Goal: Task Accomplishment & Management: Manage account settings

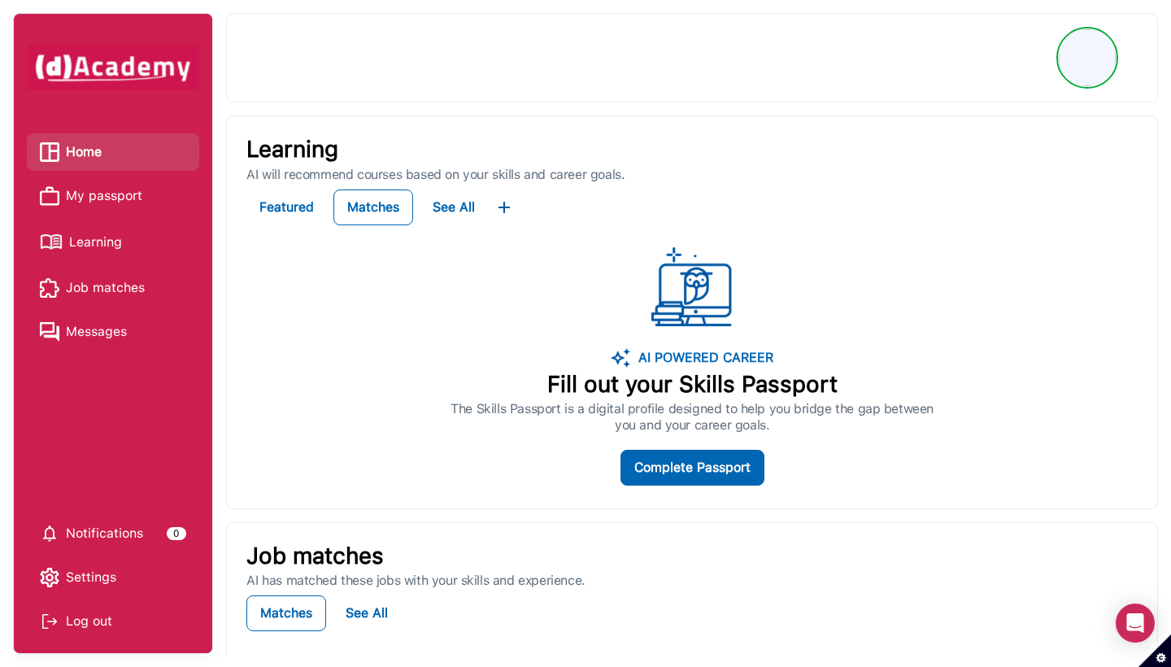
click at [133, 193] on span "My passport" at bounding box center [104, 196] width 76 height 24
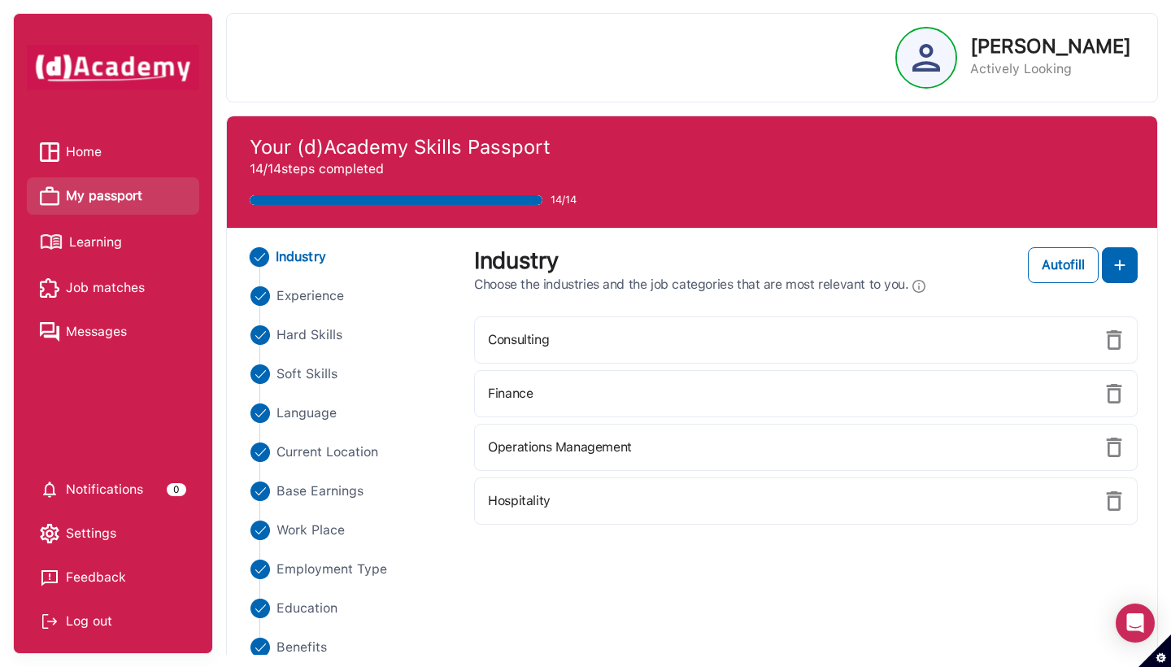
click at [751, 66] on div at bounding box center [926, 57] width 59 height 59
drag, startPoint x: 1004, startPoint y: 71, endPoint x: 989, endPoint y: 71, distance: 15.4
click at [751, 71] on p "Actively Looking" at bounding box center [1050, 69] width 161 height 20
click at [751, 68] on div at bounding box center [926, 57] width 59 height 59
click at [136, 155] on link "Home" at bounding box center [113, 152] width 146 height 24
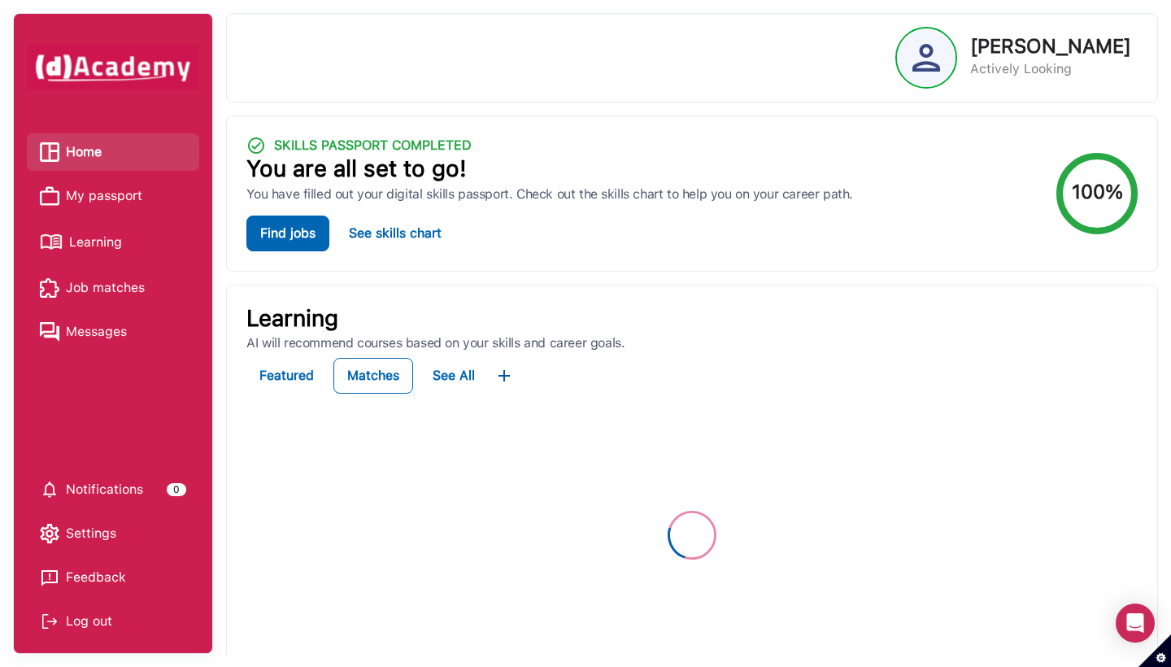
click at [751, 64] on img at bounding box center [926, 58] width 28 height 28
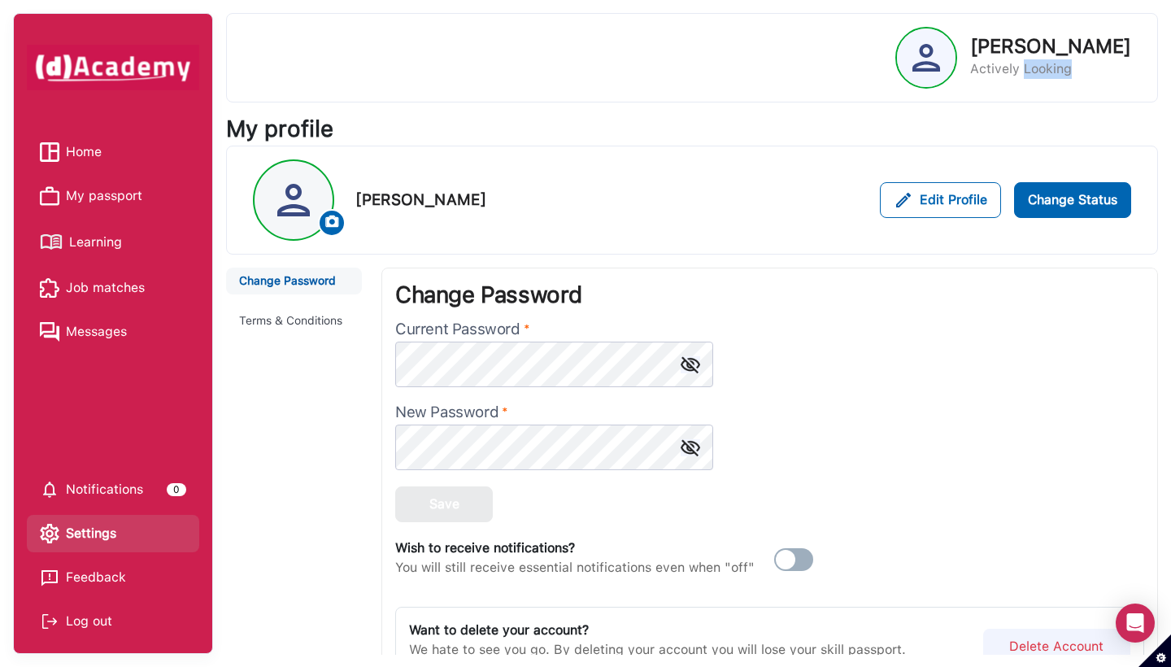
click at [751, 80] on div "[PERSON_NAME] Actively Looking" at bounding box center [1013, 58] width 236 height 62
click at [751, 74] on p "Actively Looking" at bounding box center [1050, 69] width 161 height 20
click at [751, 75] on p "Actively Looking" at bounding box center [1050, 69] width 161 height 20
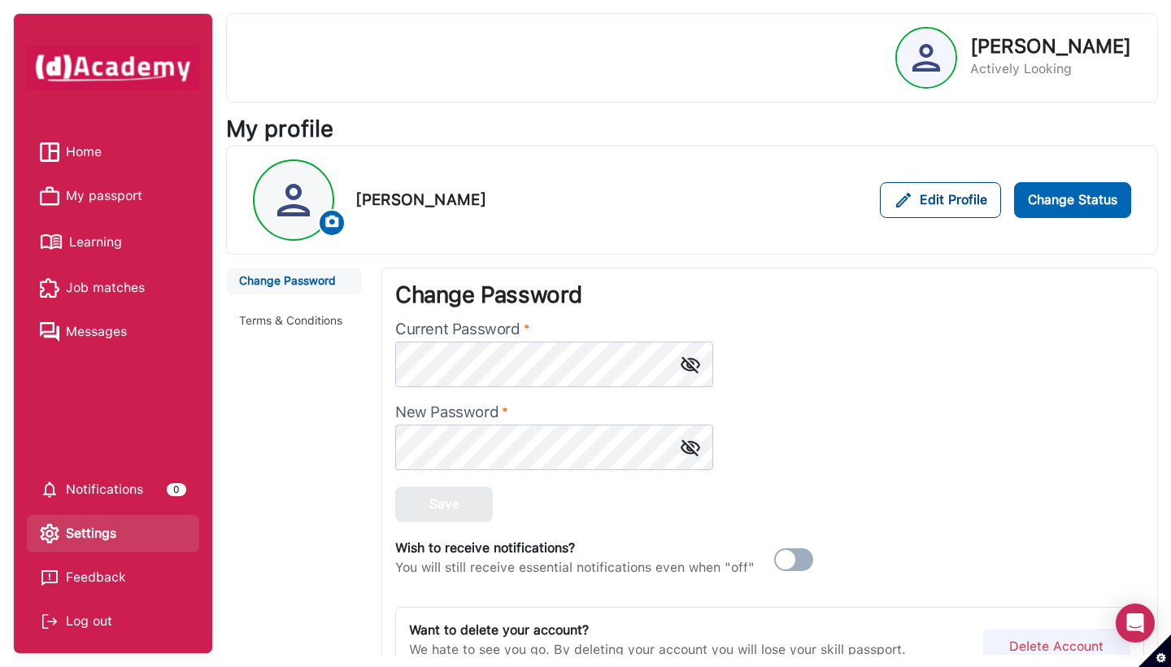
click at [751, 203] on div "Edit Profile" at bounding box center [941, 200] width 94 height 20
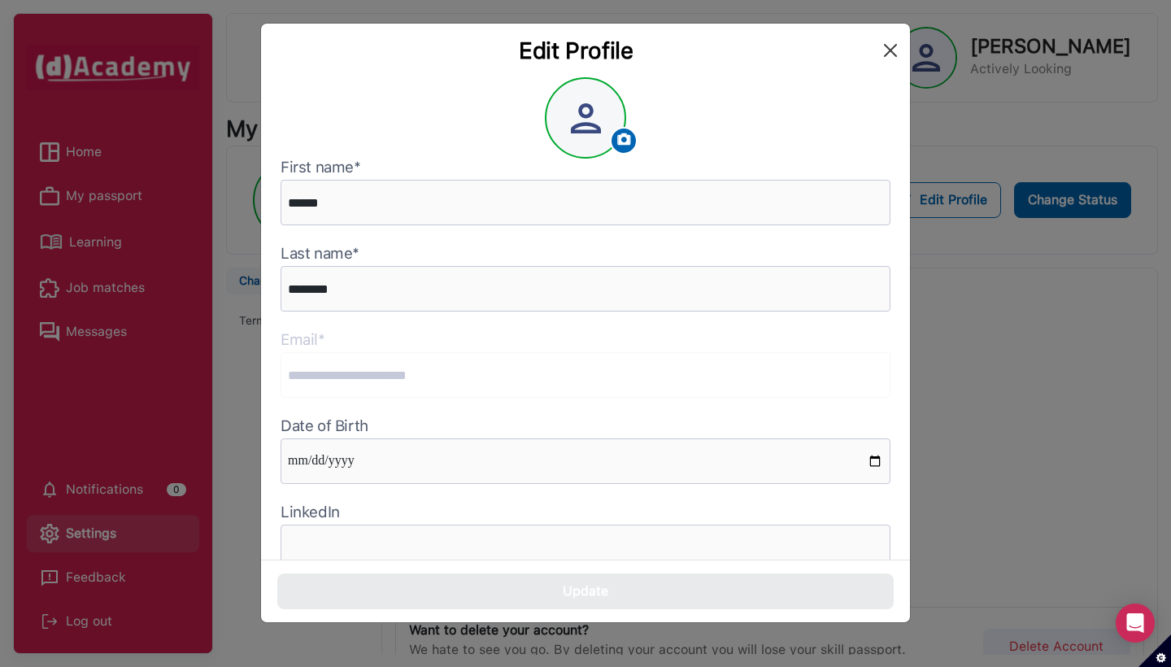
click at [751, 54] on button "Close" at bounding box center [890, 50] width 26 height 26
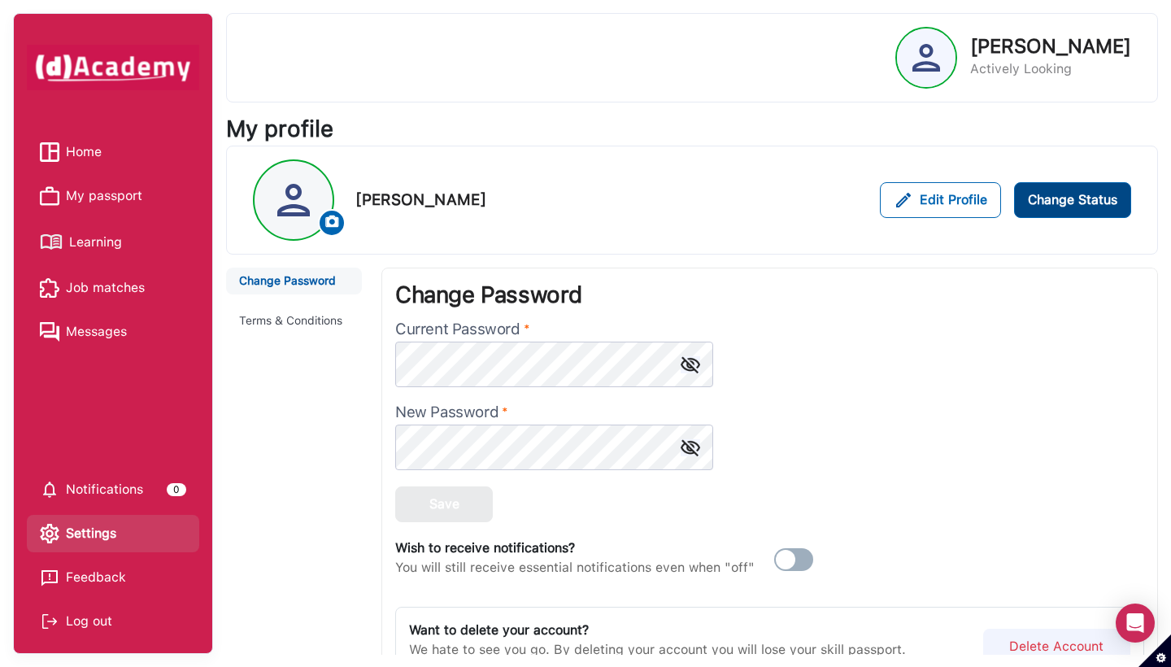
click at [751, 187] on button "Change Status" at bounding box center [1072, 200] width 117 height 36
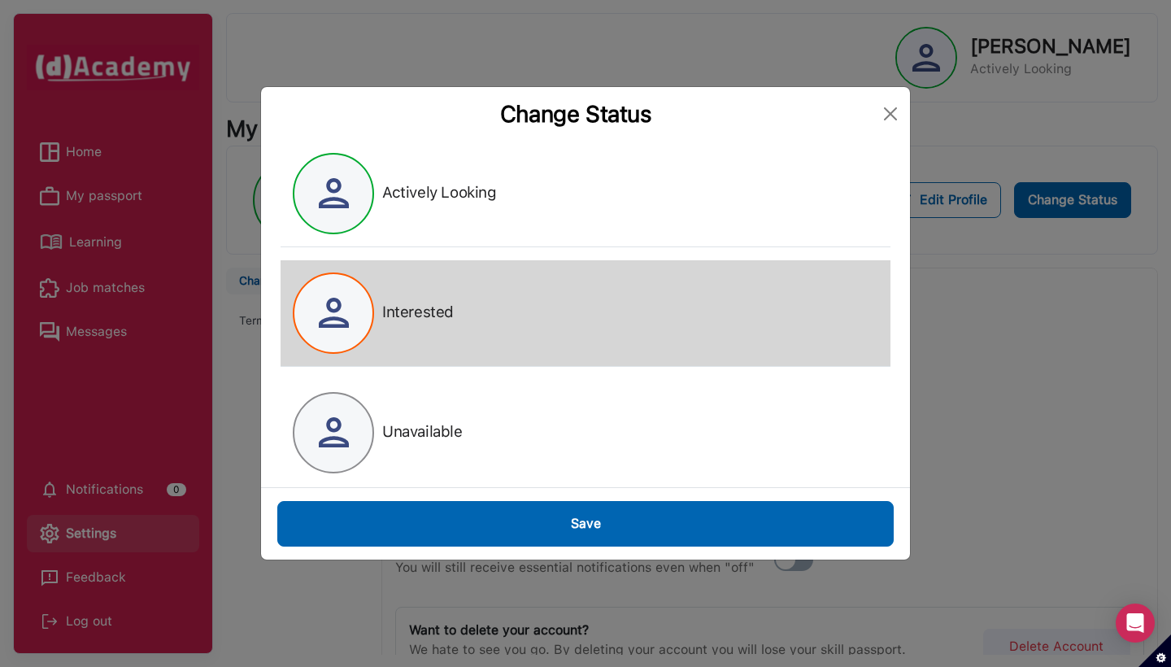
click at [565, 336] on div "Interested" at bounding box center [586, 313] width 610 height 106
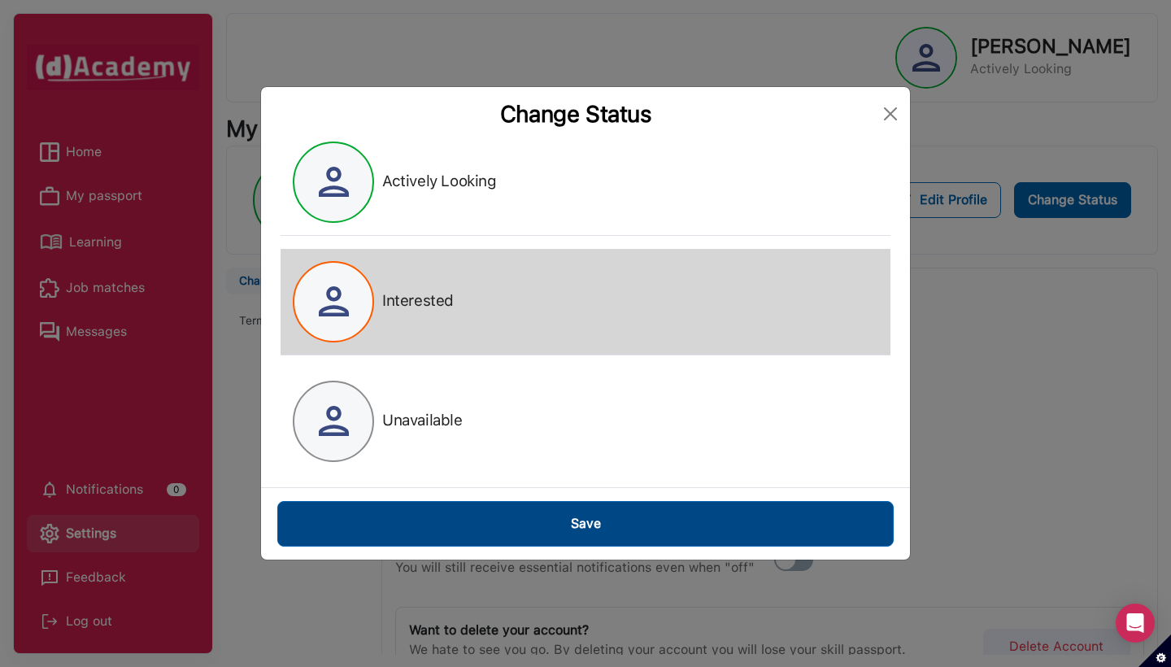
scroll to position [11, 0]
click at [590, 518] on div "Save" at bounding box center [586, 524] width 30 height 20
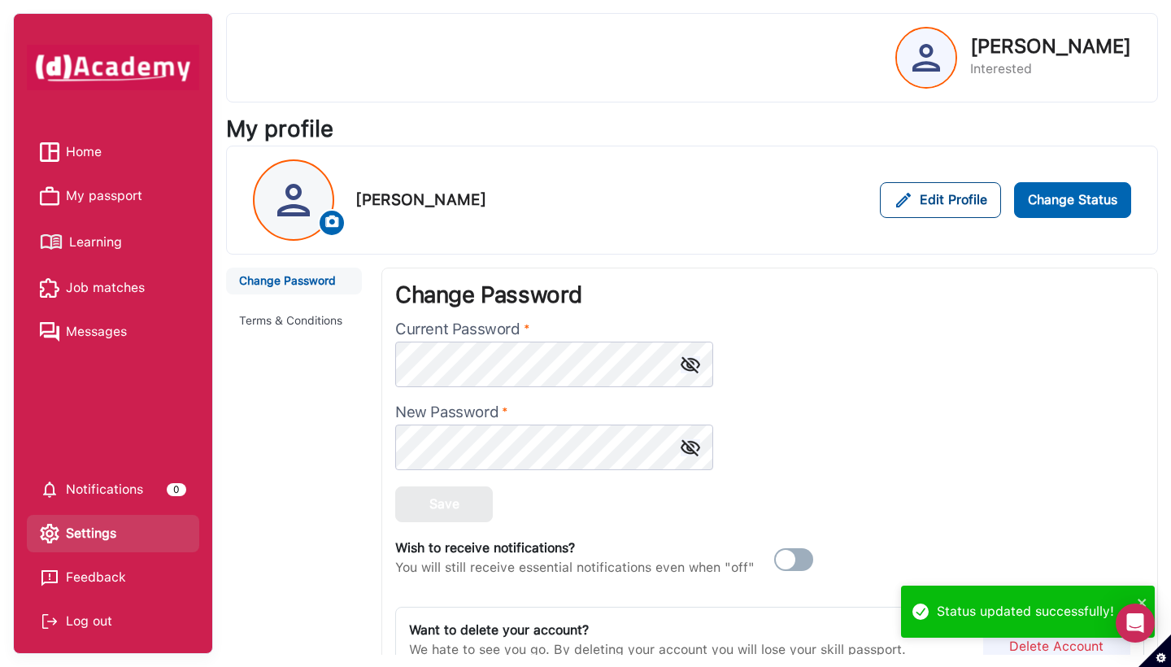
click at [751, 206] on div "Edit Profile" at bounding box center [941, 200] width 94 height 20
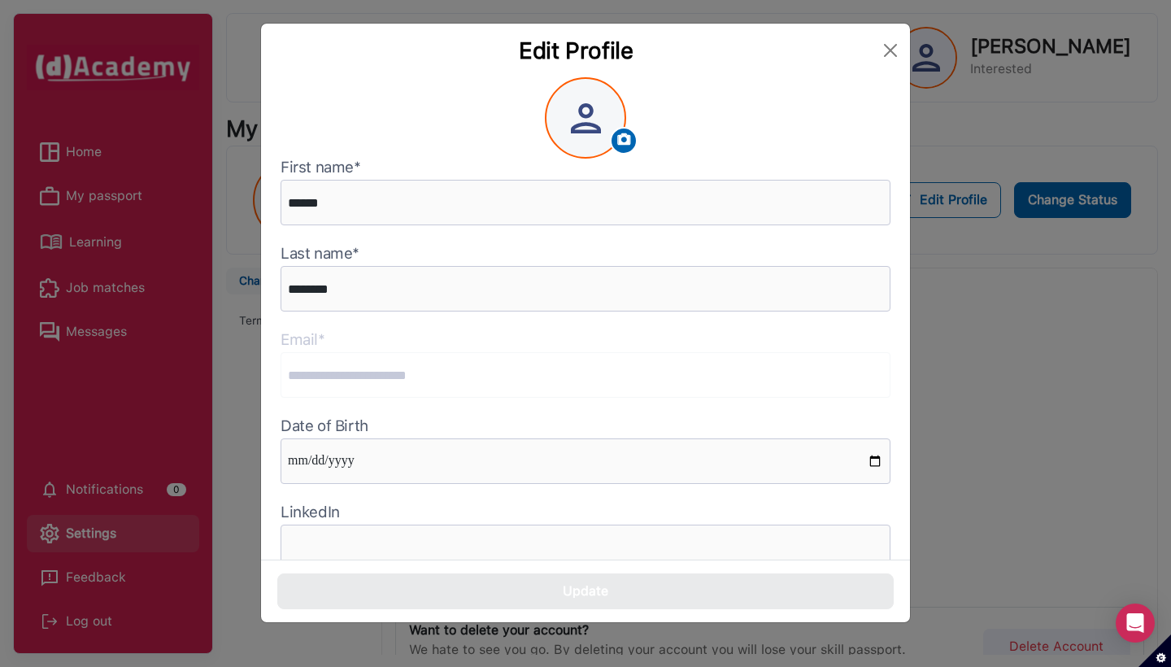
click at [596, 145] on div at bounding box center [585, 117] width 81 height 81
click at [629, 142] on img at bounding box center [624, 139] width 17 height 17
click at [620, 135] on img at bounding box center [624, 139] width 17 height 17
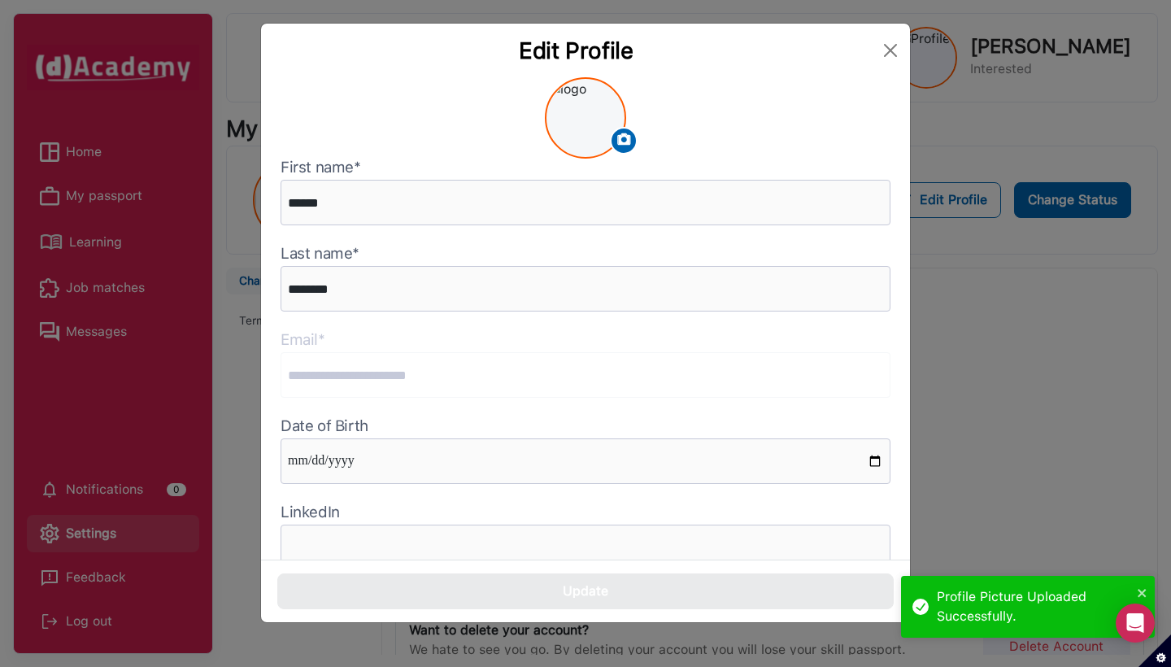
click at [585, 111] on img at bounding box center [585, 118] width 76 height 76
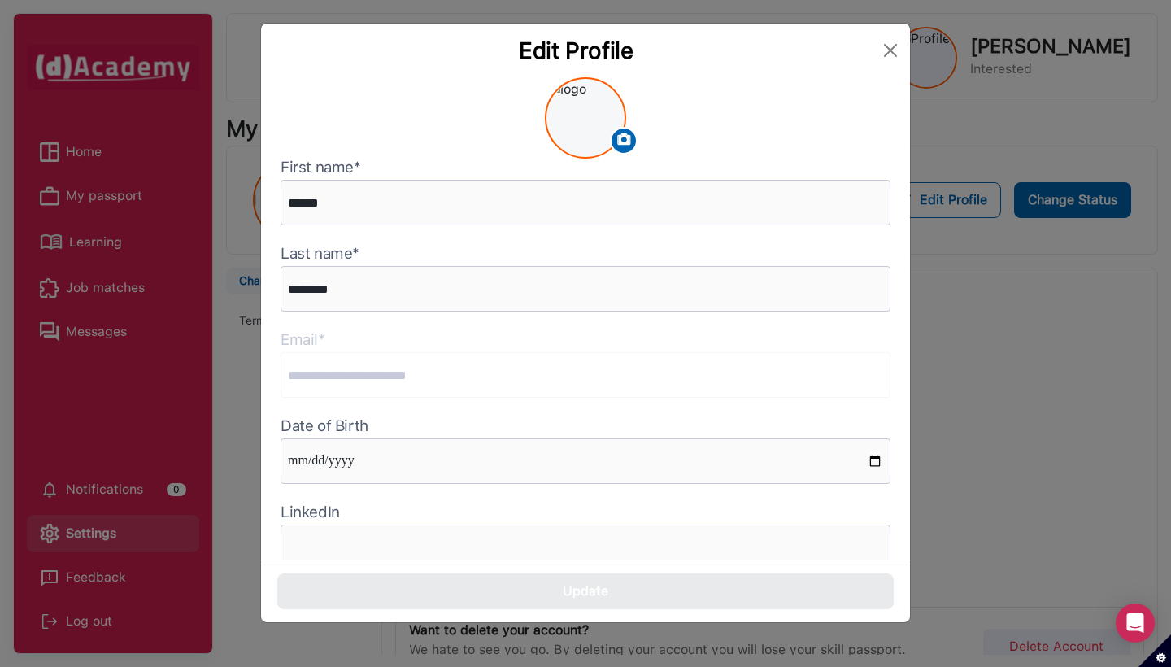
click at [625, 129] on div at bounding box center [624, 141] width 28 height 28
click at [617, 137] on img at bounding box center [624, 139] width 17 height 17
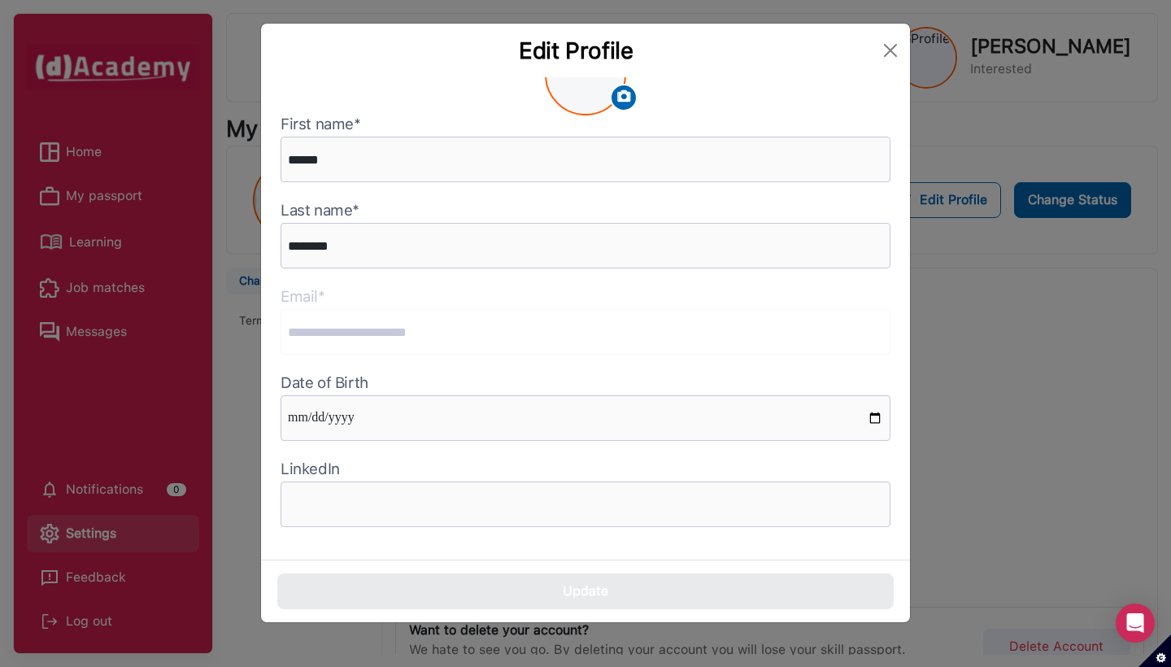
scroll to position [43, 0]
drag, startPoint x: 456, startPoint y: 487, endPoint x: 496, endPoint y: 409, distance: 87.6
click at [456, 487] on input "text" at bounding box center [586, 504] width 610 height 46
paste input "**********"
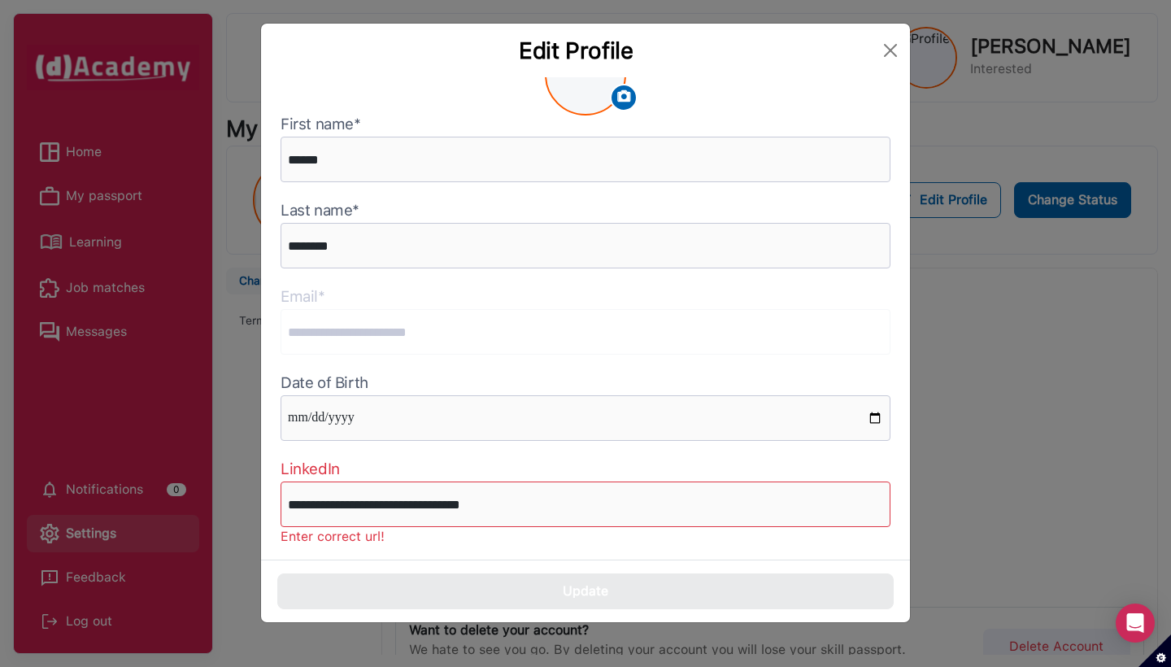
drag, startPoint x: 462, startPoint y: 560, endPoint x: 511, endPoint y: 581, distance: 53.2
click at [462, 560] on div "Update" at bounding box center [585, 590] width 649 height 63
click at [324, 502] on input "**********" at bounding box center [586, 504] width 610 height 46
click at [305, 498] on input "**********" at bounding box center [586, 504] width 610 height 46
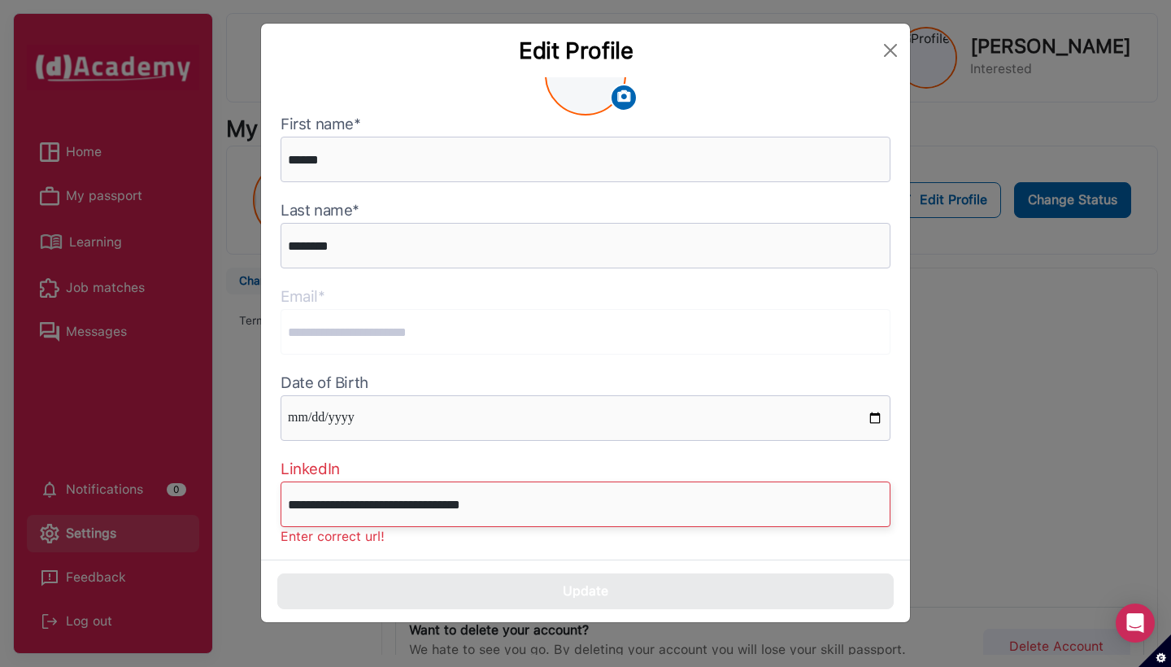
click at [305, 498] on input "**********" at bounding box center [586, 504] width 610 height 46
drag, startPoint x: 318, startPoint y: 498, endPoint x: 270, endPoint y: 498, distance: 48.0
click at [271, 498] on div "**********" at bounding box center [585, 318] width 649 height 482
type input "**********"
drag, startPoint x: 501, startPoint y: 514, endPoint x: 214, endPoint y: 507, distance: 287.1
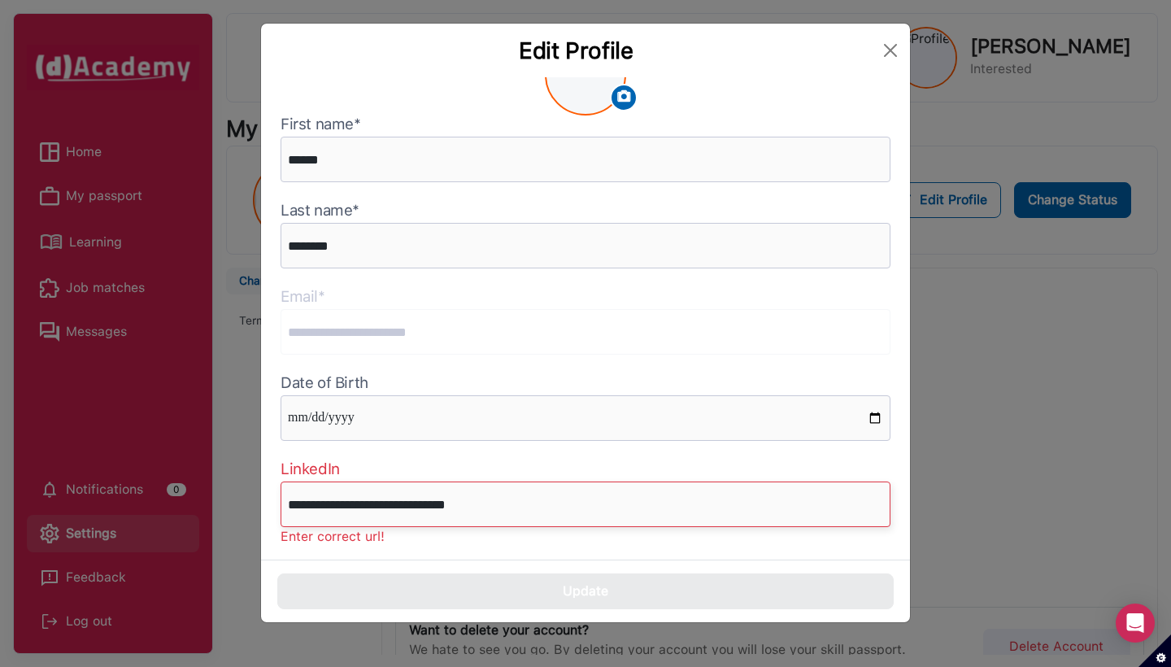
click at [214, 507] on div "**********" at bounding box center [585, 333] width 1171 height 667
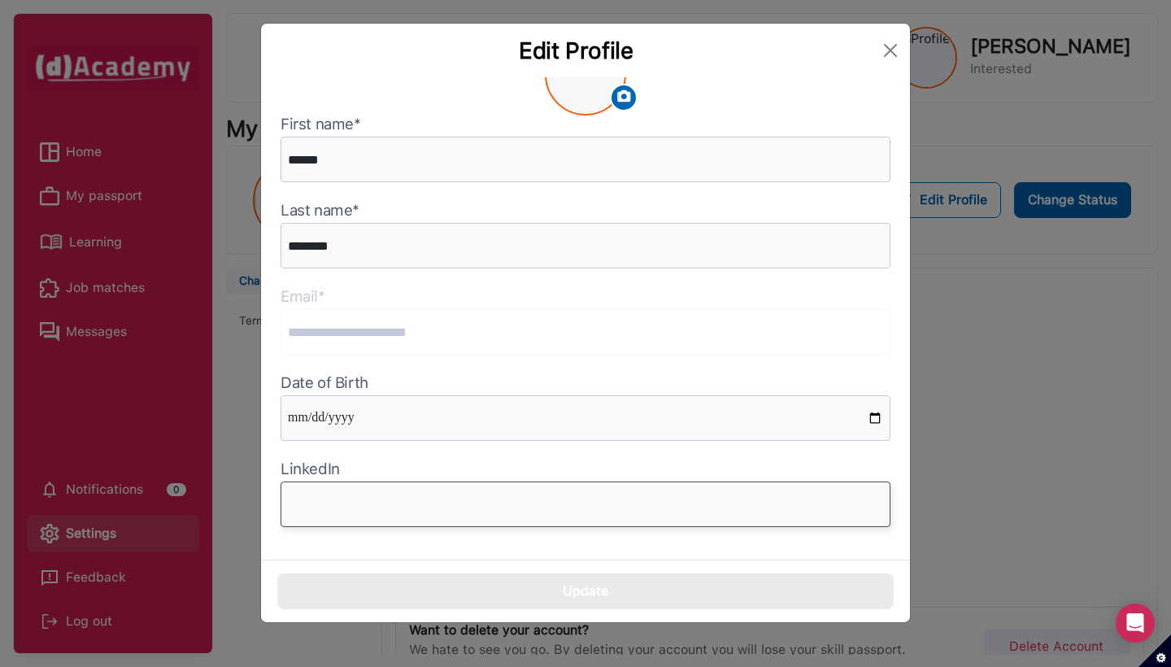
paste input "**********"
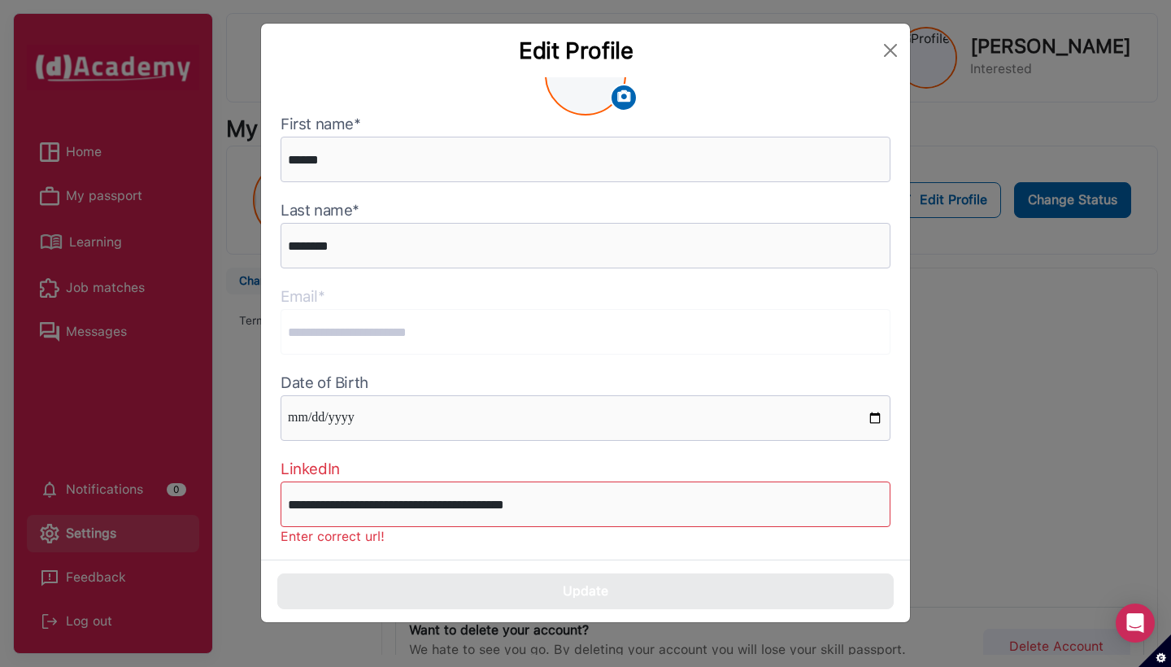
click at [472, 545] on p "Enter correct url!" at bounding box center [586, 537] width 610 height 20
click at [342, 506] on input "**********" at bounding box center [586, 504] width 610 height 46
click at [555, 506] on input "**********" at bounding box center [586, 504] width 610 height 46
click at [284, 501] on input "**********" at bounding box center [586, 504] width 610 height 46
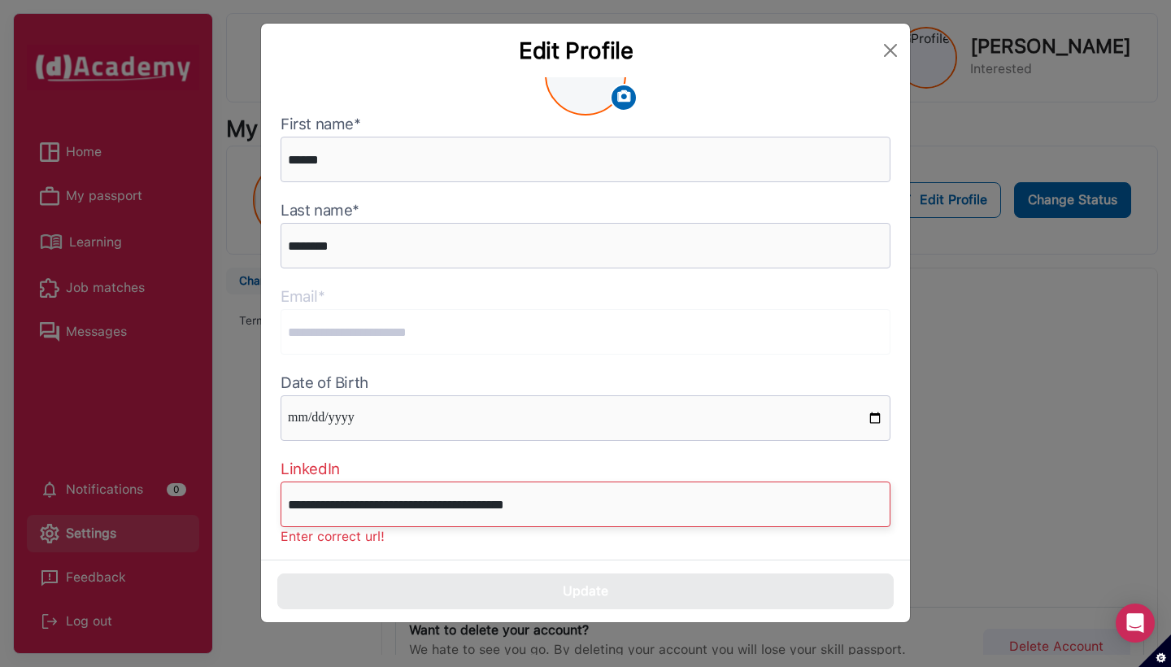
click at [296, 507] on input "**********" at bounding box center [586, 504] width 610 height 46
type input "**********"
click at [601, 518] on input "**********" at bounding box center [586, 504] width 610 height 46
click at [631, 538] on p "Enter correct url!" at bounding box center [586, 537] width 610 height 20
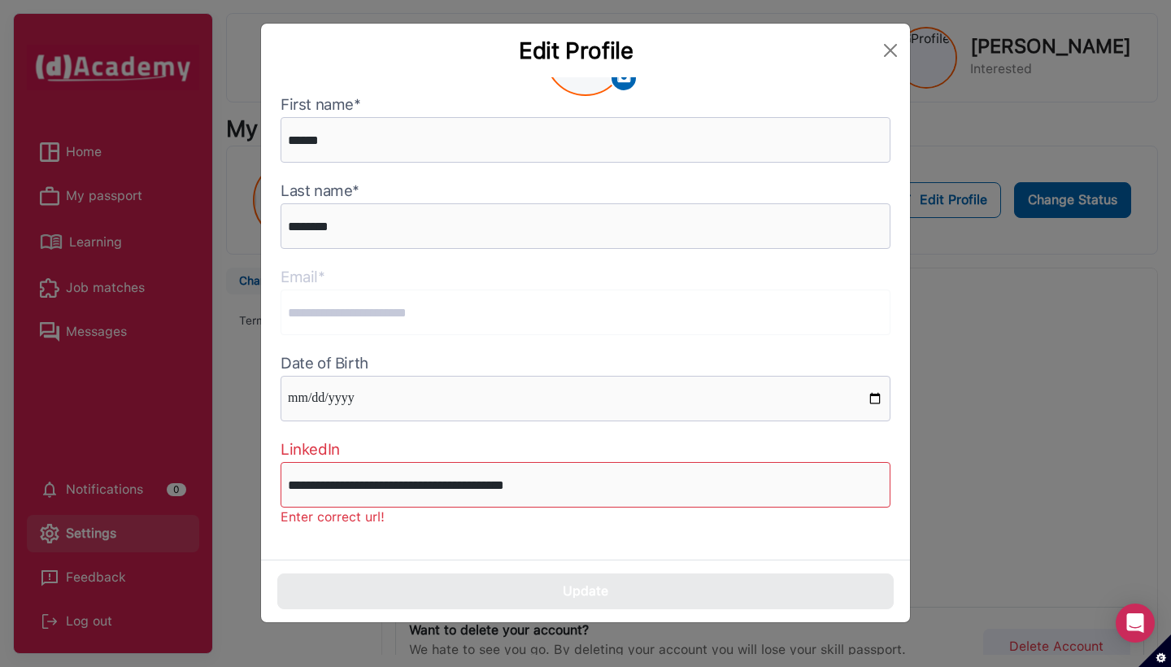
scroll to position [63, 0]
drag, startPoint x: 610, startPoint y: 488, endPoint x: 225, endPoint y: 485, distance: 384.6
click at [225, 485] on div "**********" at bounding box center [585, 333] width 1171 height 667
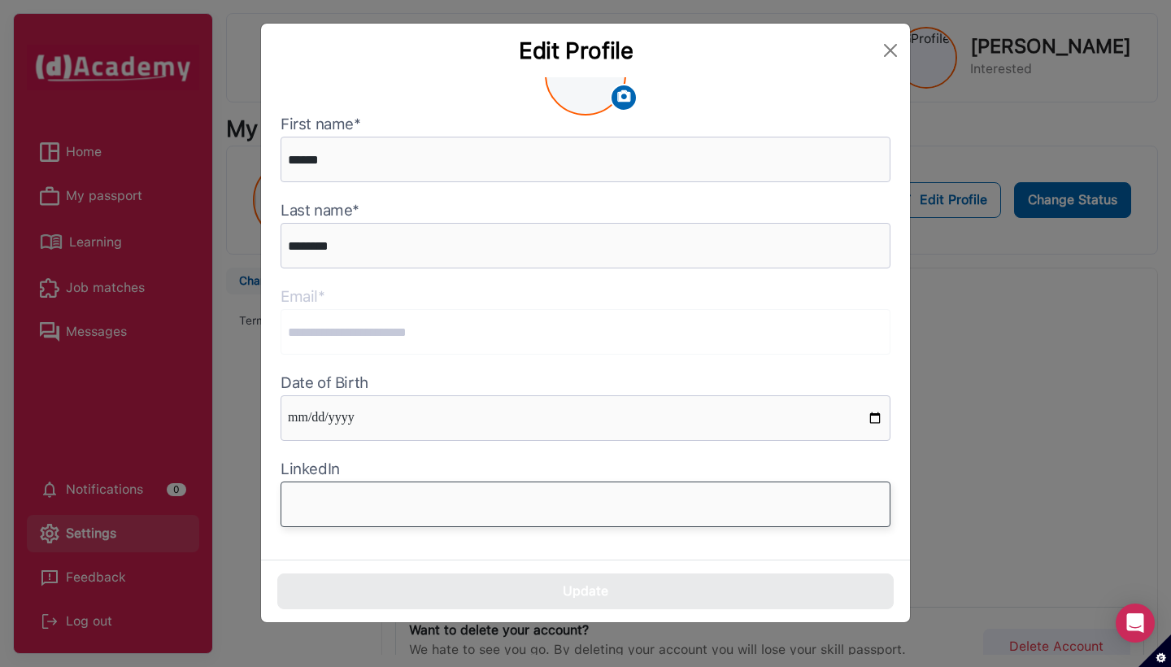
scroll to position [43, 0]
paste input "**********"
type input "**********"
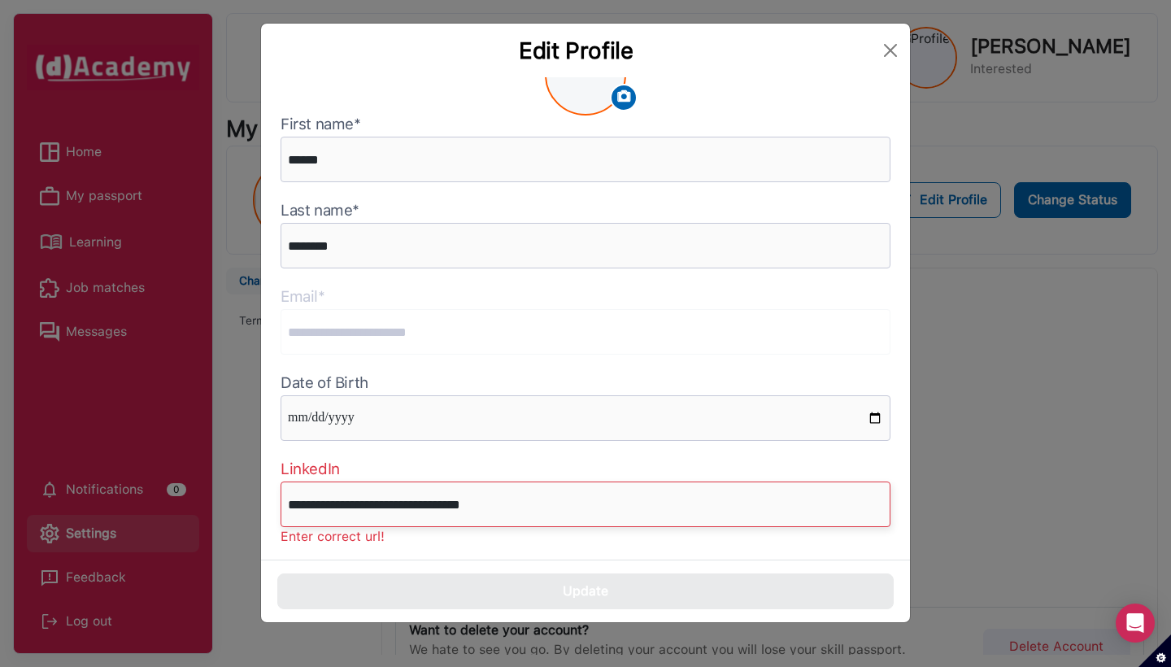
click at [523, 491] on input "**********" at bounding box center [586, 504] width 610 height 46
drag, startPoint x: 556, startPoint y: 494, endPoint x: 288, endPoint y: 494, distance: 268.3
click at [288, 494] on input "**********" at bounding box center [586, 504] width 610 height 46
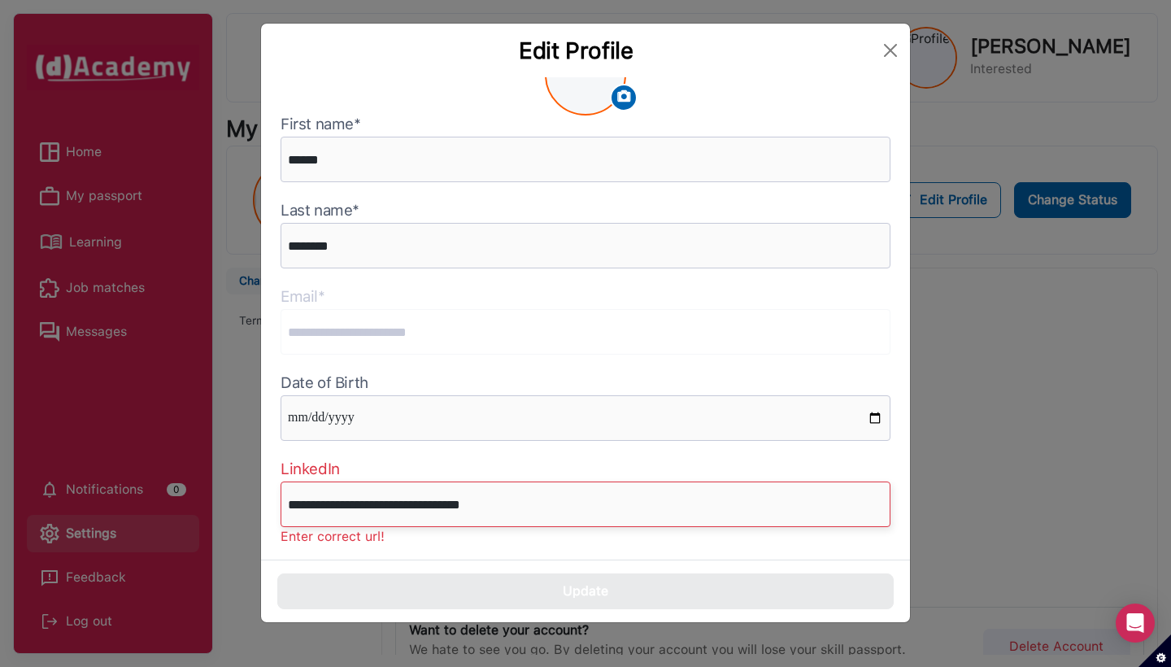
click at [288, 494] on input "**********" at bounding box center [586, 504] width 610 height 46
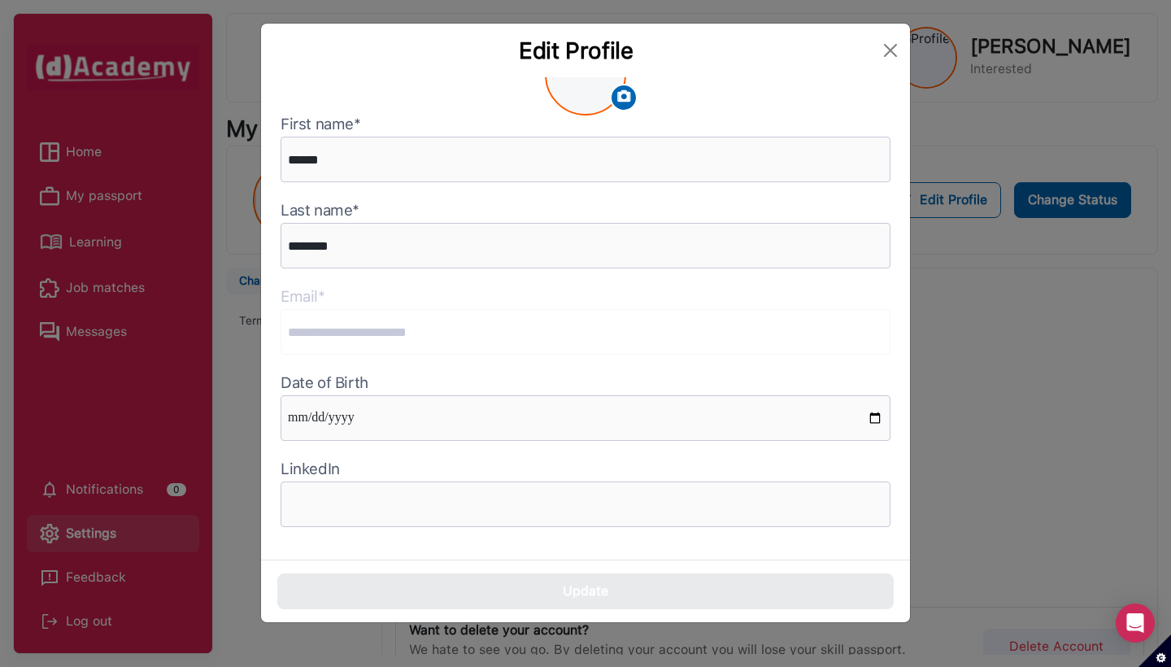
click at [530, 459] on div "**********" at bounding box center [585, 318] width 649 height 482
click at [429, 508] on input "text" at bounding box center [586, 504] width 610 height 46
paste input "**********"
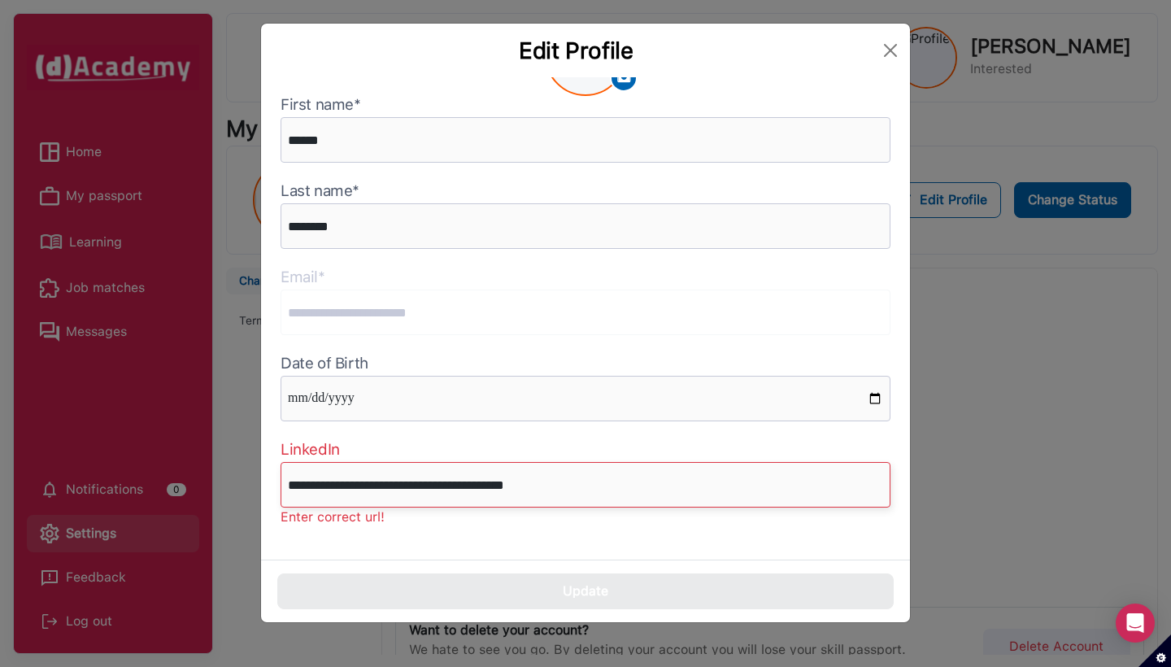
scroll to position [63, 0]
type input "**********"
click at [533, 571] on div "Update" at bounding box center [585, 590] width 649 height 63
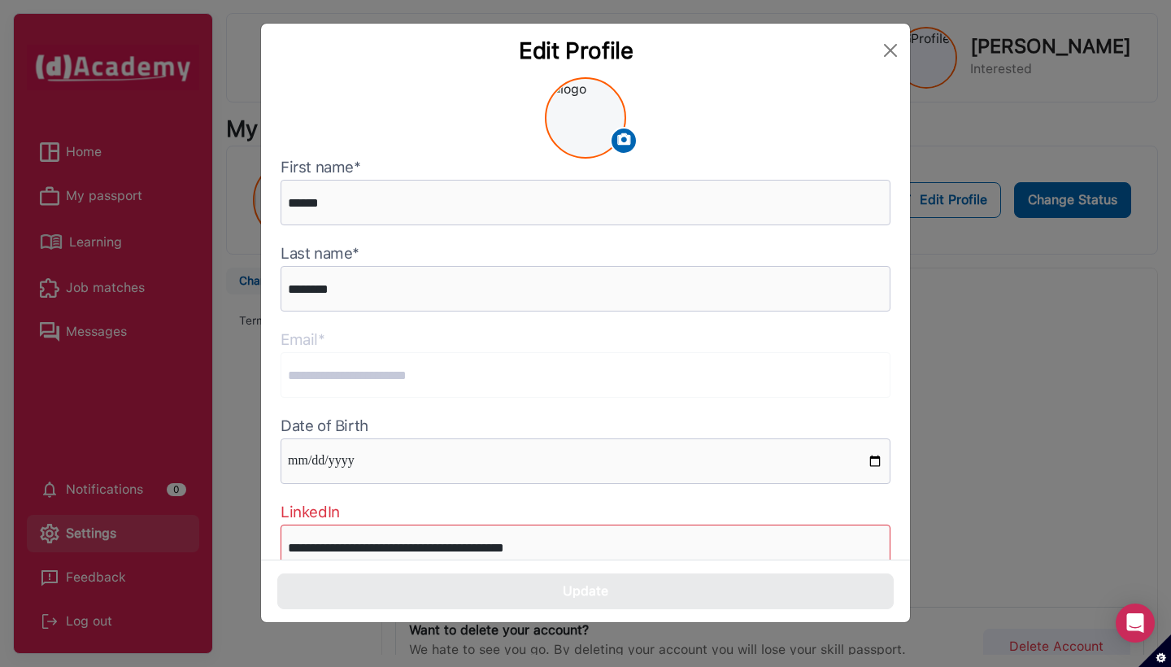
scroll to position [0, 0]
click at [751, 47] on button "Close" at bounding box center [890, 50] width 26 height 26
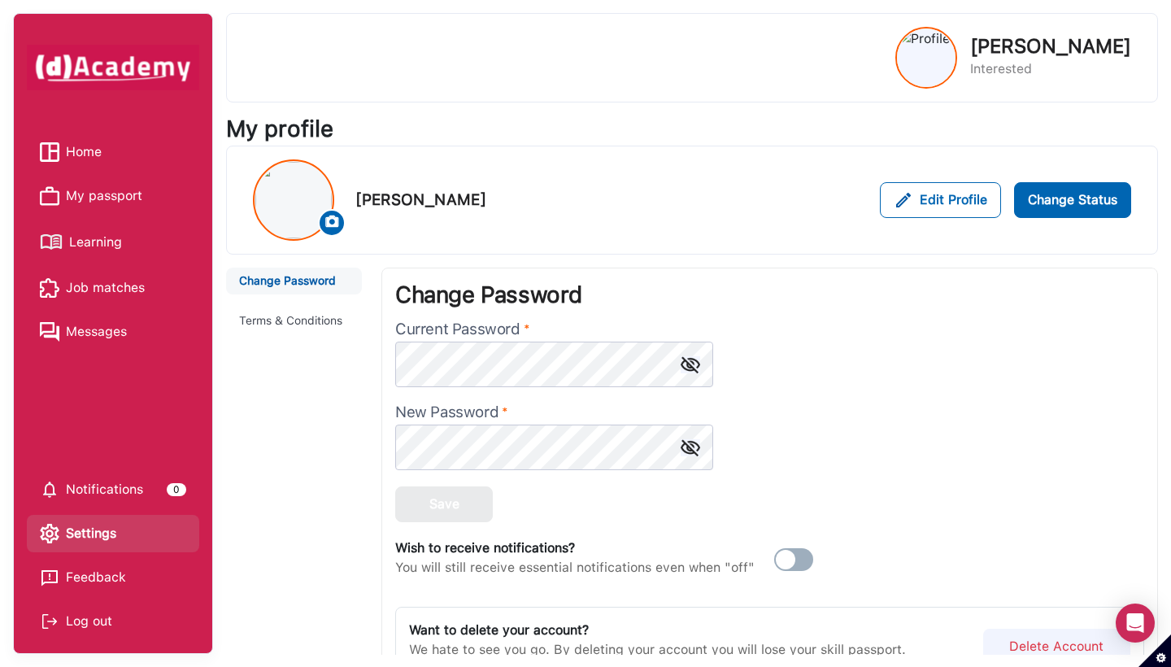
click at [751, 378] on div at bounding box center [769, 365] width 749 height 46
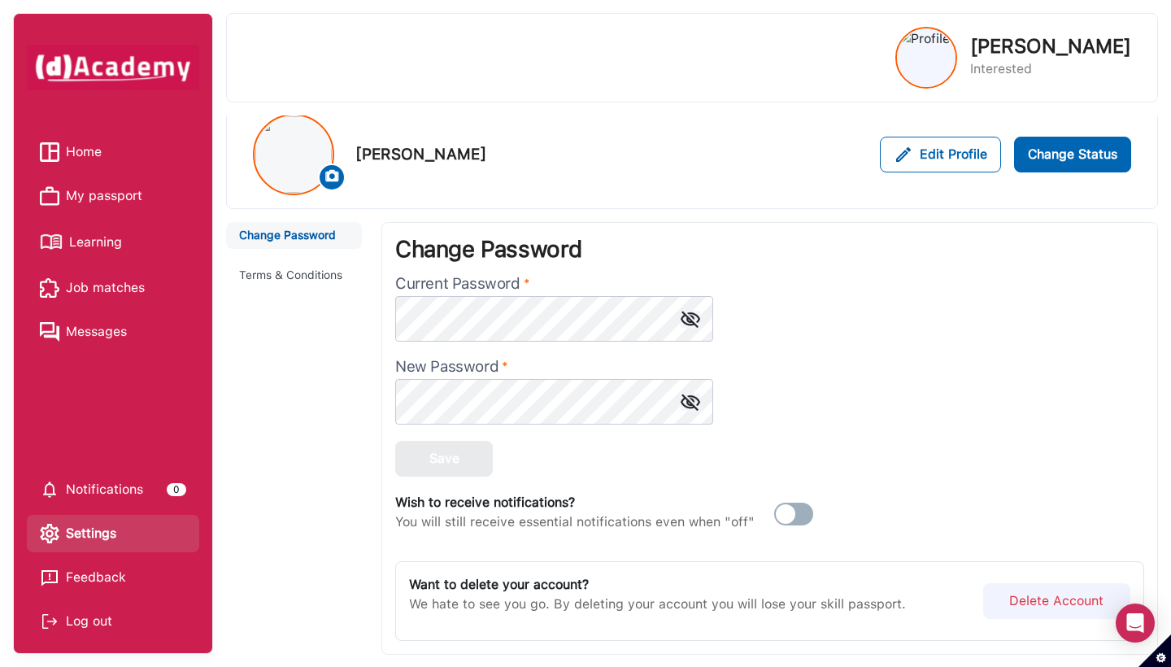
scroll to position [46, 0]
click at [117, 233] on span "Learning" at bounding box center [95, 242] width 53 height 24
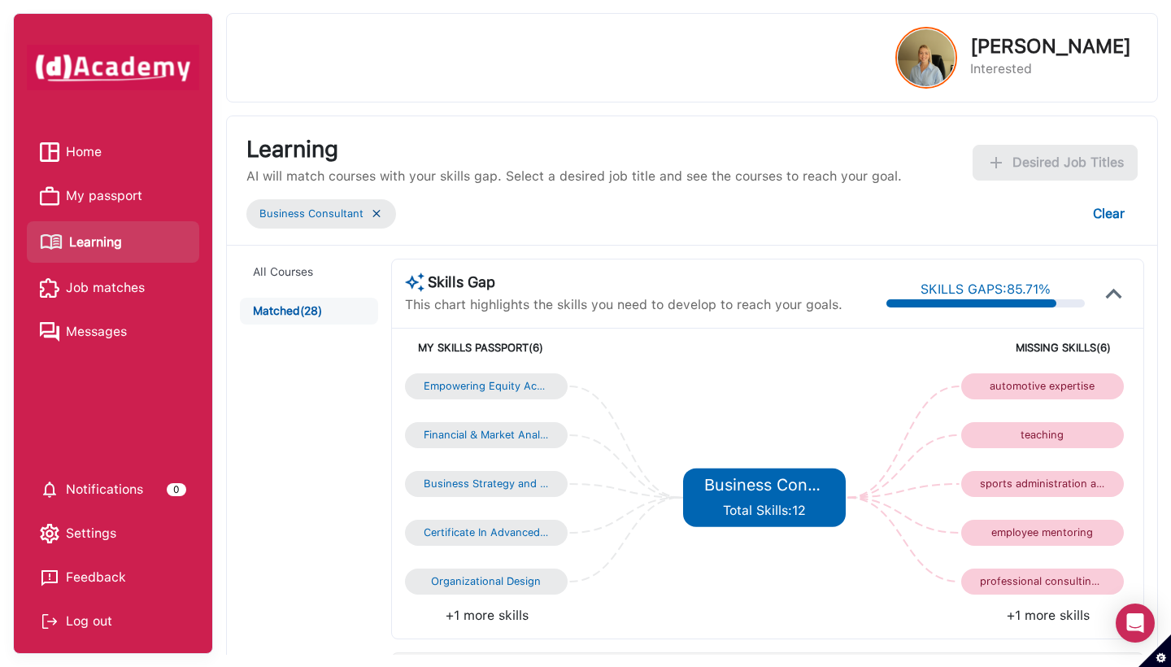
click at [97, 288] on span "Job matches" at bounding box center [105, 288] width 79 height 24
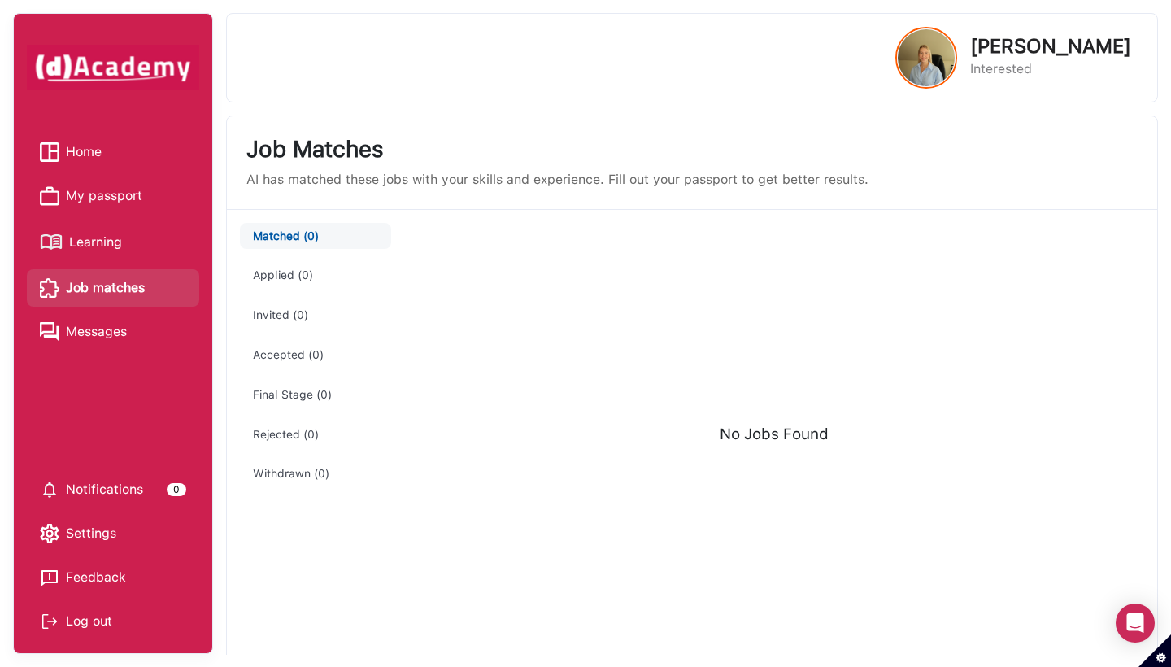
click at [114, 238] on span "Learning" at bounding box center [95, 242] width 53 height 24
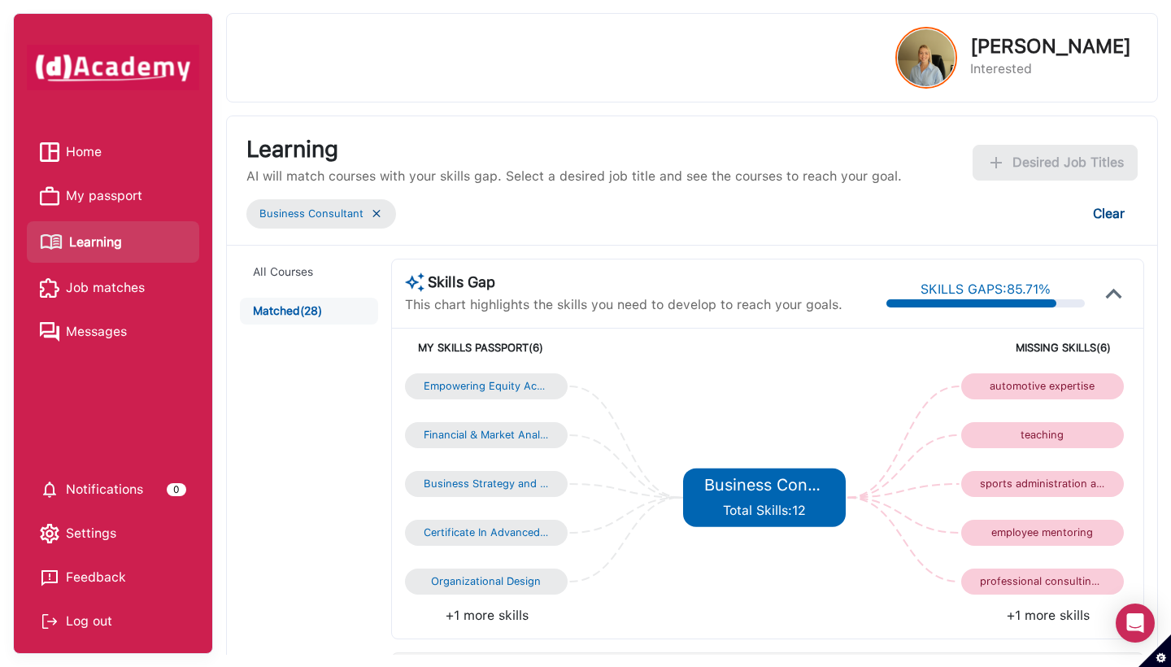
click at [751, 213] on button "Clear" at bounding box center [1109, 214] width 58 height 36
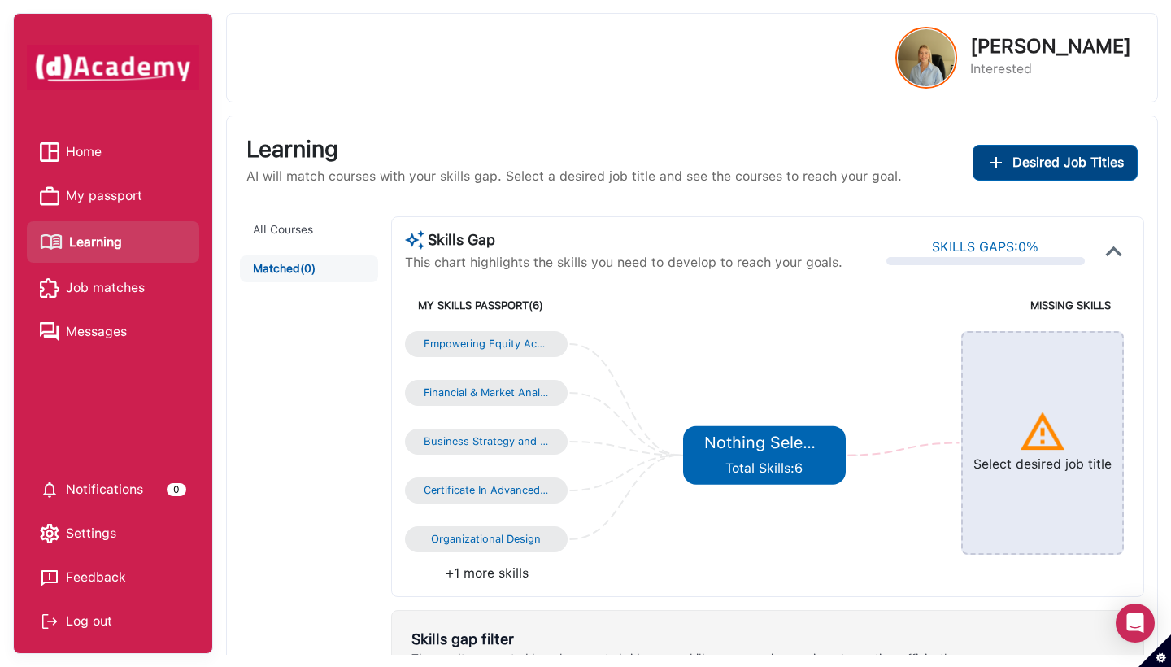
click at [751, 170] on span "Desired Job Titles" at bounding box center [1067, 163] width 111 height 20
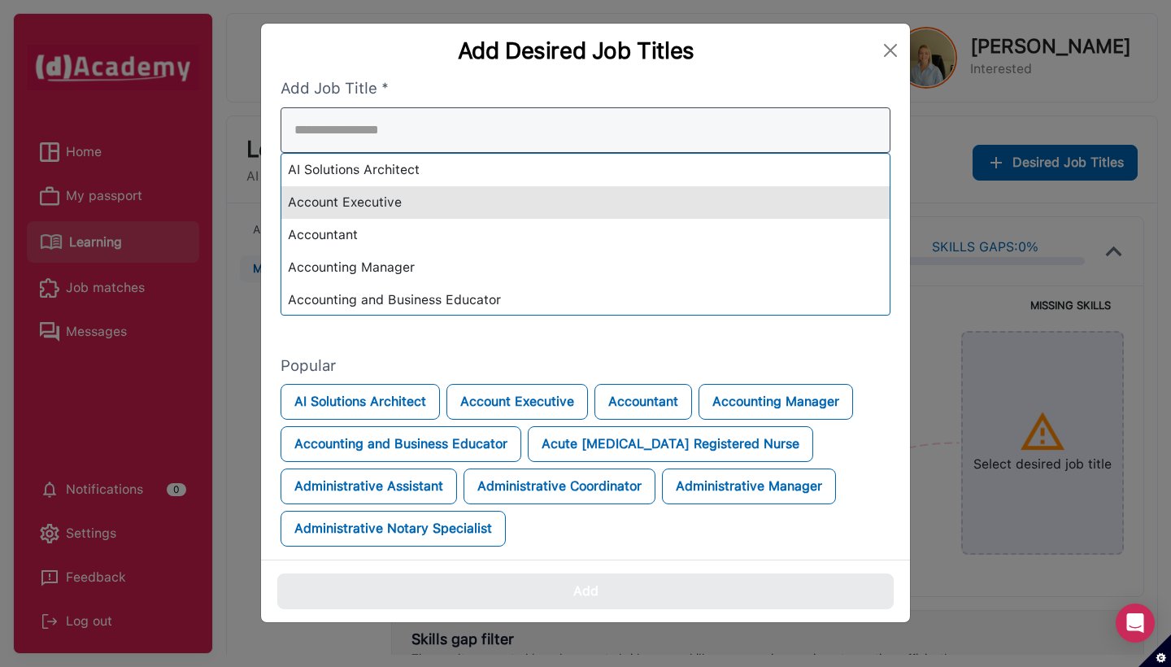
click at [573, 207] on div "AI Solutions Architect Account Executive Accountant Accounting Manager Accounti…" at bounding box center [586, 211] width 610 height 208
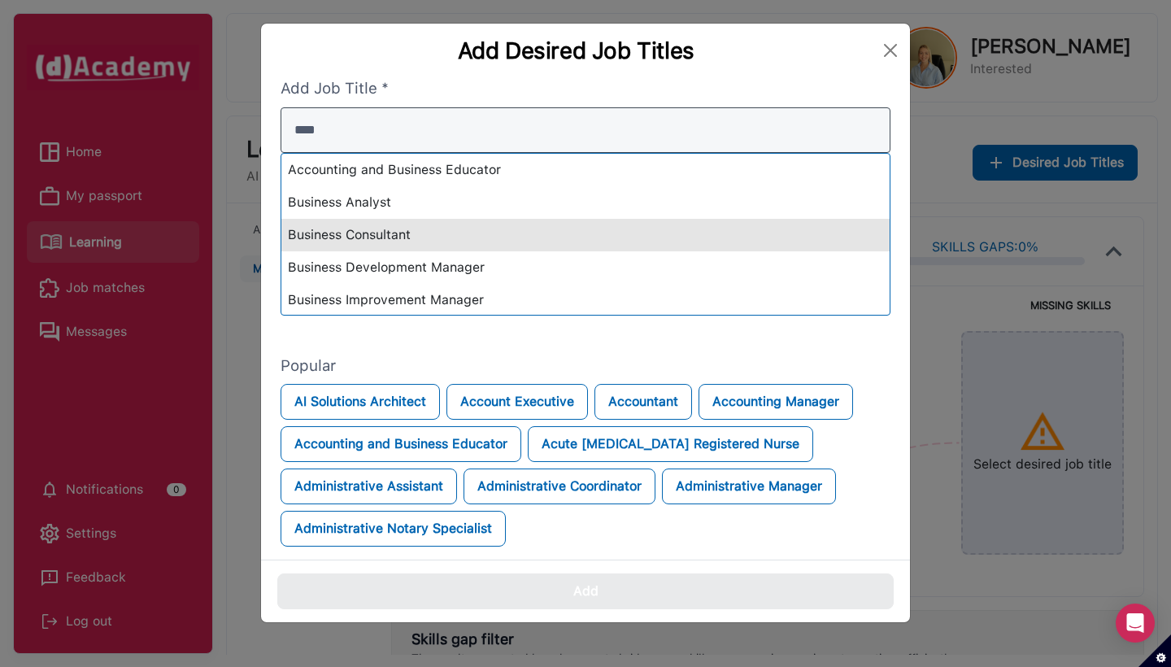
type input "****"
click at [496, 229] on div "Business Consultant" at bounding box center [585, 235] width 608 height 33
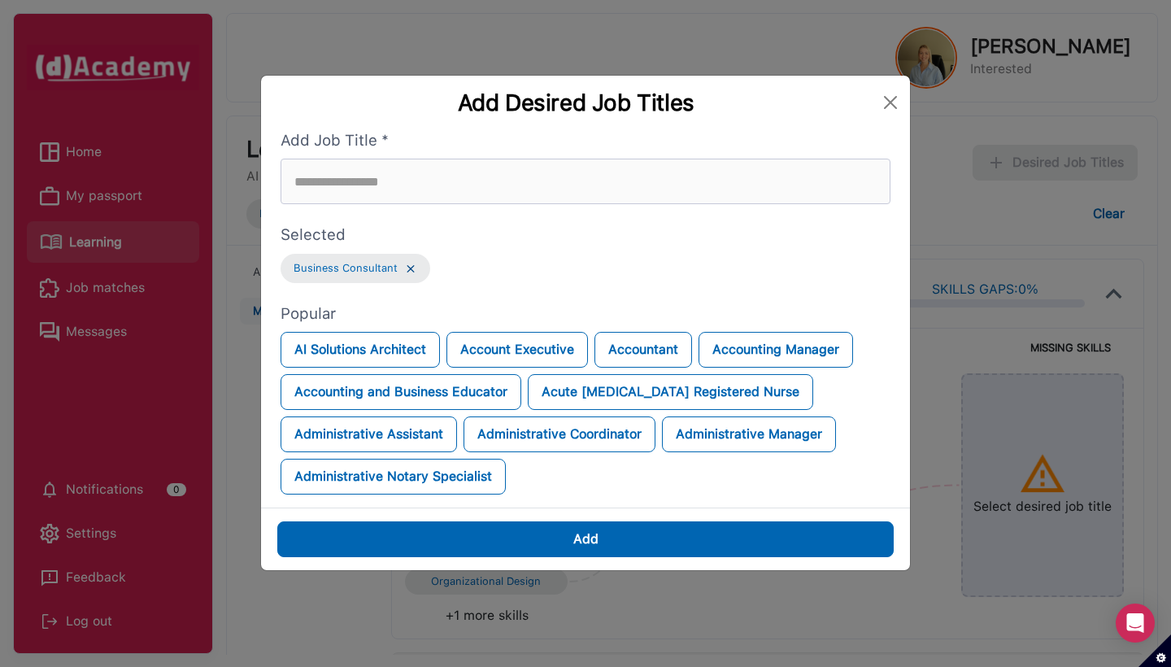
click at [579, 536] on div "Add" at bounding box center [585, 538] width 649 height 63
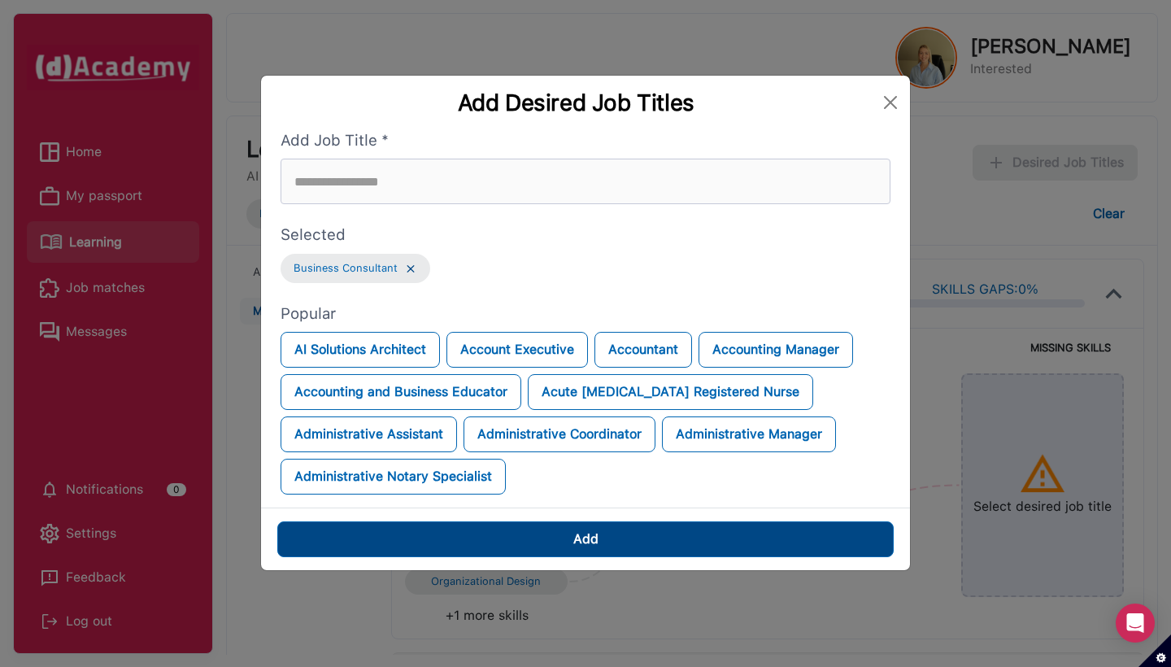
click at [585, 549] on div "Add" at bounding box center [585, 539] width 25 height 20
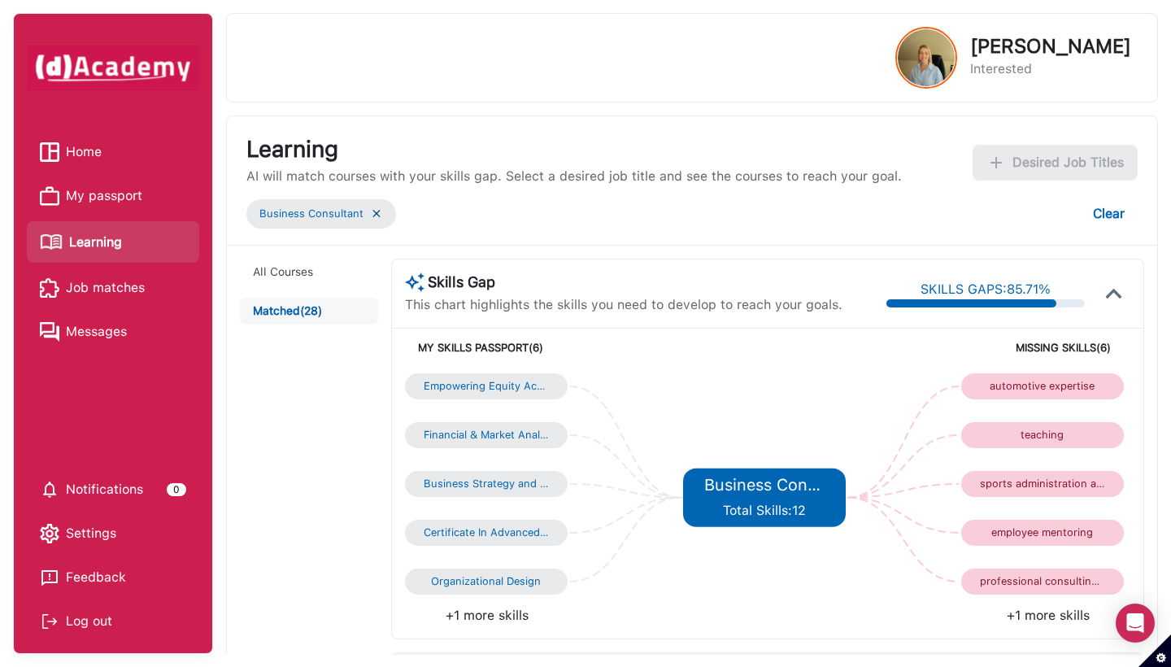
click at [132, 278] on span "Job matches" at bounding box center [105, 288] width 79 height 24
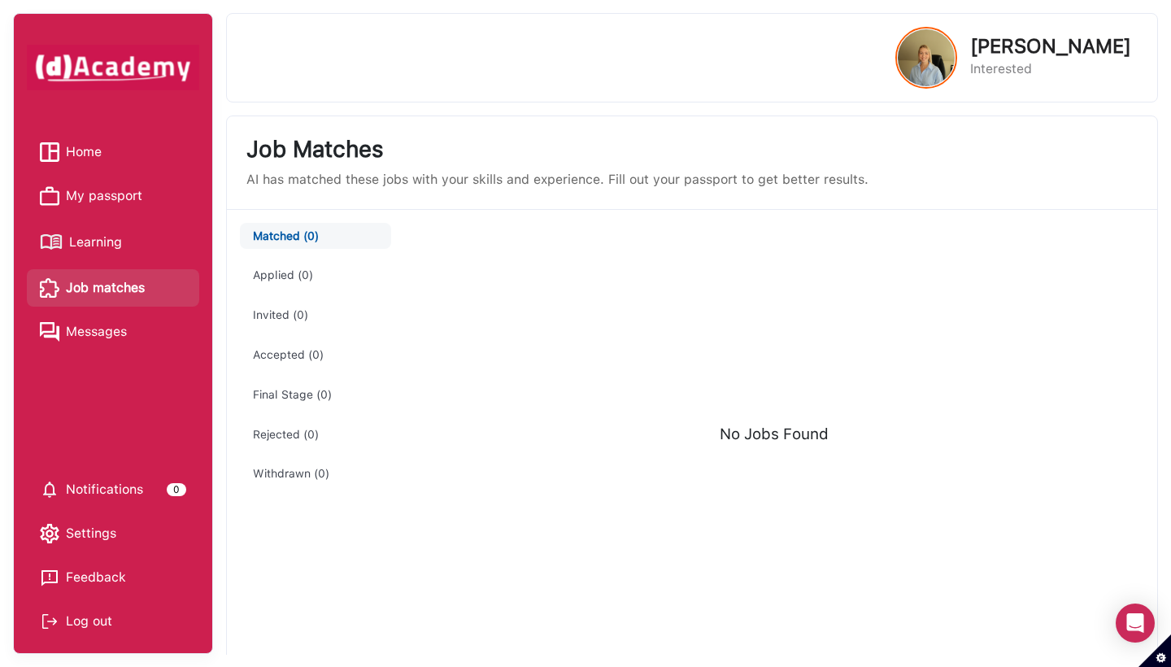
click at [146, 337] on link "Messages" at bounding box center [113, 332] width 146 height 24
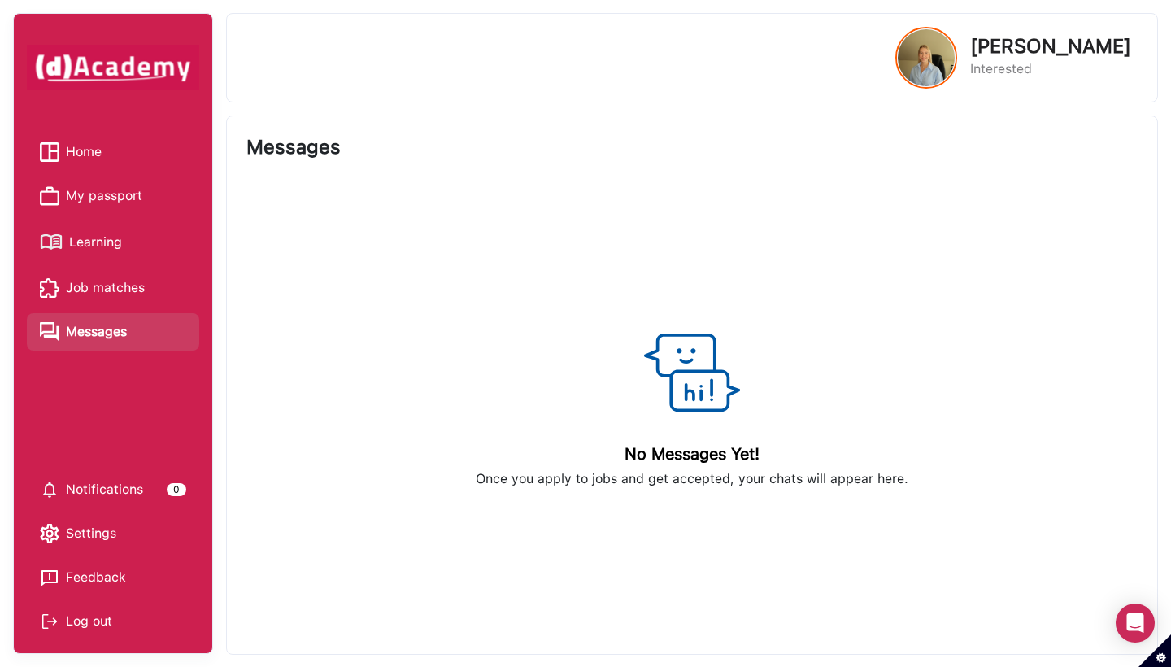
click at [61, 192] on div "My passport" at bounding box center [91, 196] width 102 height 24
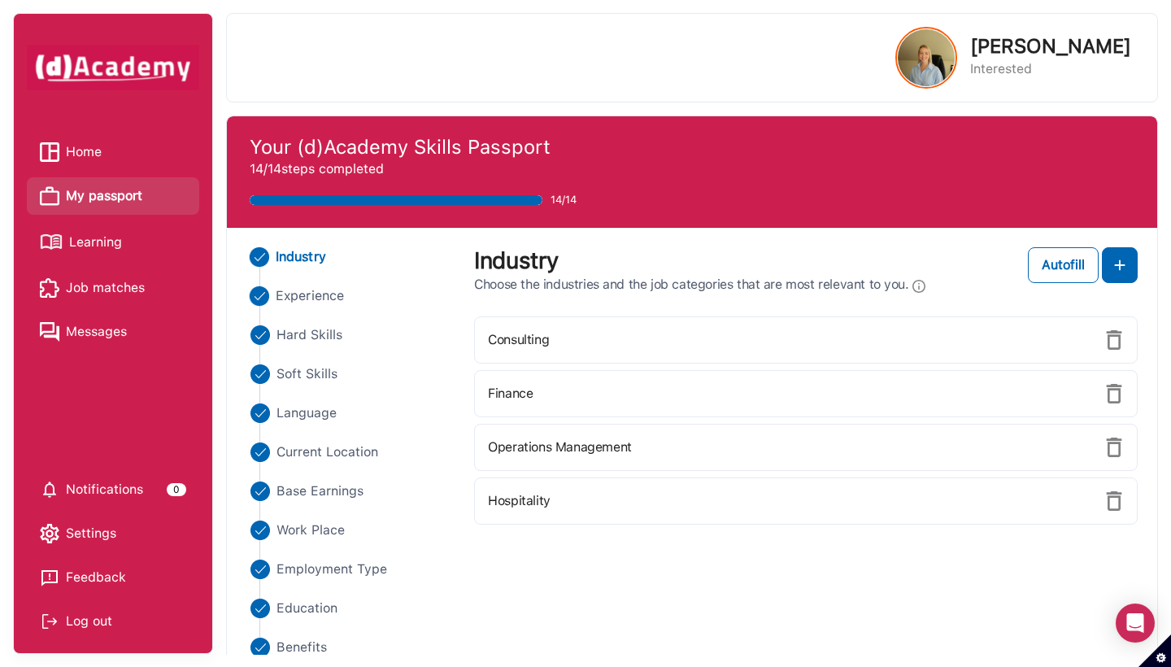
click at [326, 292] on span "Experience" at bounding box center [310, 296] width 68 height 20
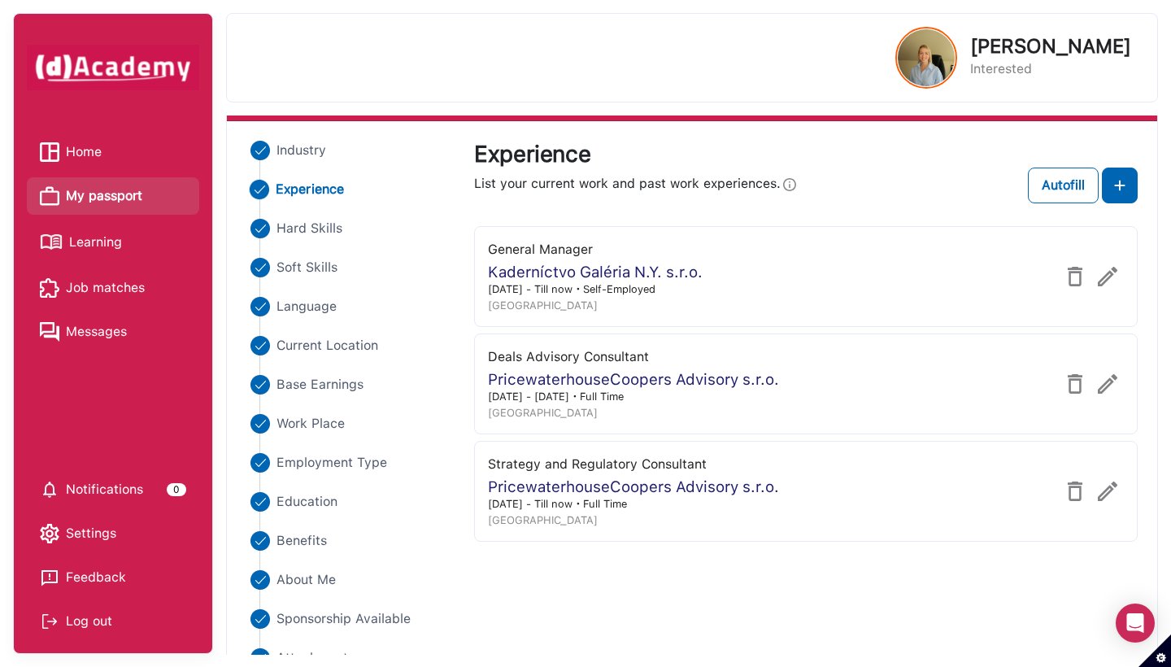
scroll to position [132, 0]
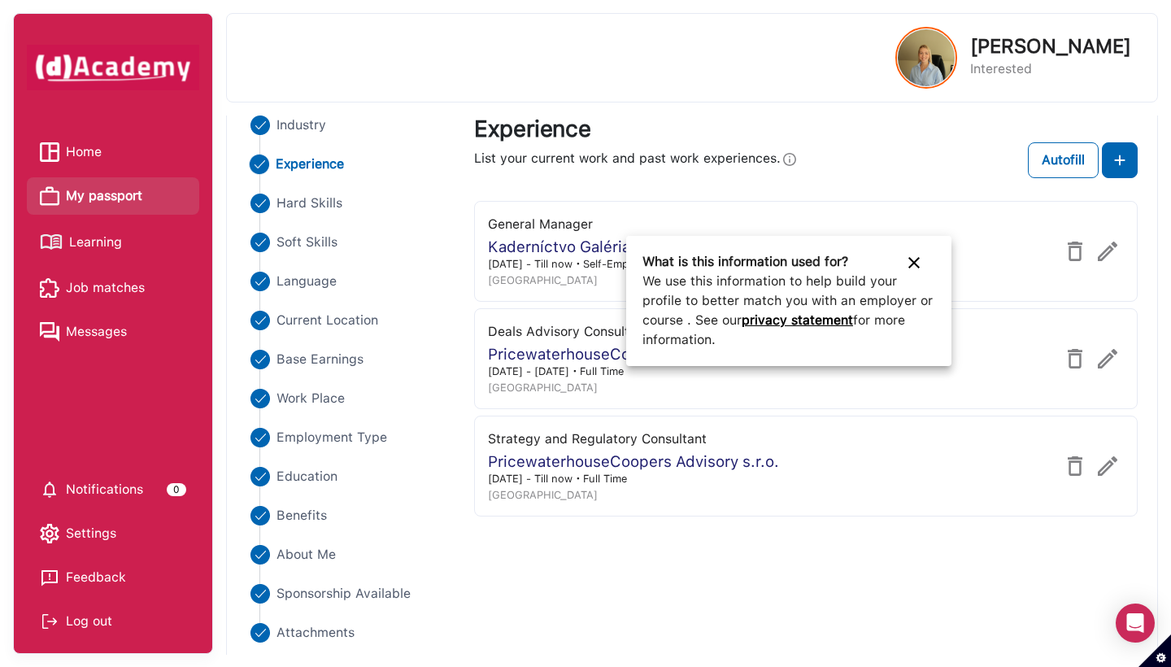
click at [751, 180] on div at bounding box center [585, 333] width 1171 height 667
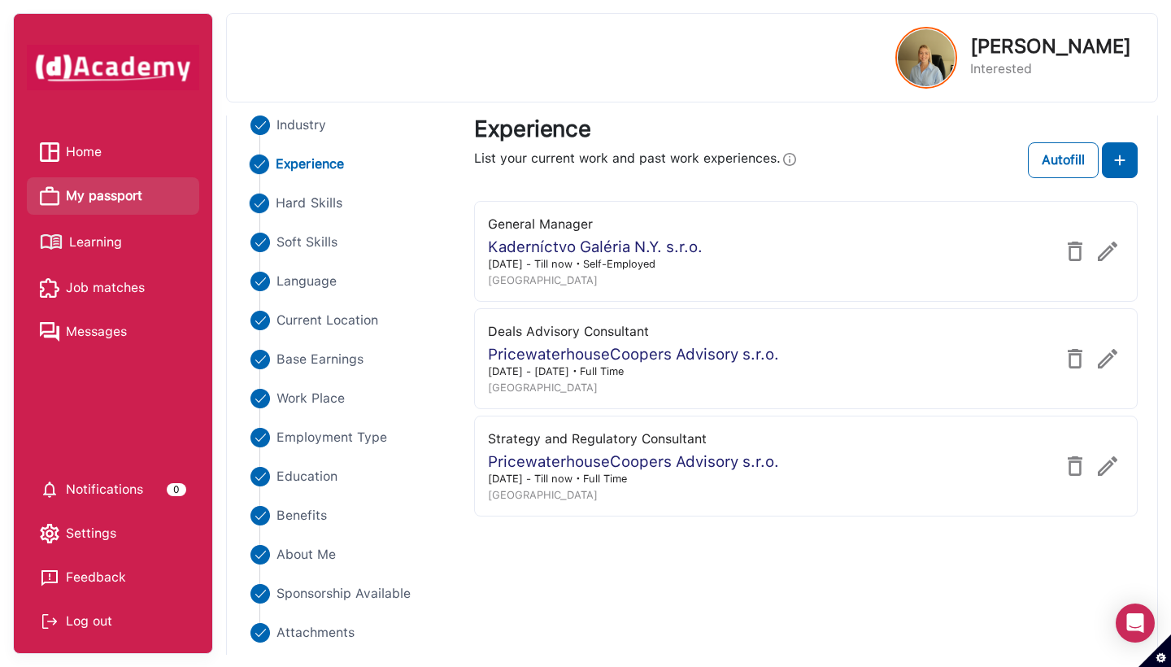
click at [316, 202] on span "Hard Skills" at bounding box center [309, 204] width 67 height 20
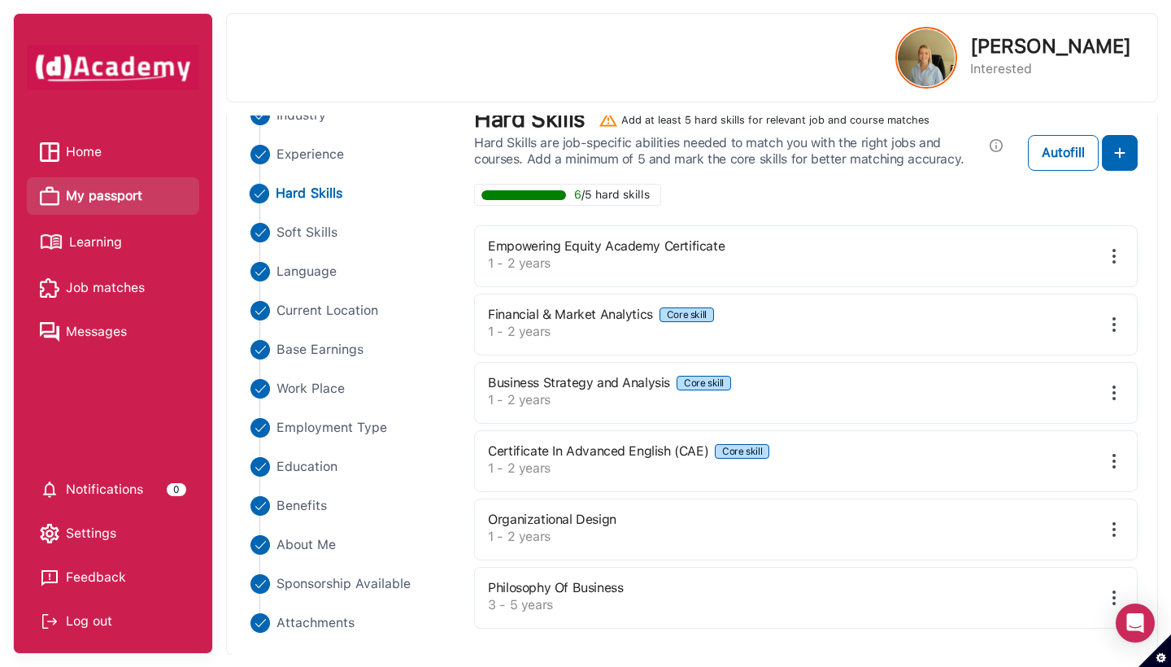
scroll to position [141, 0]
click at [302, 235] on span "Soft Skills" at bounding box center [307, 234] width 62 height 20
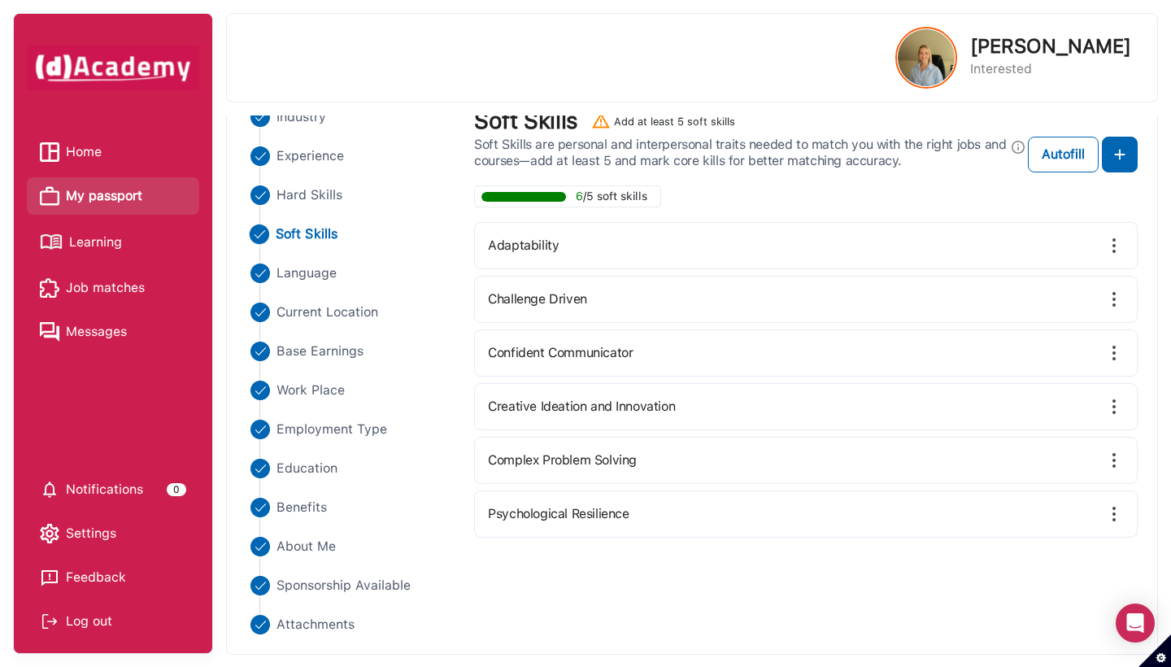
scroll to position [139, 0]
click at [276, 198] on Skills "Hard Skills" at bounding box center [351, 196] width 210 height 20
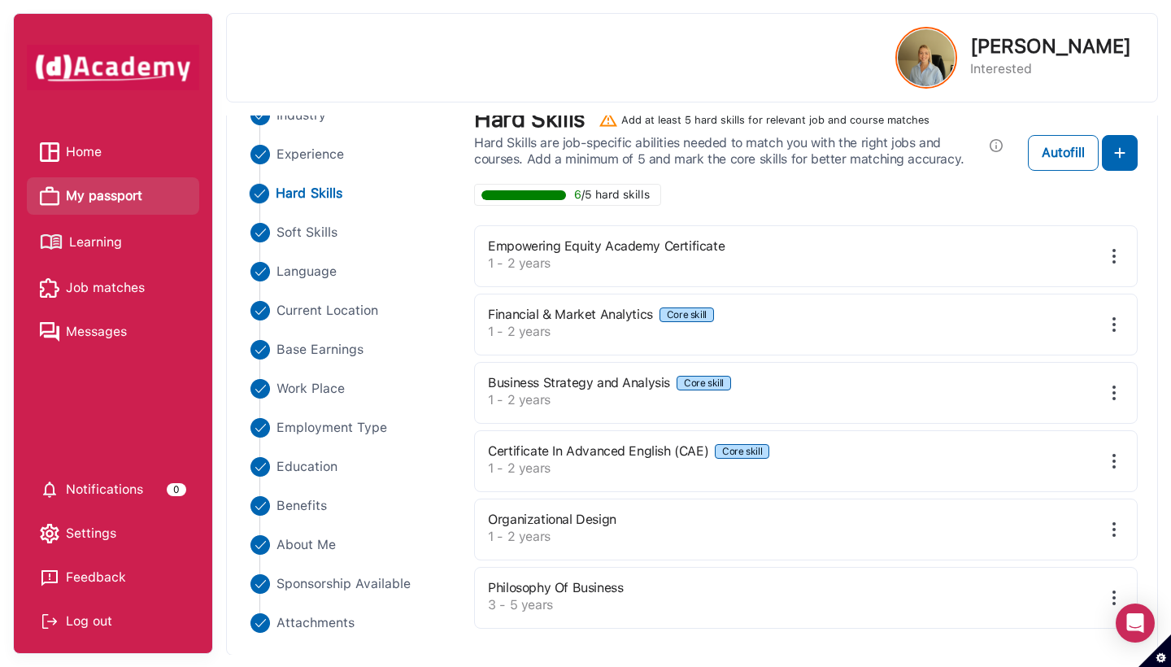
scroll to position [141, 0]
click at [751, 594] on img at bounding box center [1114, 599] width 20 height 20
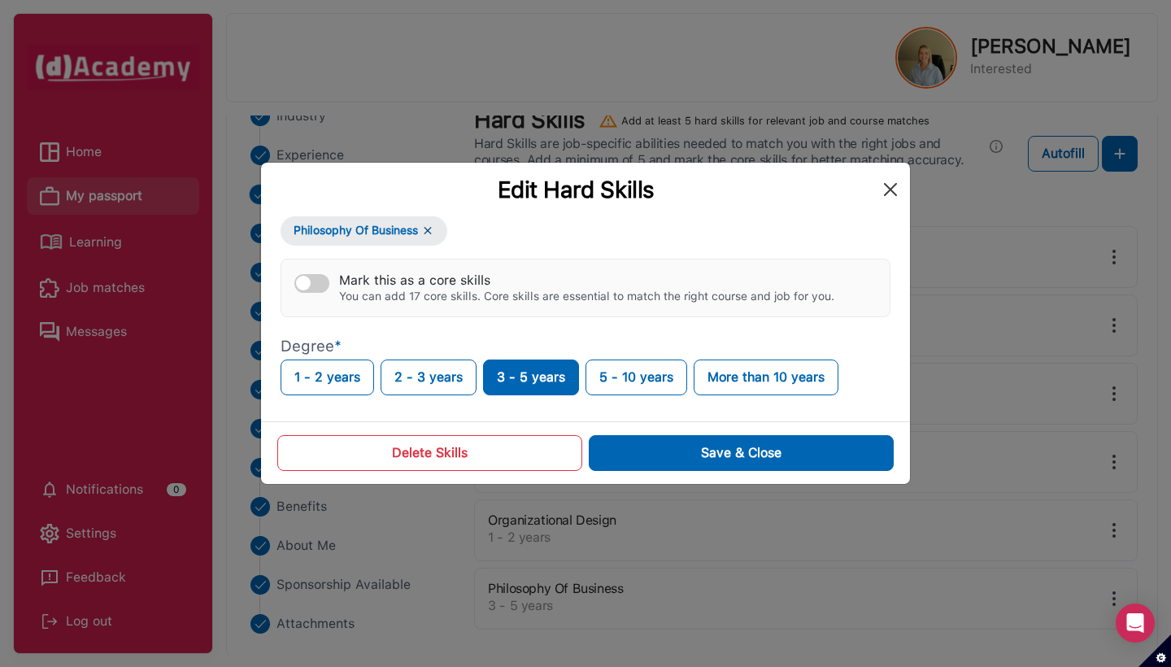
click at [751, 199] on button "Close" at bounding box center [890, 189] width 26 height 26
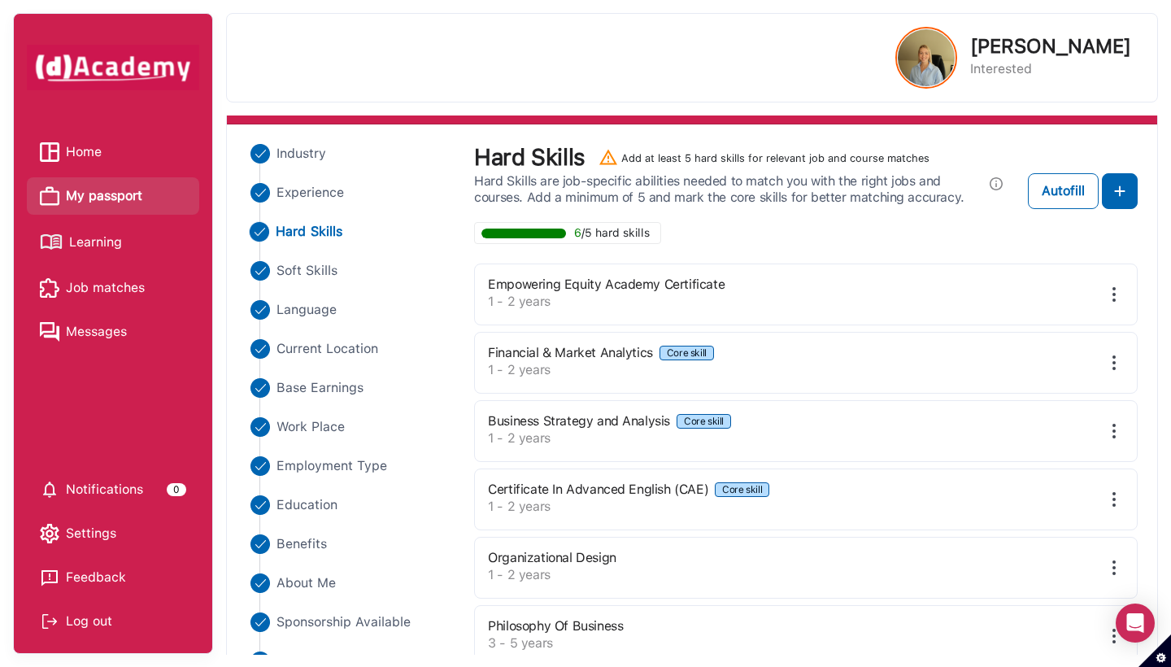
scroll to position [105, 0]
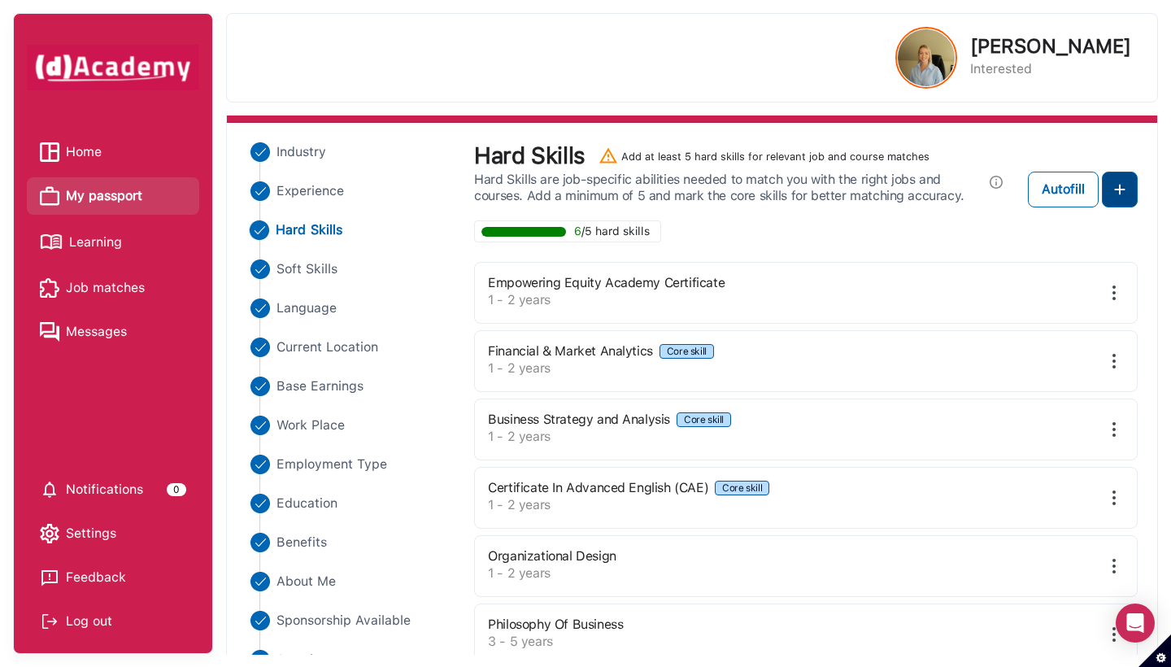
click at [751, 195] on img at bounding box center [1120, 190] width 20 height 20
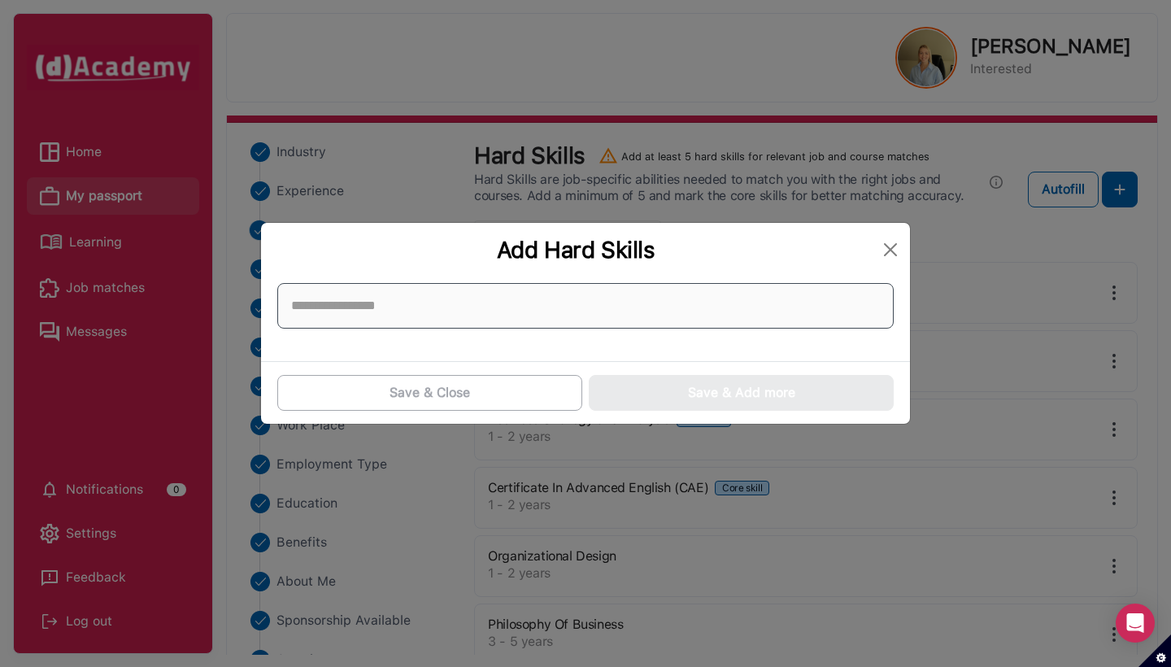
click at [751, 322] on input at bounding box center [585, 306] width 616 height 46
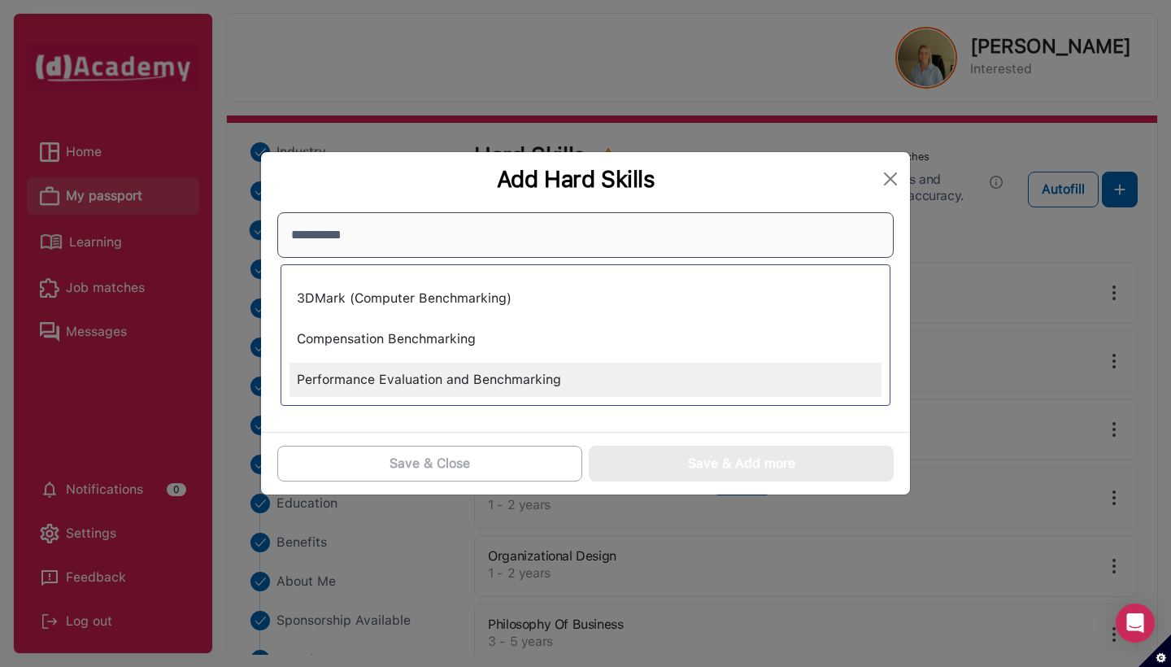
type input "**********"
click at [751, 380] on div "Performance Evaluation and Benchmarking" at bounding box center [585, 380] width 592 height 34
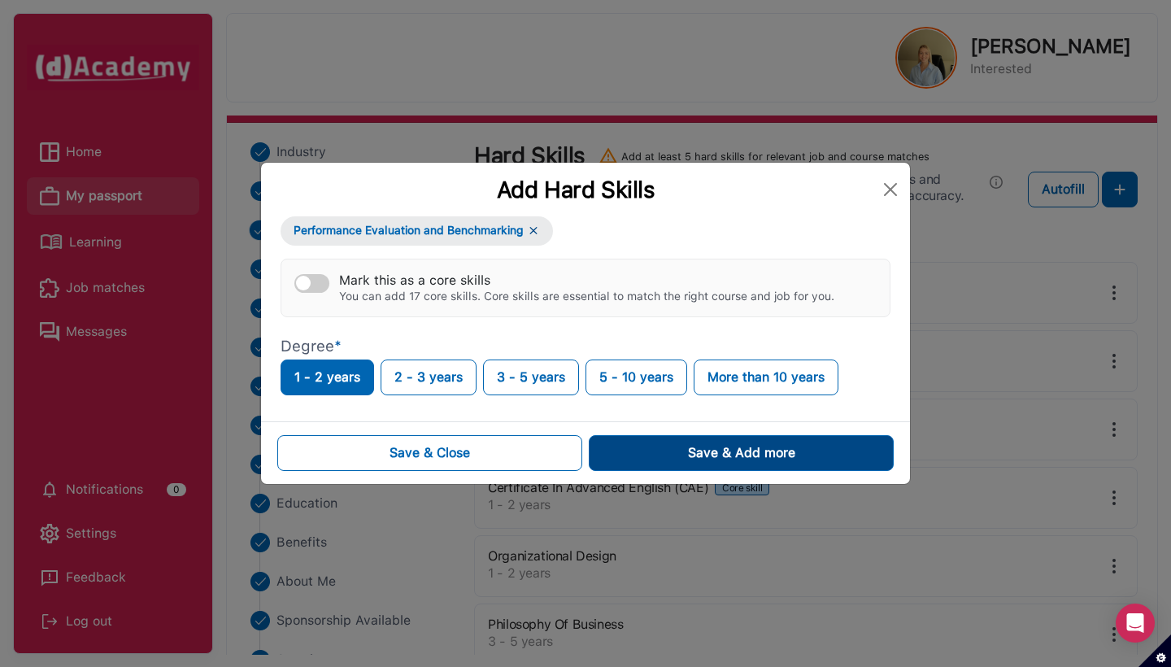
click at [735, 446] on div "Save & Add more" at bounding box center [741, 453] width 107 height 20
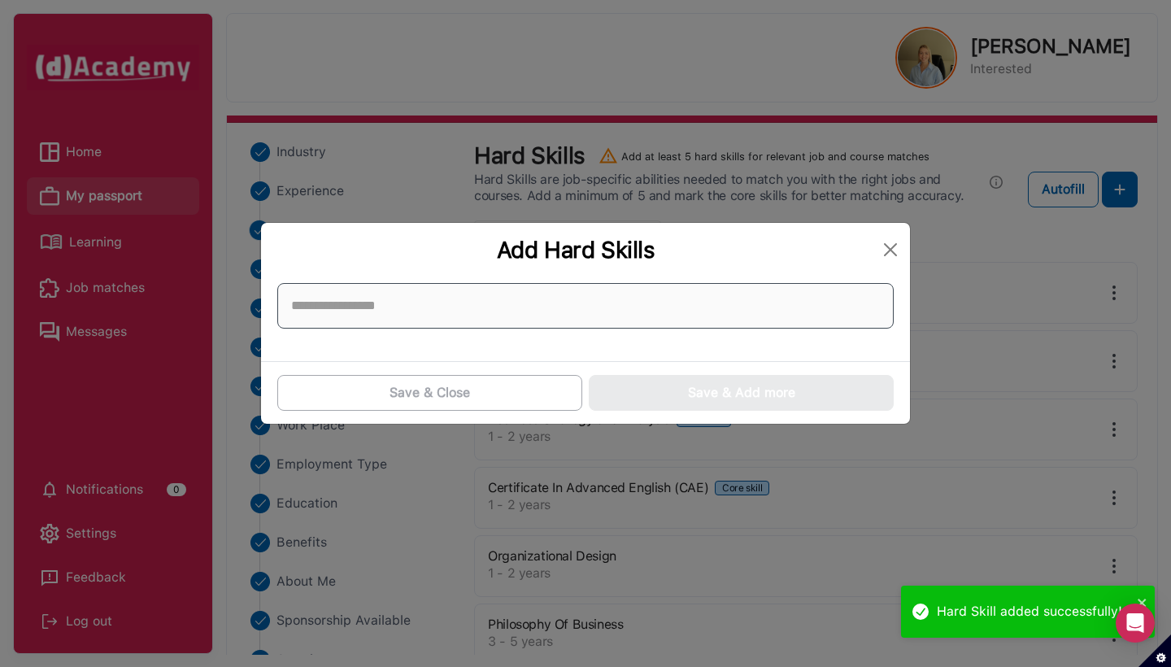
click at [751, 323] on input at bounding box center [585, 306] width 616 height 46
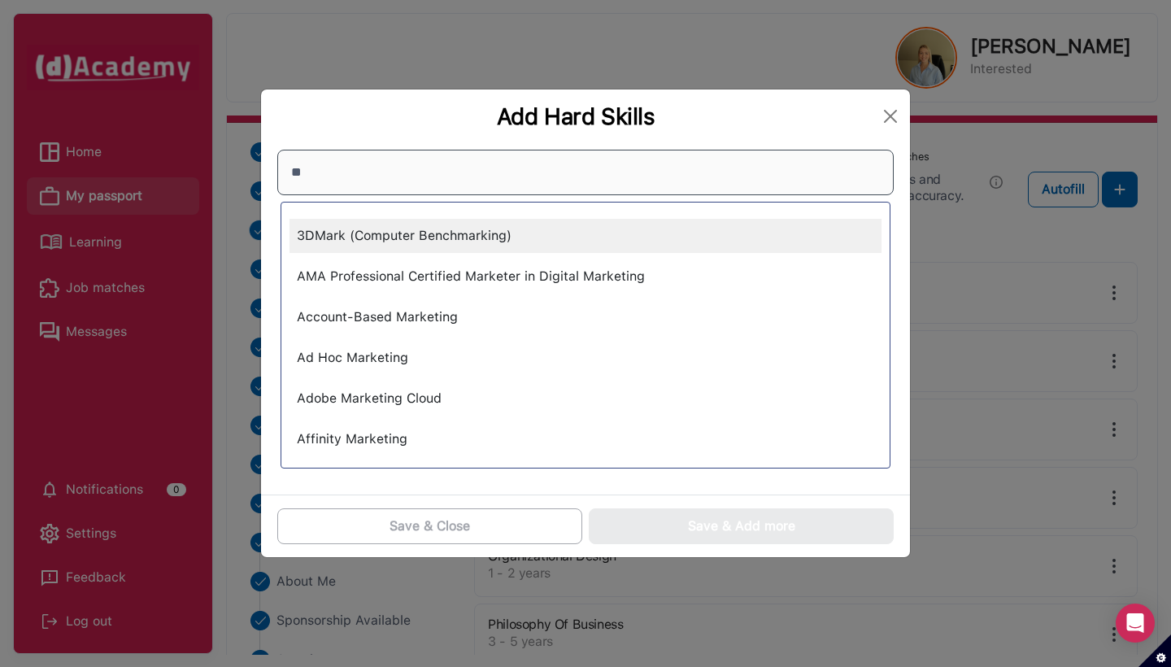
type input "*"
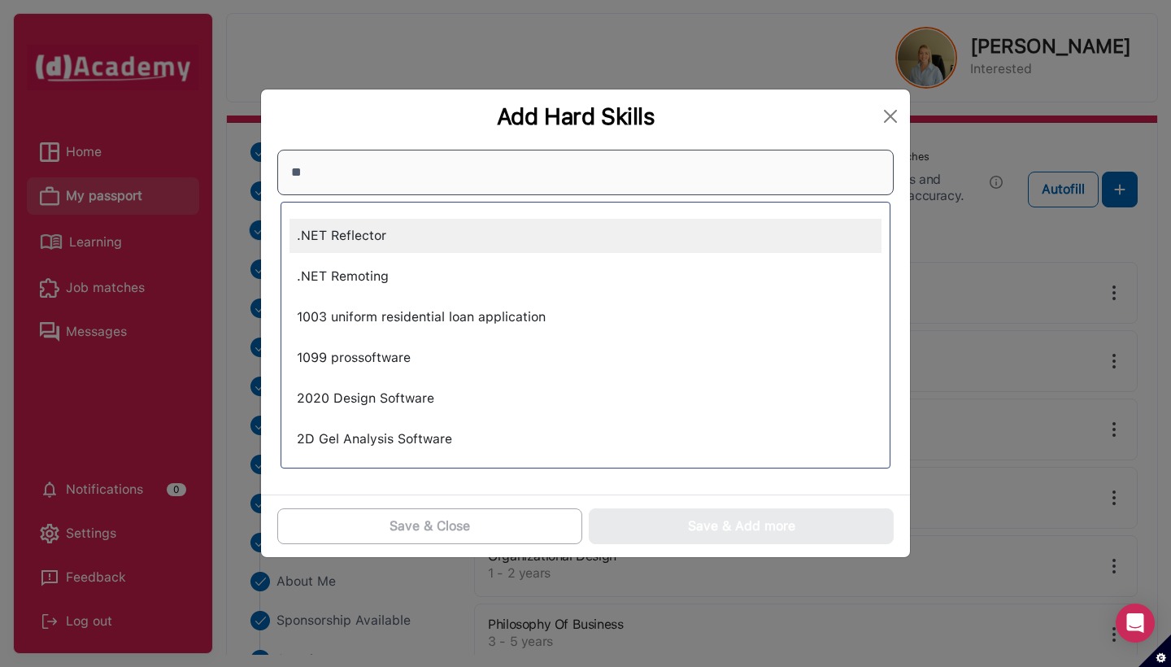
type input "*"
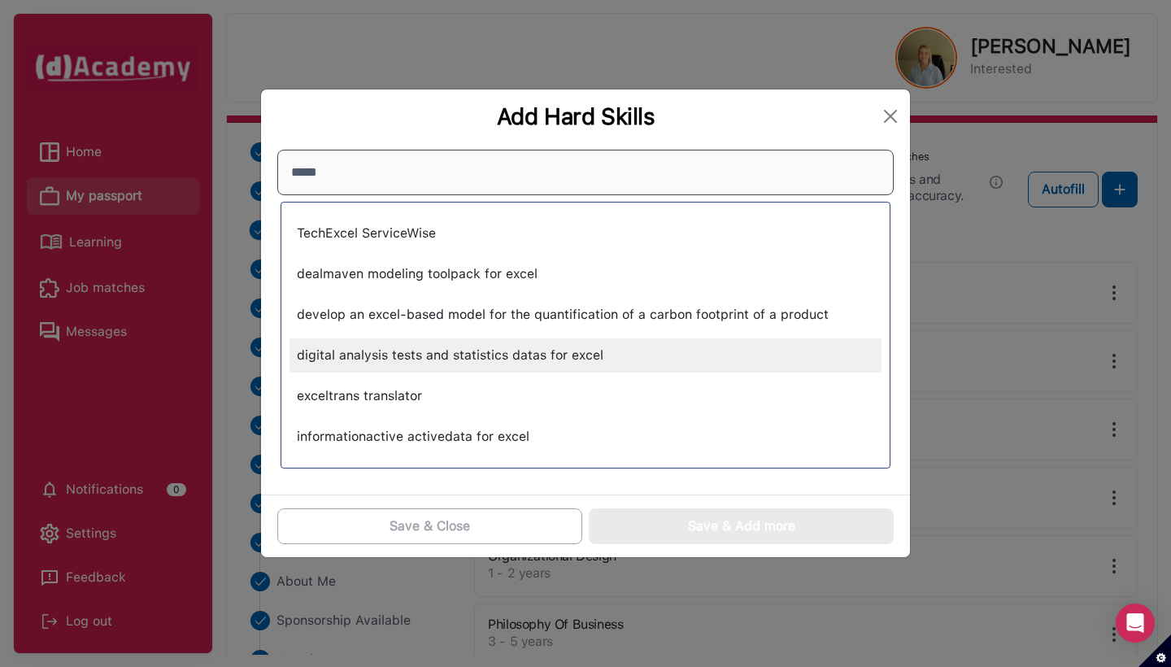
scroll to position [736, 0]
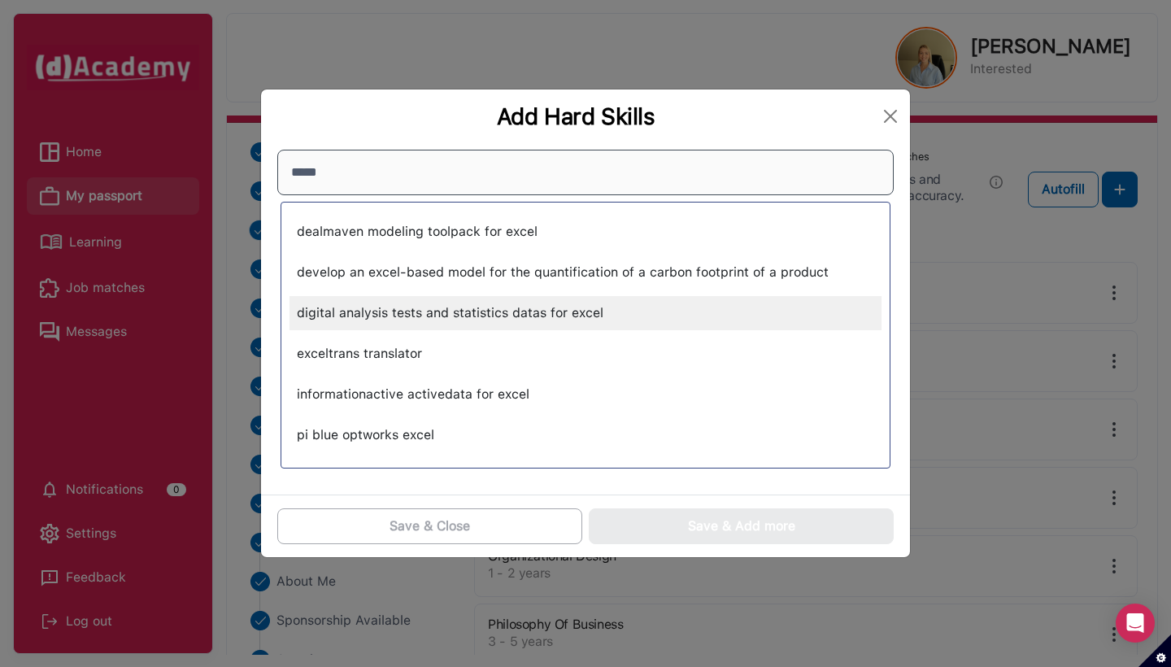
type input "*****"
click at [696, 322] on div "digital analysis tests and statistics datas for excel" at bounding box center [585, 313] width 592 height 34
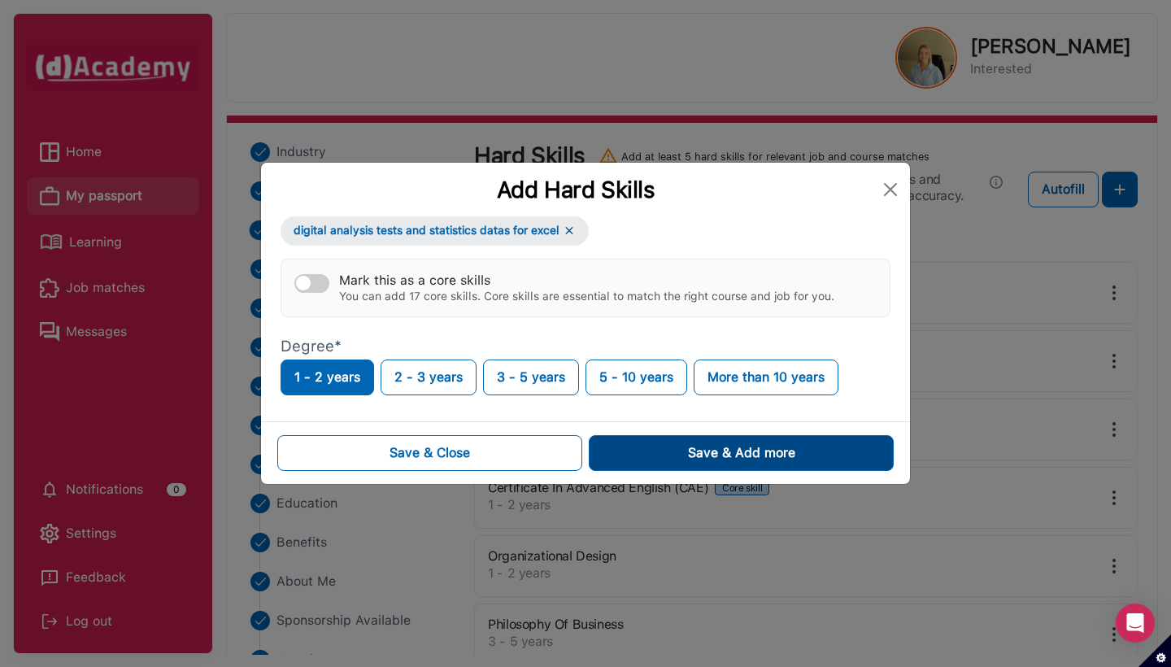
click at [688, 459] on div "Save & Add more" at bounding box center [741, 453] width 107 height 20
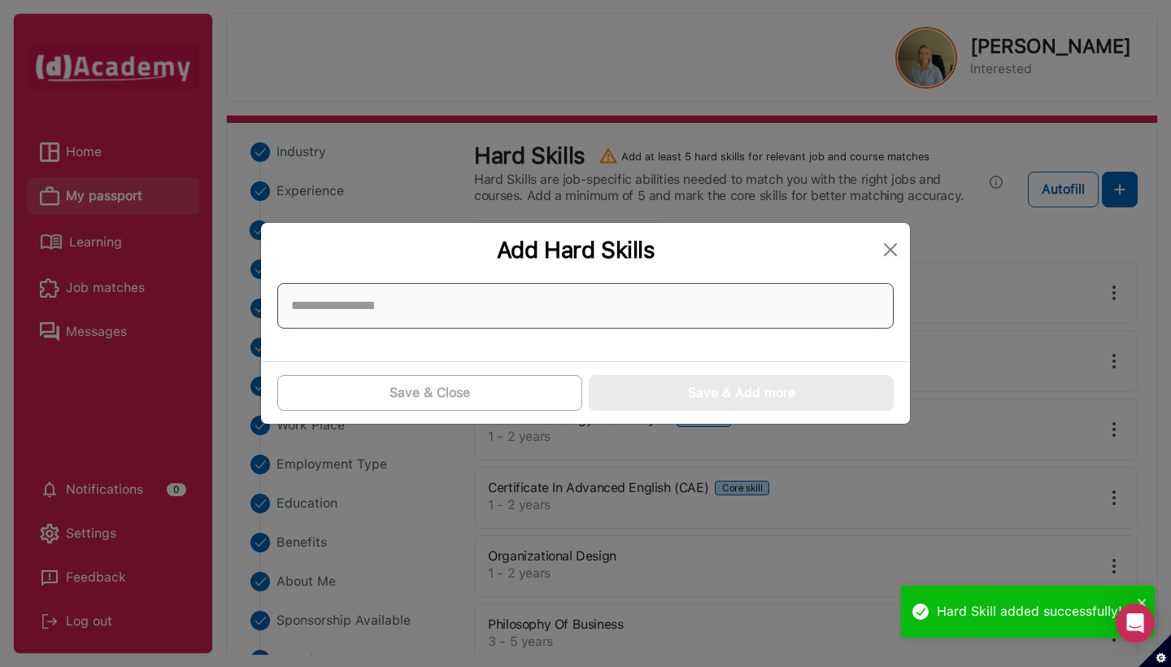
click at [620, 289] on input at bounding box center [585, 306] width 616 height 46
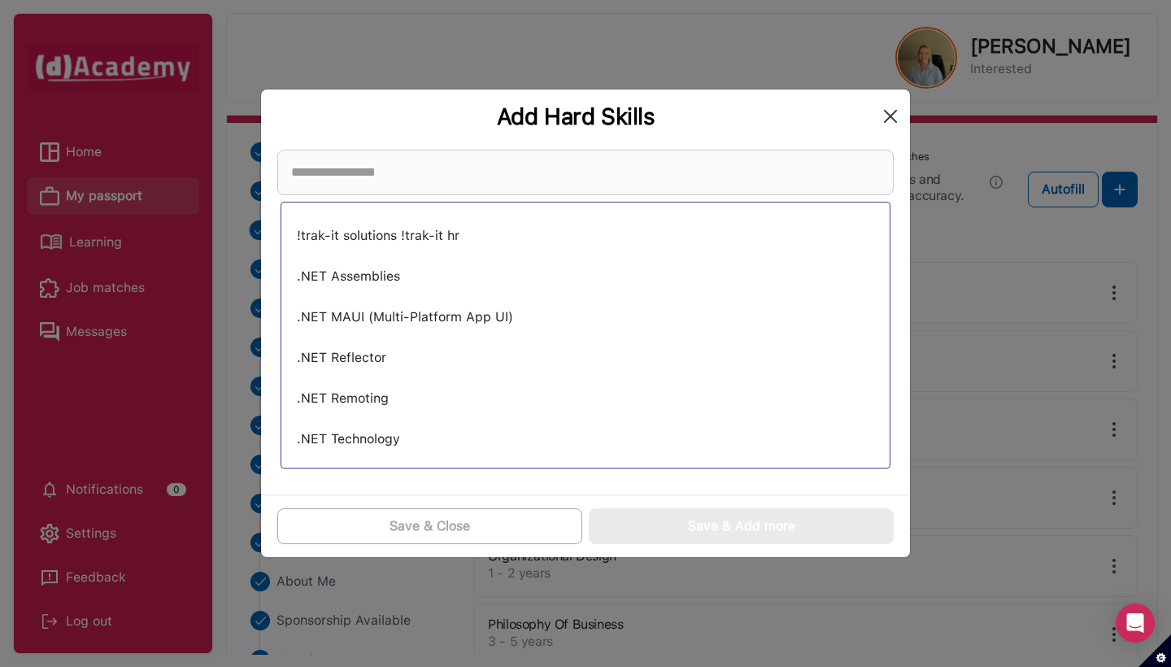
click at [751, 119] on button "Close" at bounding box center [890, 116] width 26 height 26
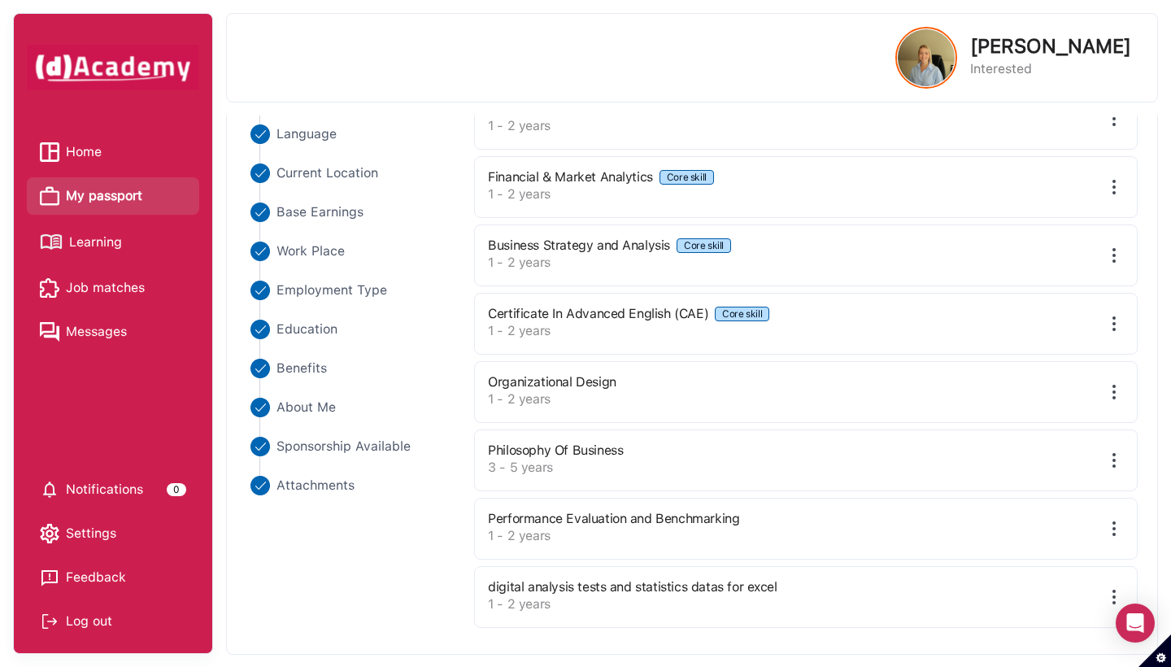
scroll to position [277, 0]
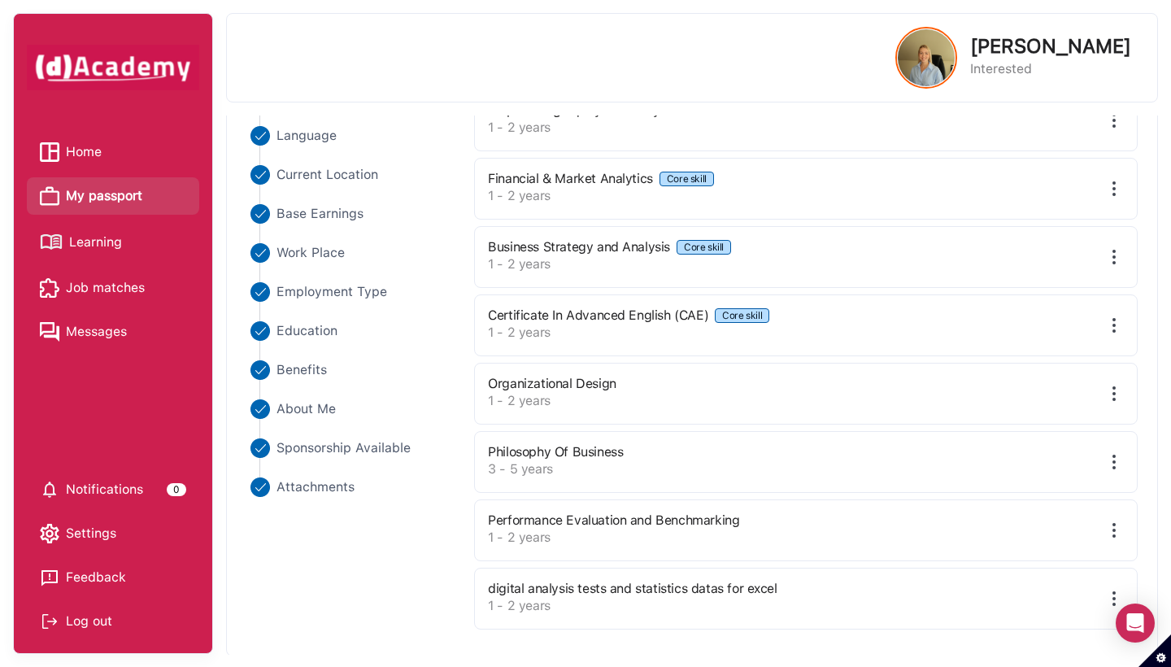
click at [751, 598] on img at bounding box center [1114, 599] width 20 height 20
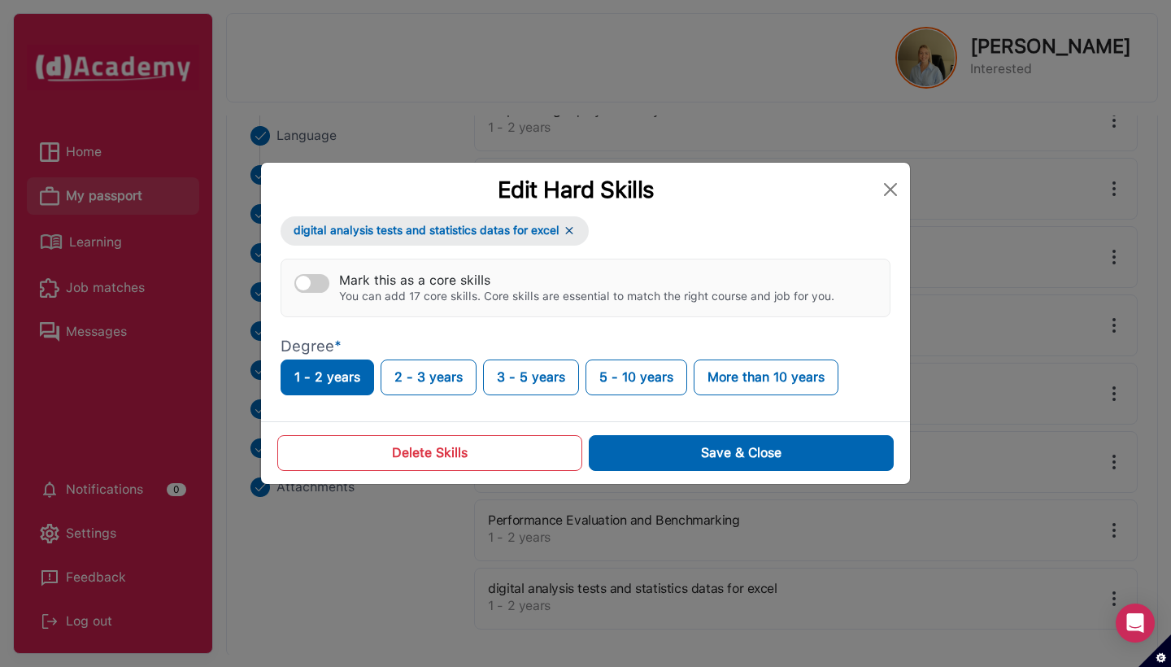
click at [530, 450] on button "Delete Skills" at bounding box center [429, 453] width 305 height 36
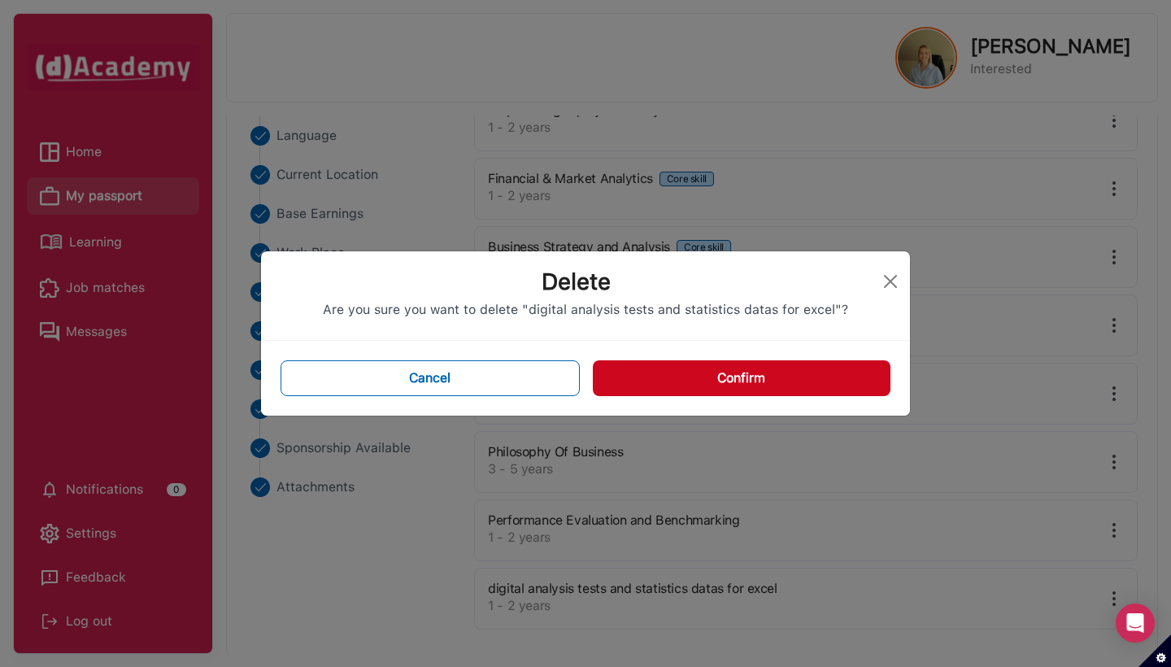
click at [685, 393] on button "Confirm" at bounding box center [742, 378] width 298 height 36
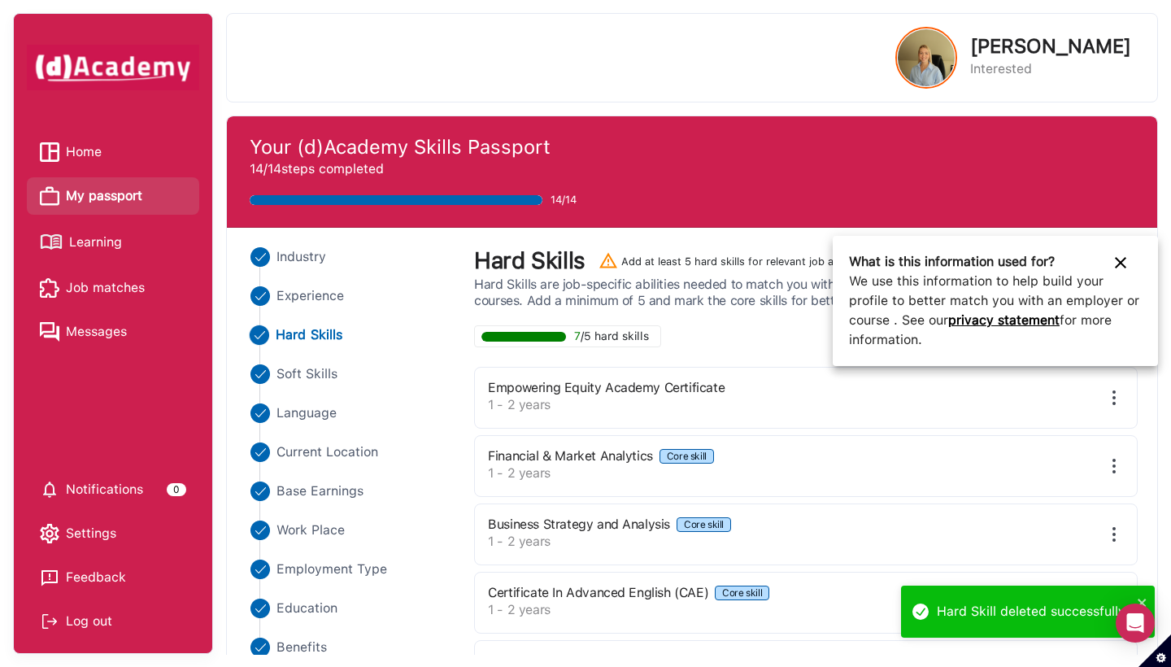
scroll to position [0, 0]
click at [751, 262] on icon at bounding box center [1121, 263] width 20 height 20
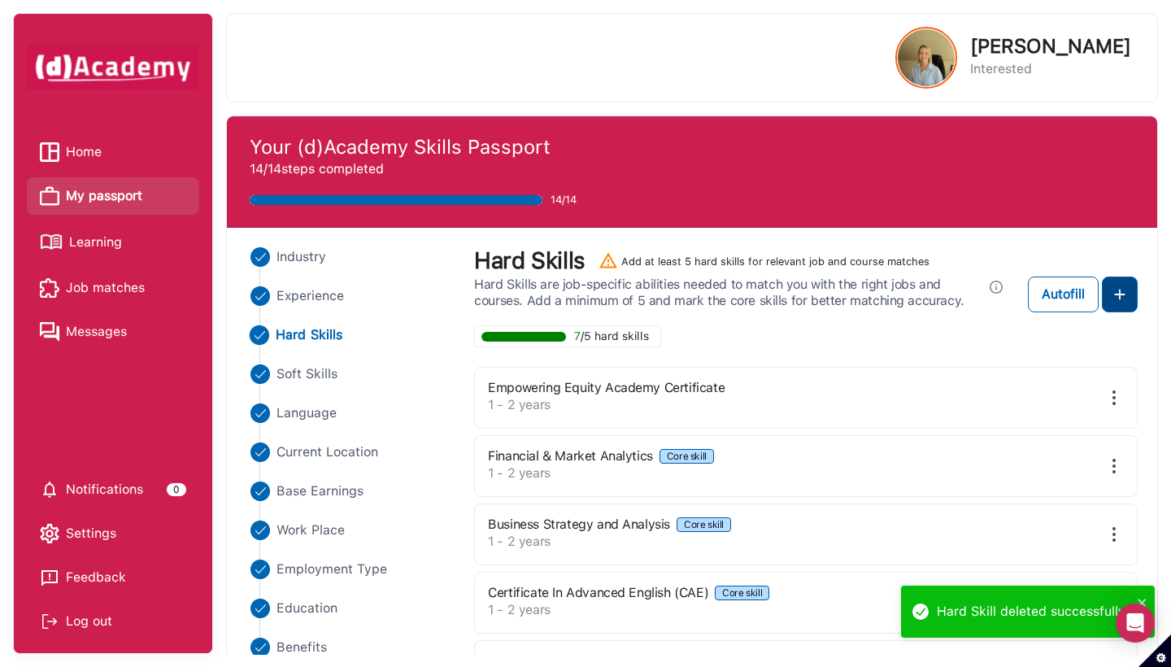
click at [751, 288] on button at bounding box center [1120, 294] width 36 height 36
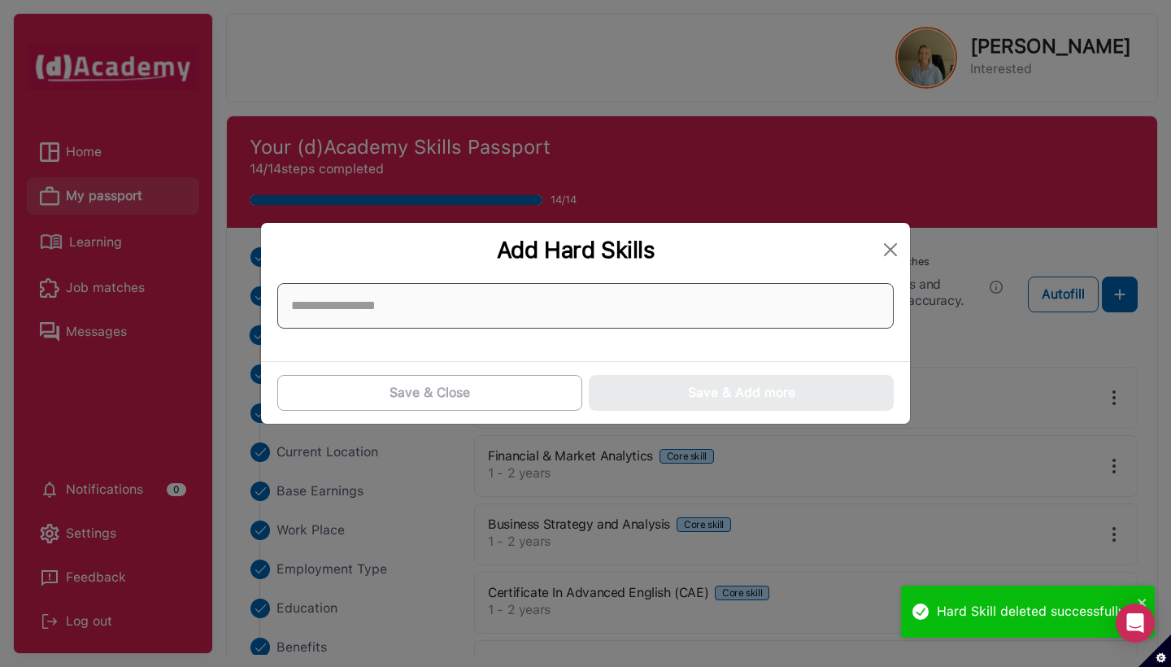
click at [662, 309] on input at bounding box center [585, 306] width 616 height 46
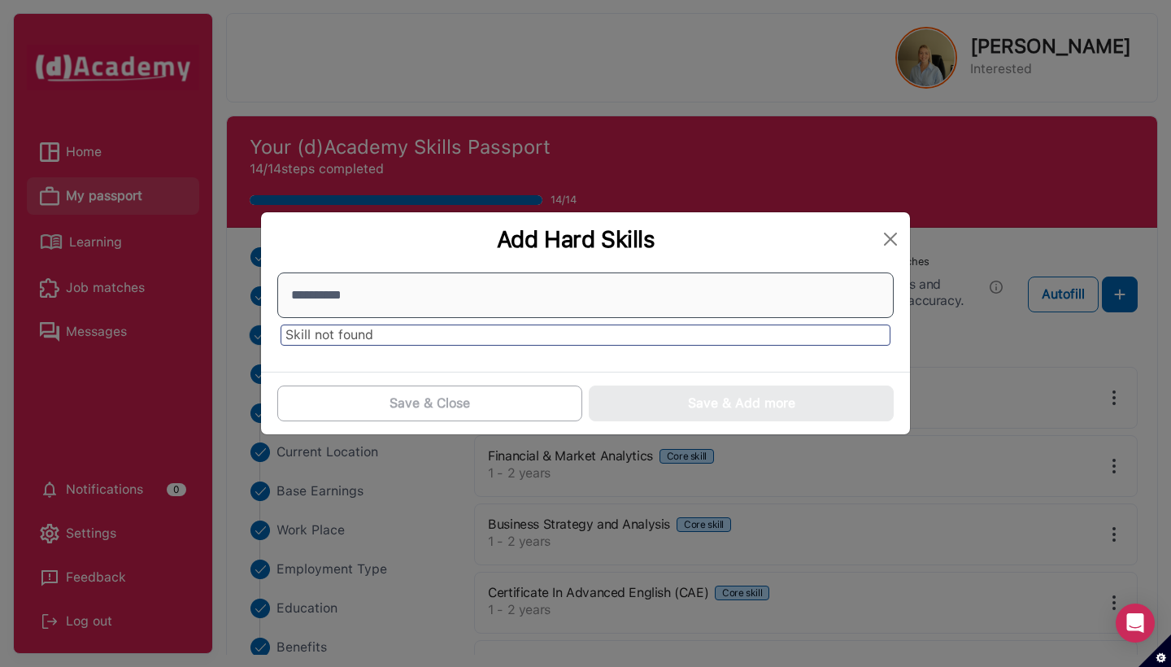
type input "**********"
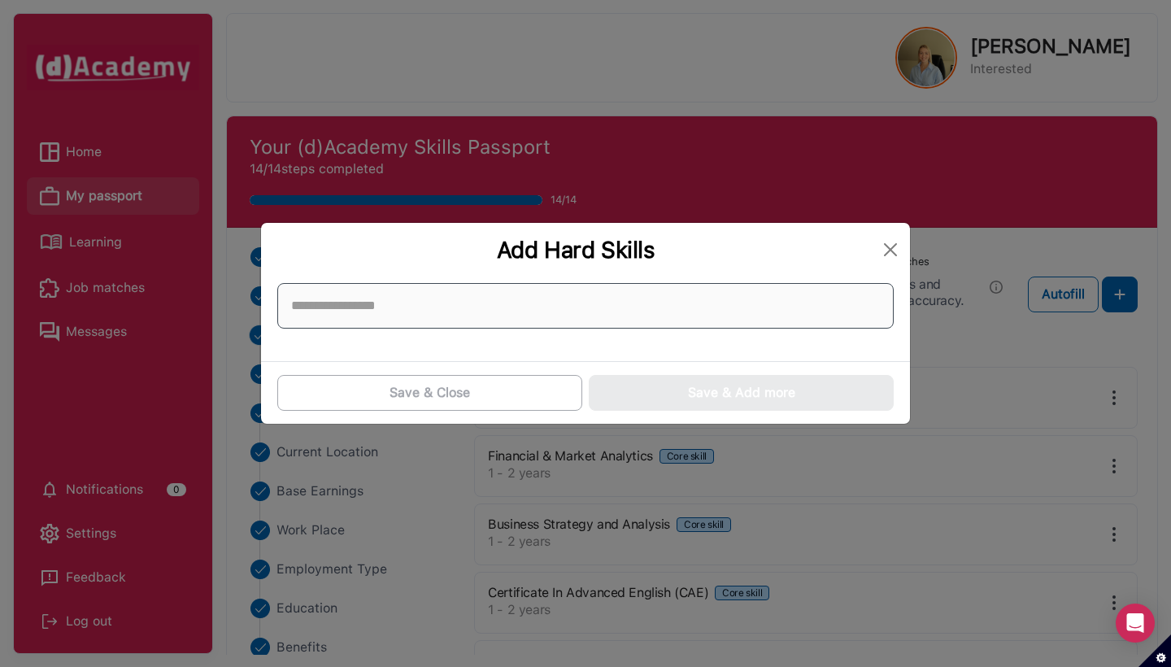
click at [638, 309] on input at bounding box center [585, 306] width 616 height 46
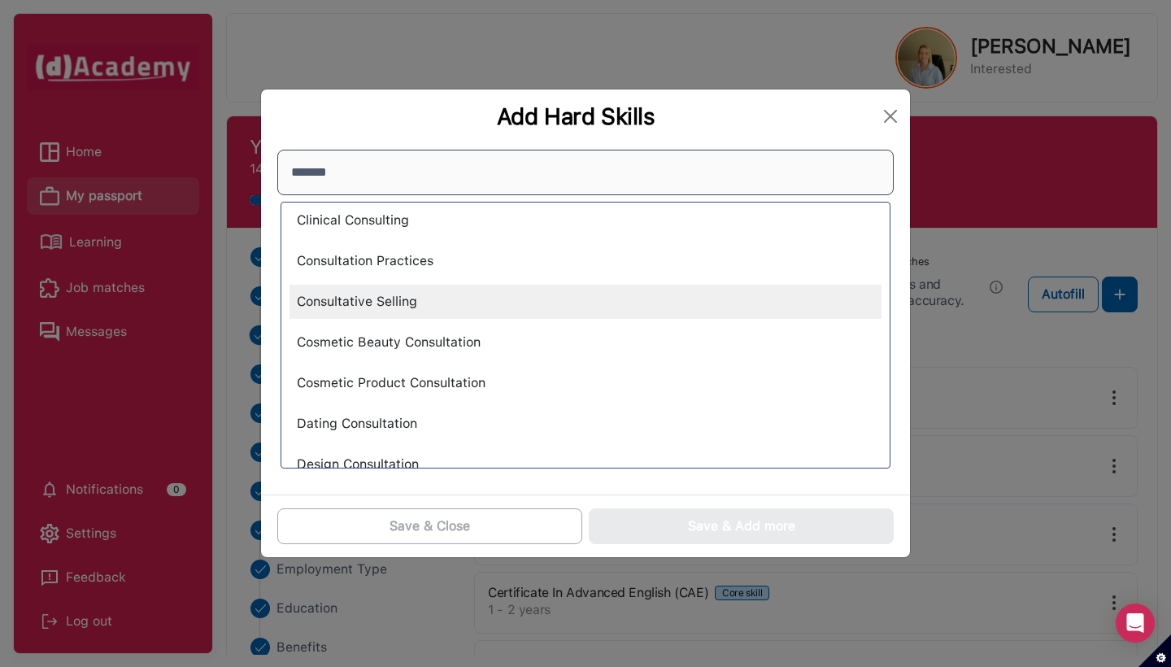
scroll to position [423, 0]
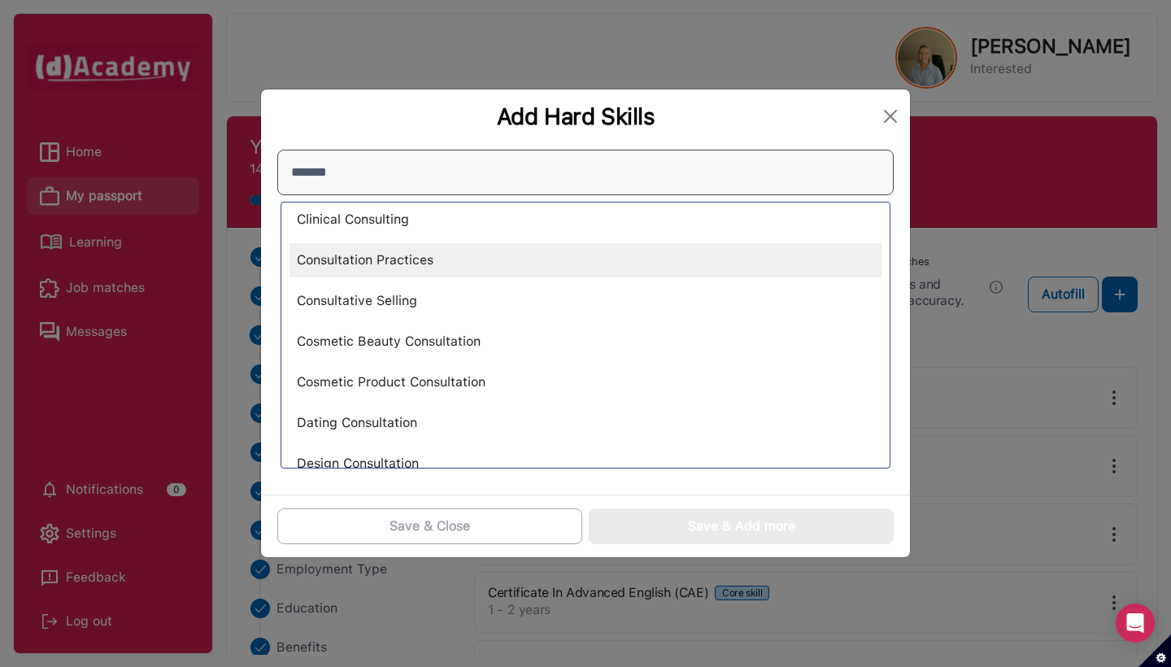
type input "*******"
click at [598, 253] on div "Consultation Practices" at bounding box center [585, 260] width 592 height 34
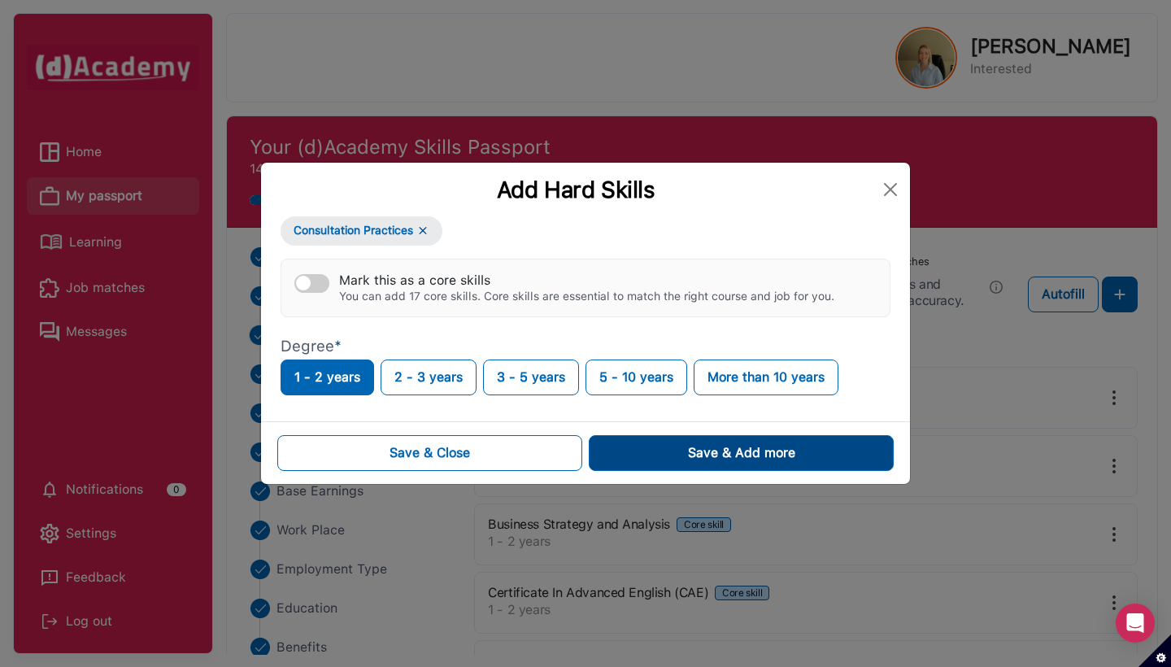
click at [644, 437] on button "Save & Add more" at bounding box center [741, 453] width 305 height 36
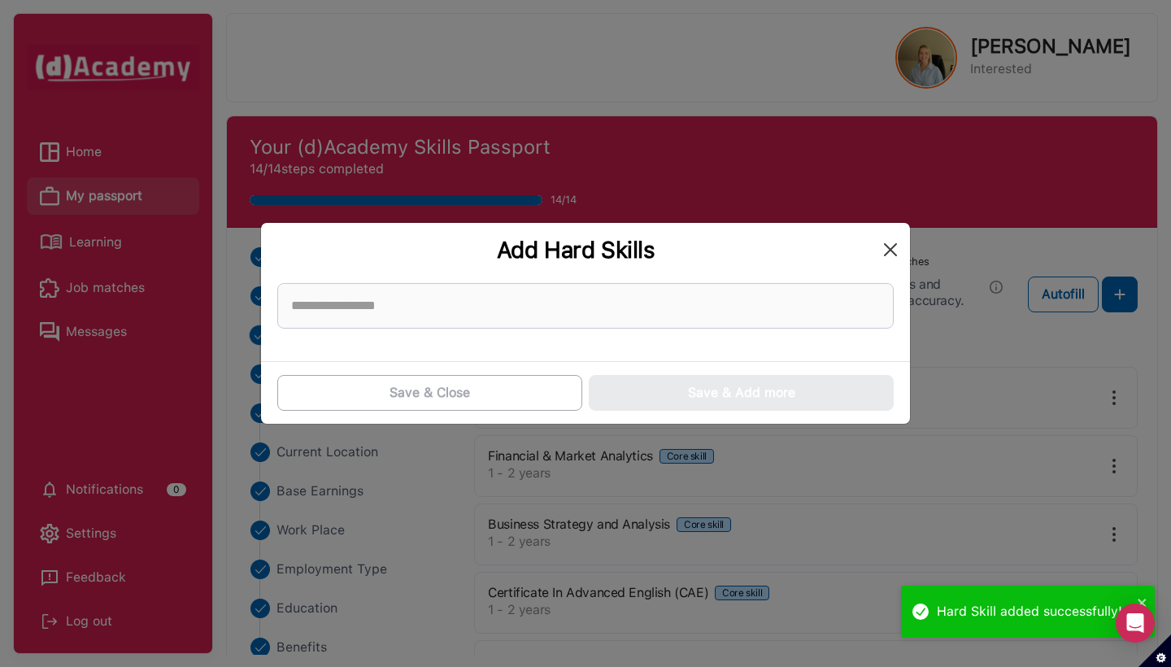
click at [751, 250] on button "Close" at bounding box center [890, 250] width 26 height 26
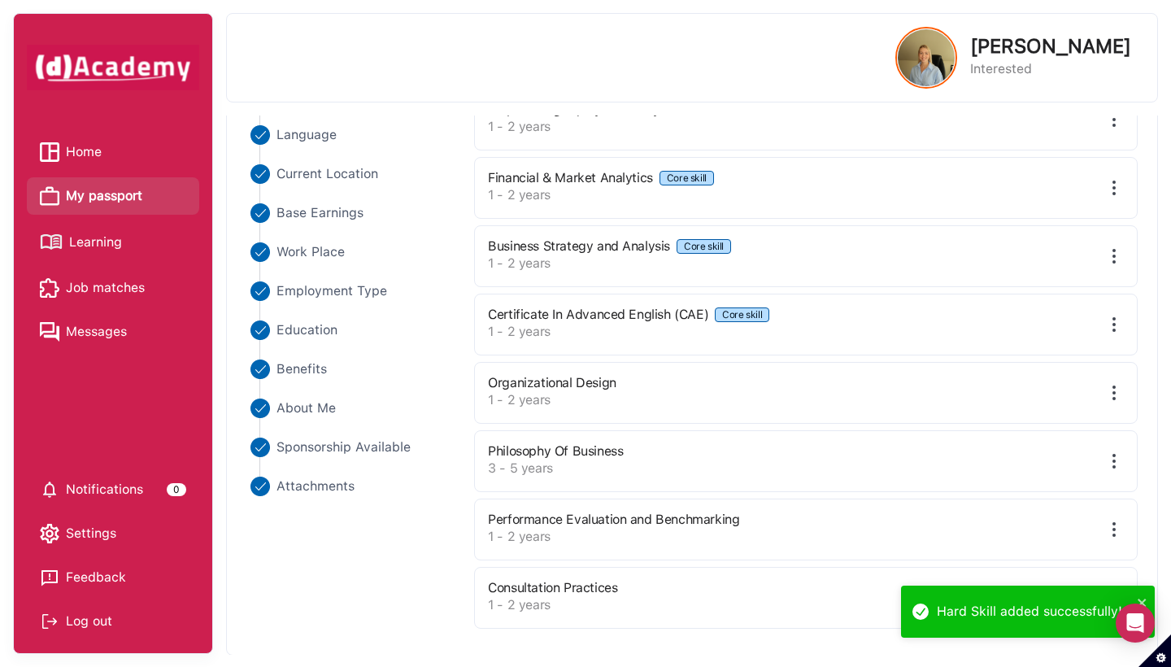
scroll to position [277, 0]
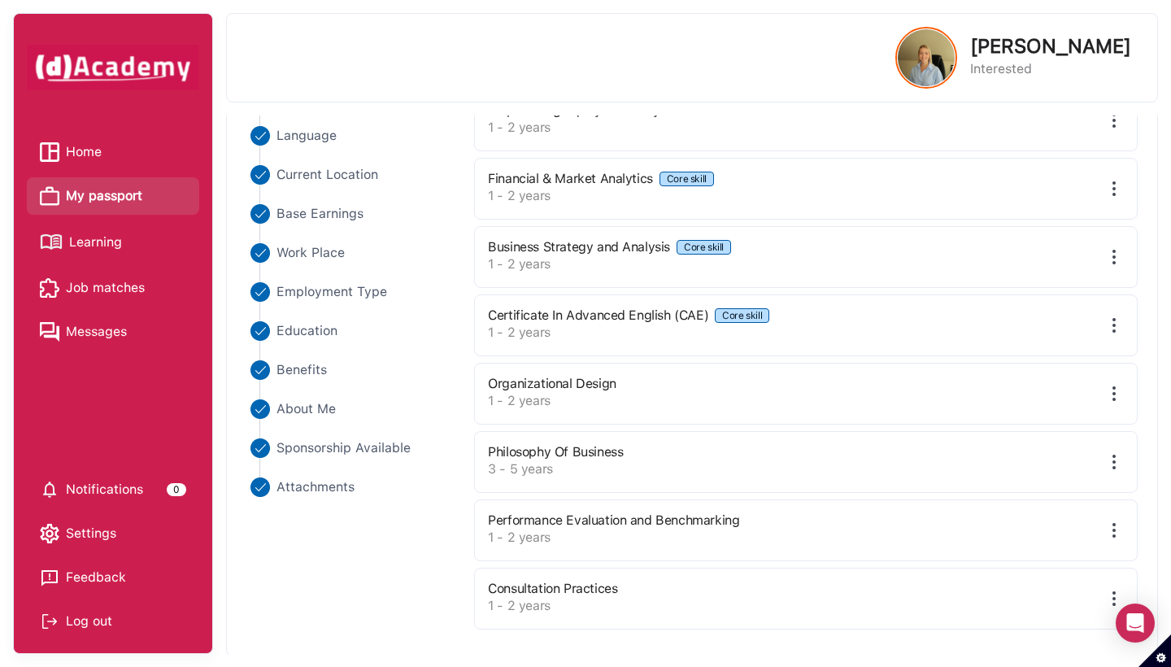
click at [751, 315] on img at bounding box center [1114, 325] width 20 height 20
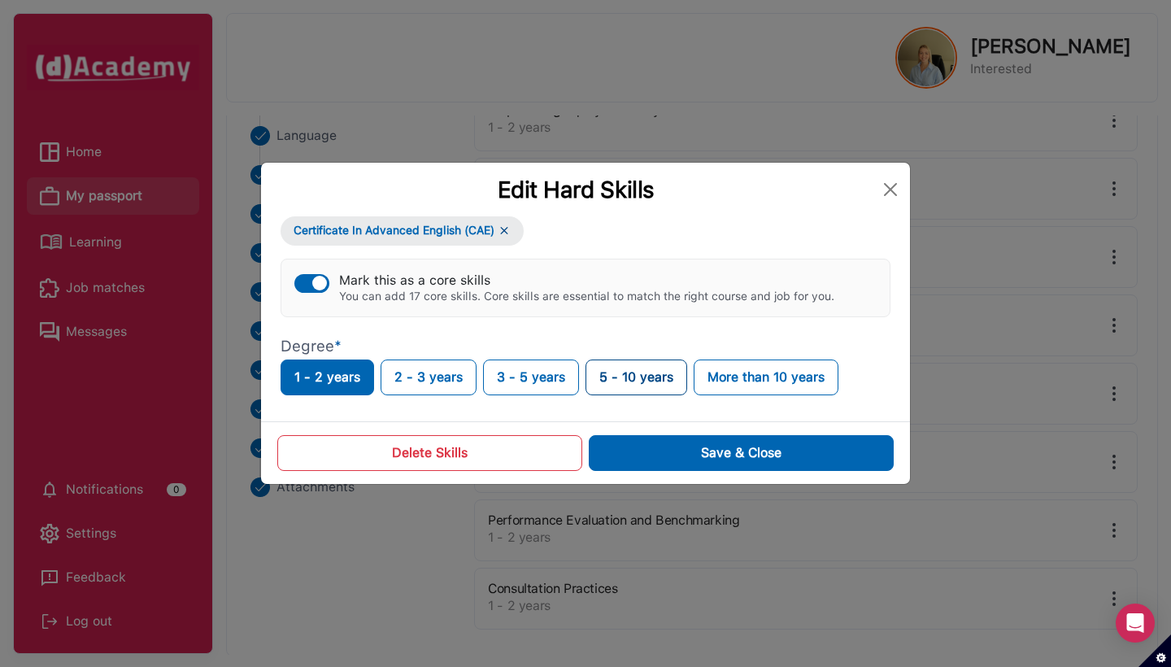
click at [687, 376] on button "5 - 10 years" at bounding box center [636, 377] width 102 height 36
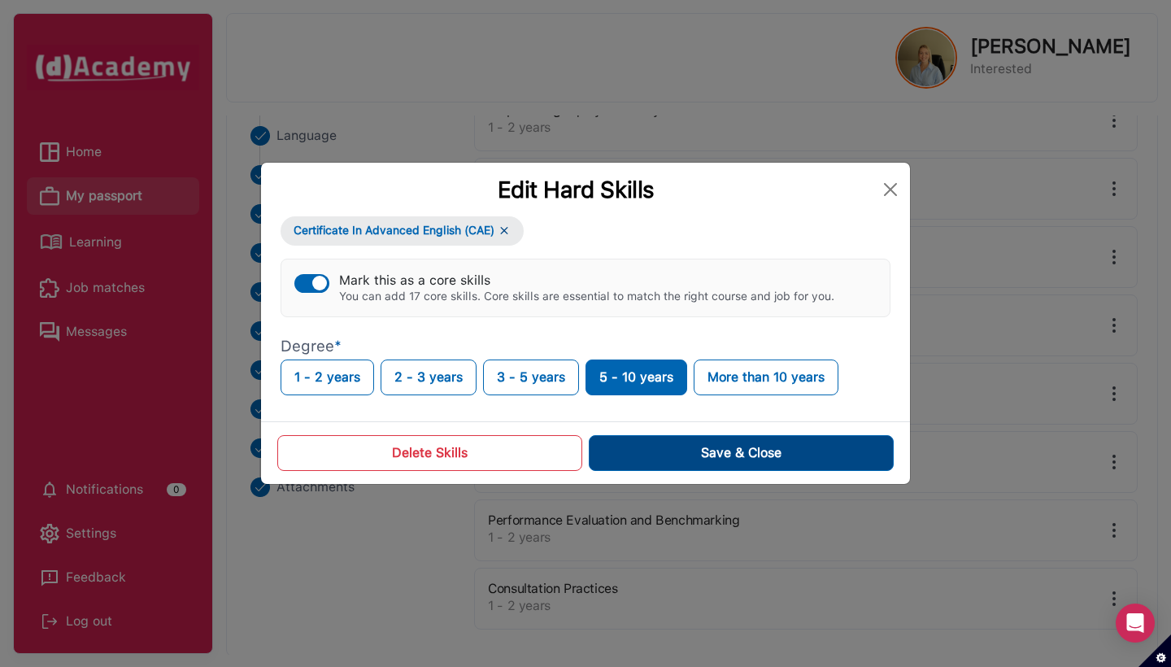
click at [734, 439] on button "Save & Close" at bounding box center [741, 453] width 305 height 36
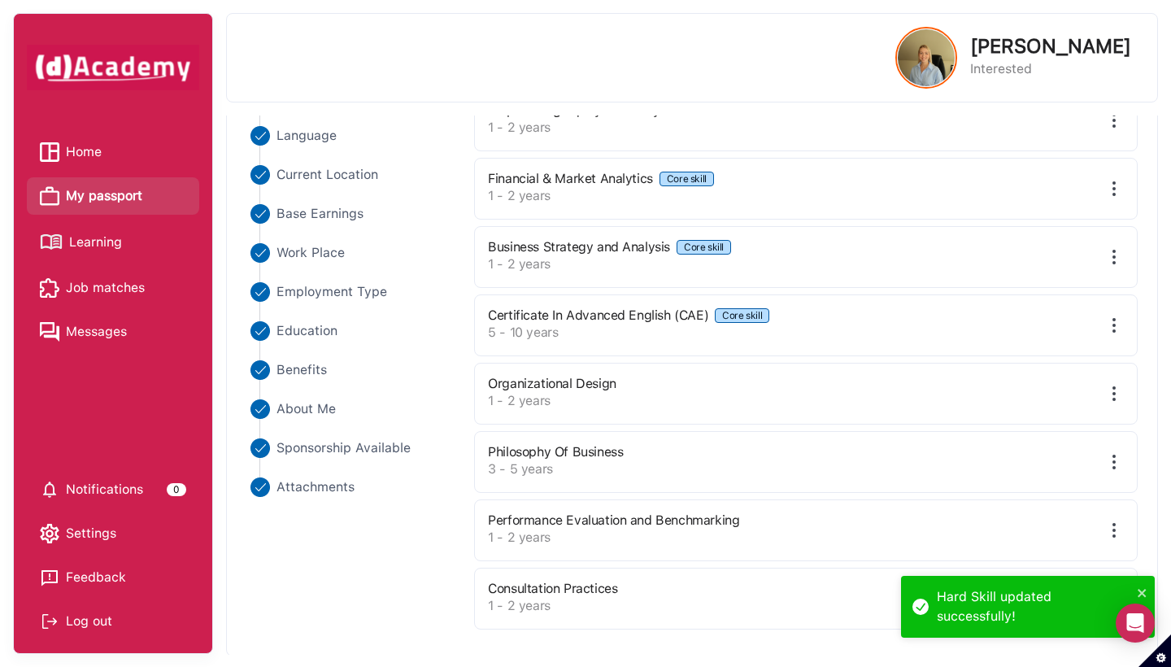
click at [751, 388] on img at bounding box center [1114, 394] width 20 height 20
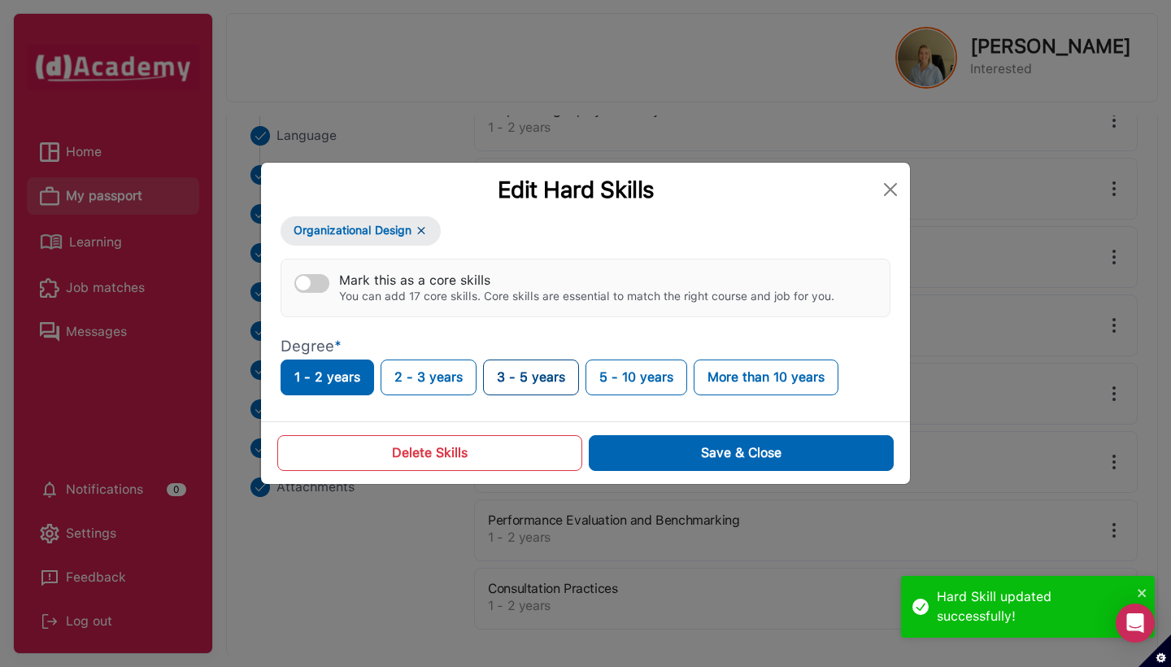
click at [557, 376] on button "3 - 5 years" at bounding box center [531, 377] width 96 height 36
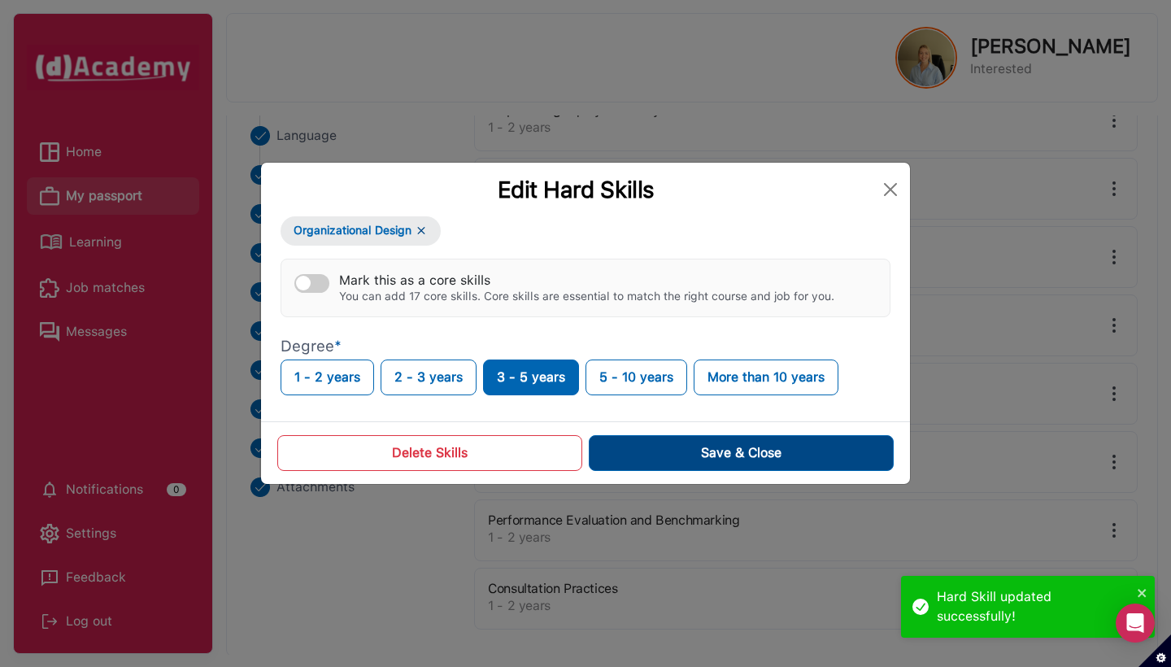
click at [649, 455] on button "Save & Close" at bounding box center [741, 453] width 305 height 36
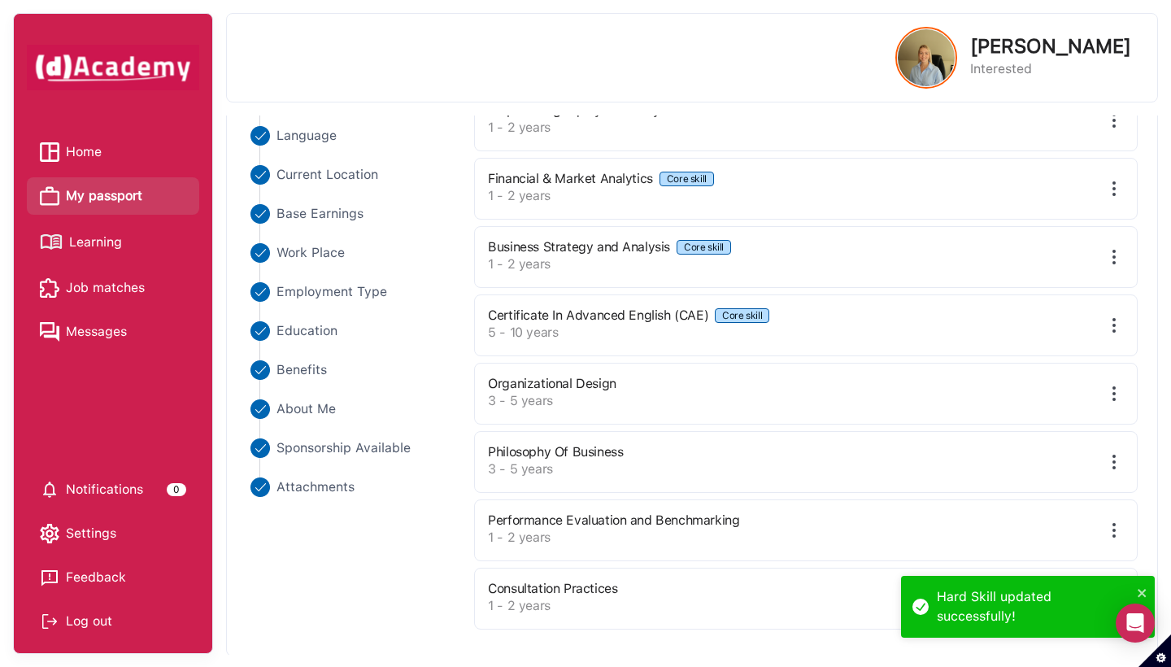
click at [751, 527] on img at bounding box center [1114, 530] width 20 height 20
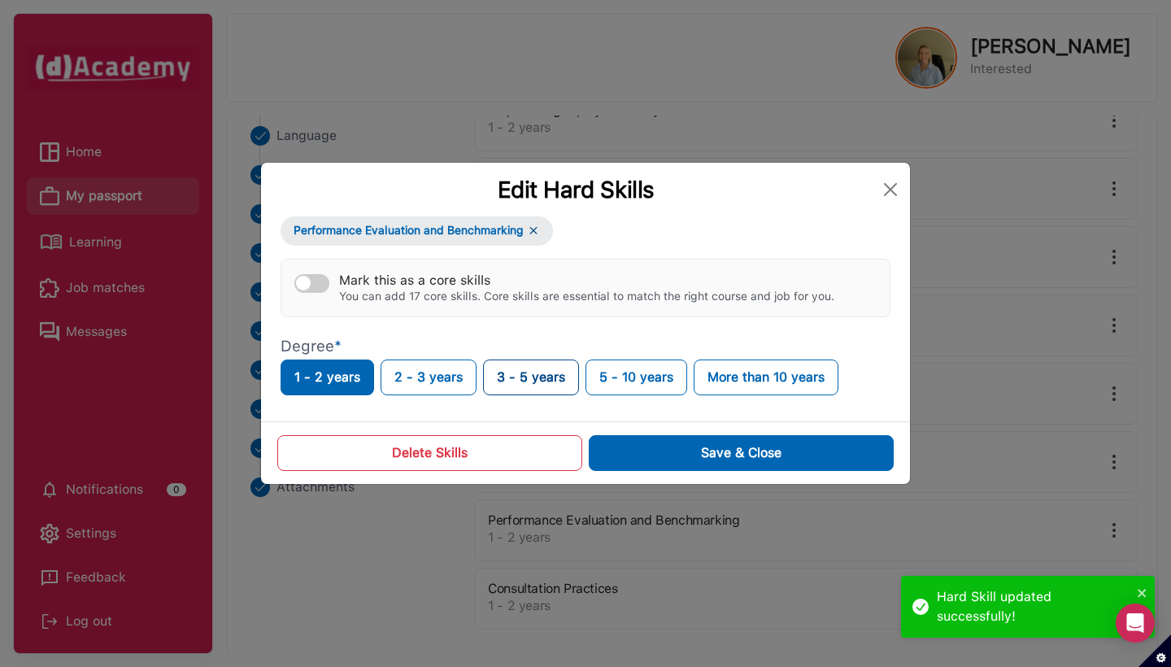
click at [555, 377] on button "3 - 5 years" at bounding box center [531, 377] width 96 height 36
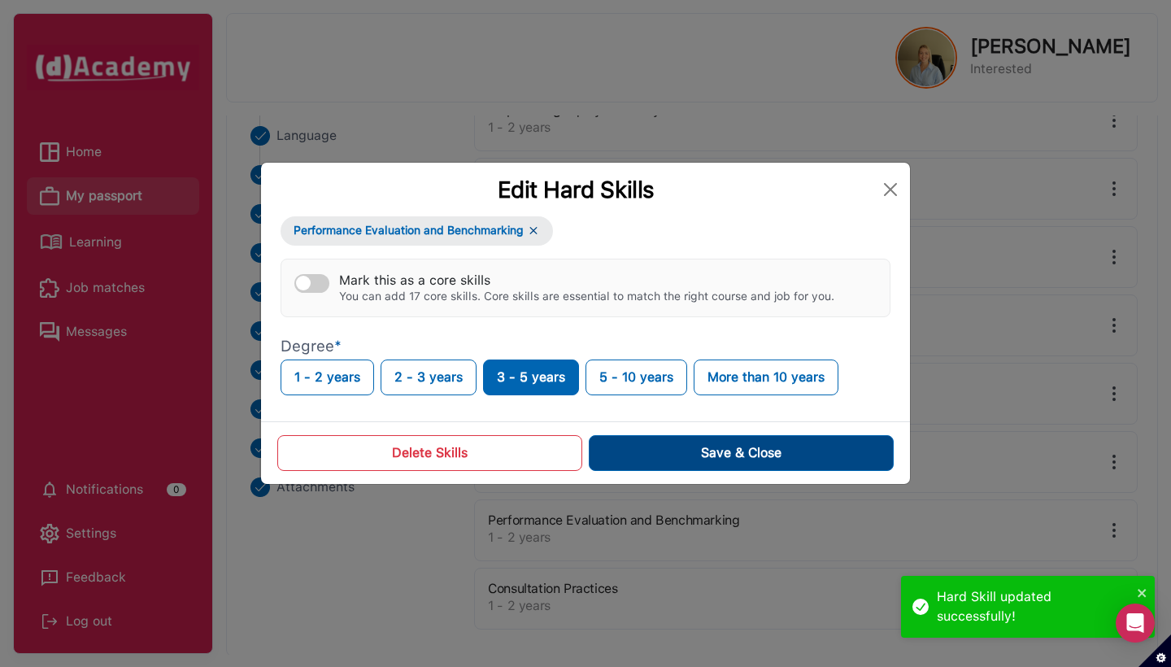
click at [664, 455] on button "Save & Close" at bounding box center [741, 453] width 305 height 36
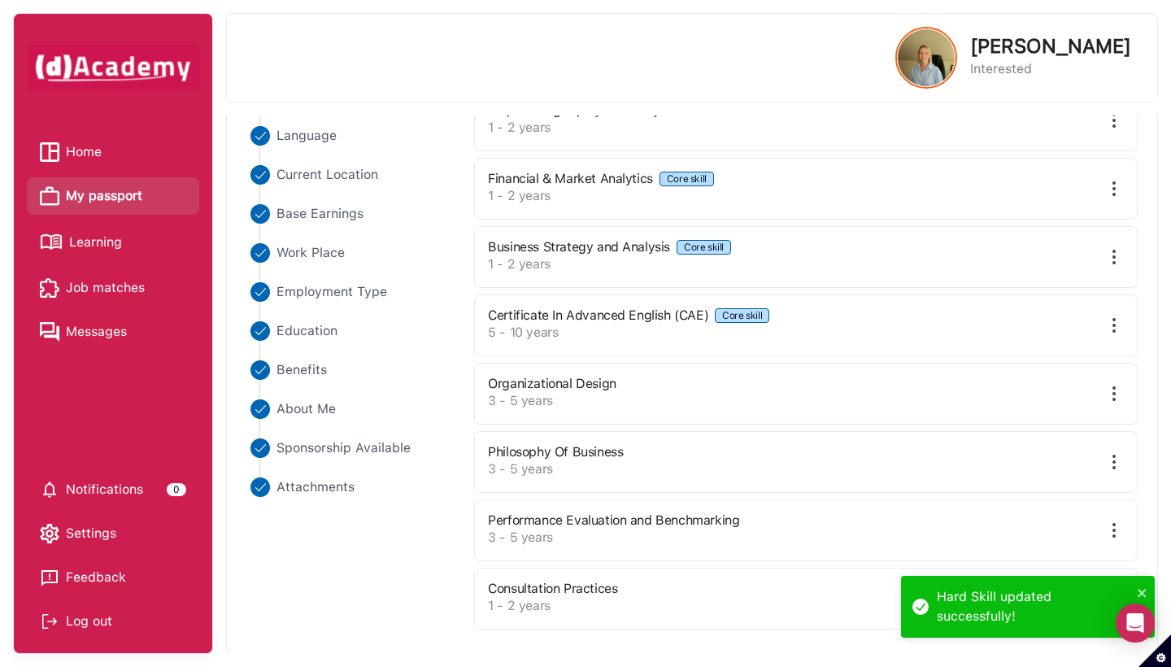
click at [751, 247] on img at bounding box center [1114, 257] width 20 height 20
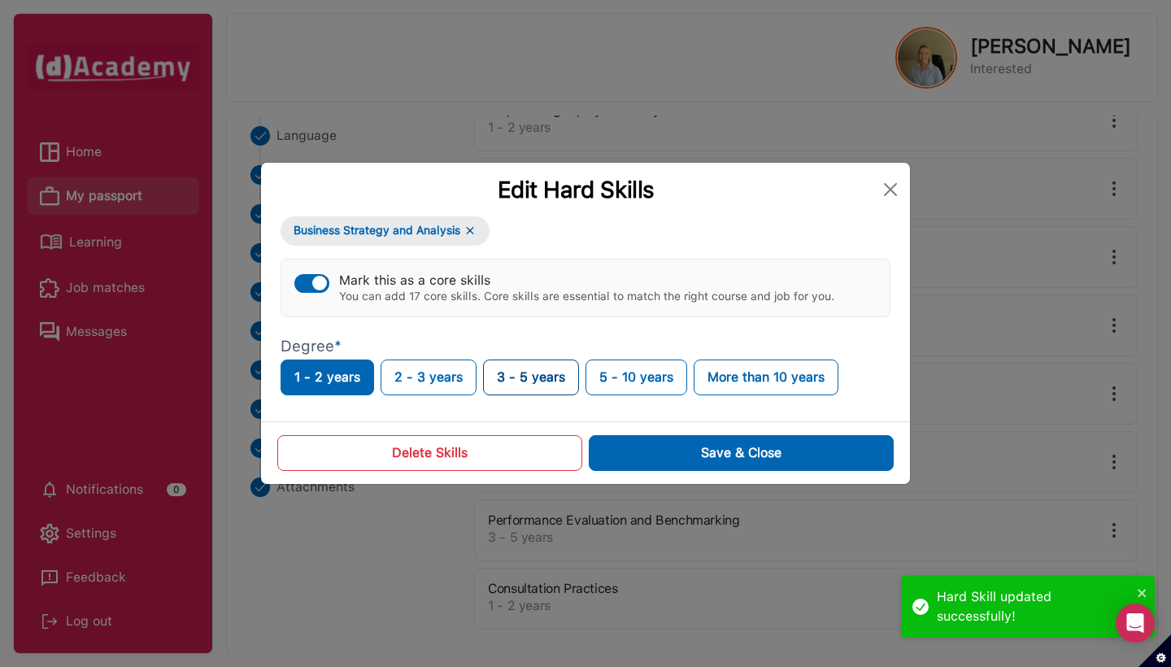
click at [568, 381] on button "3 - 5 years" at bounding box center [531, 377] width 96 height 36
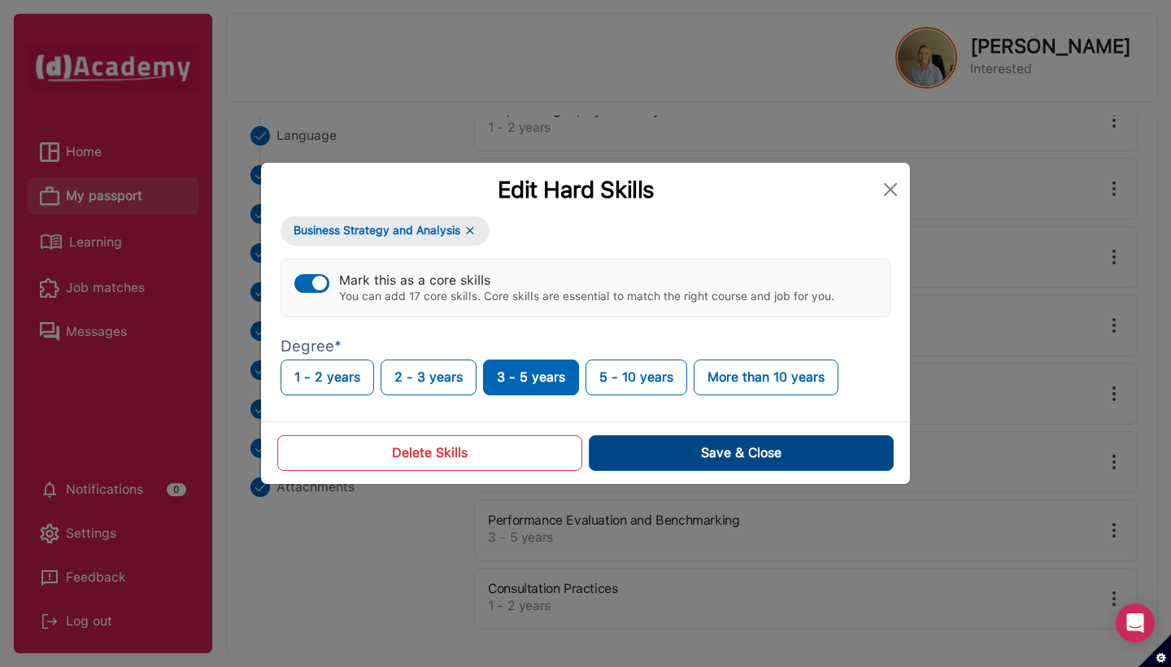
click at [634, 437] on button "Save & Close" at bounding box center [741, 453] width 305 height 36
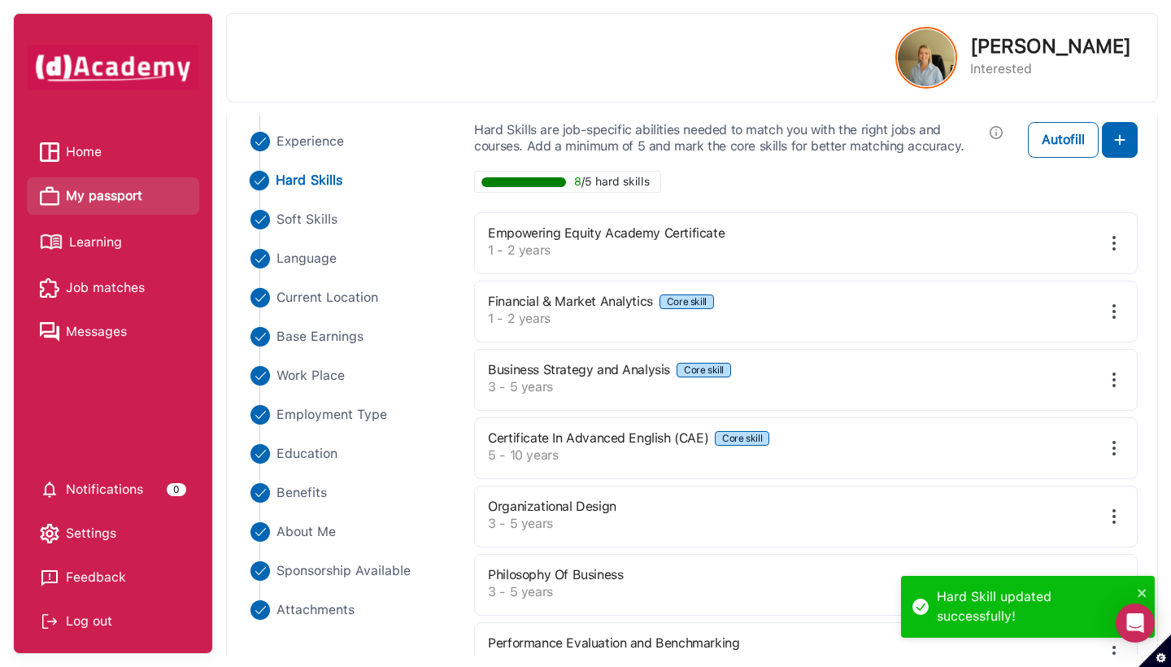
scroll to position [141, 0]
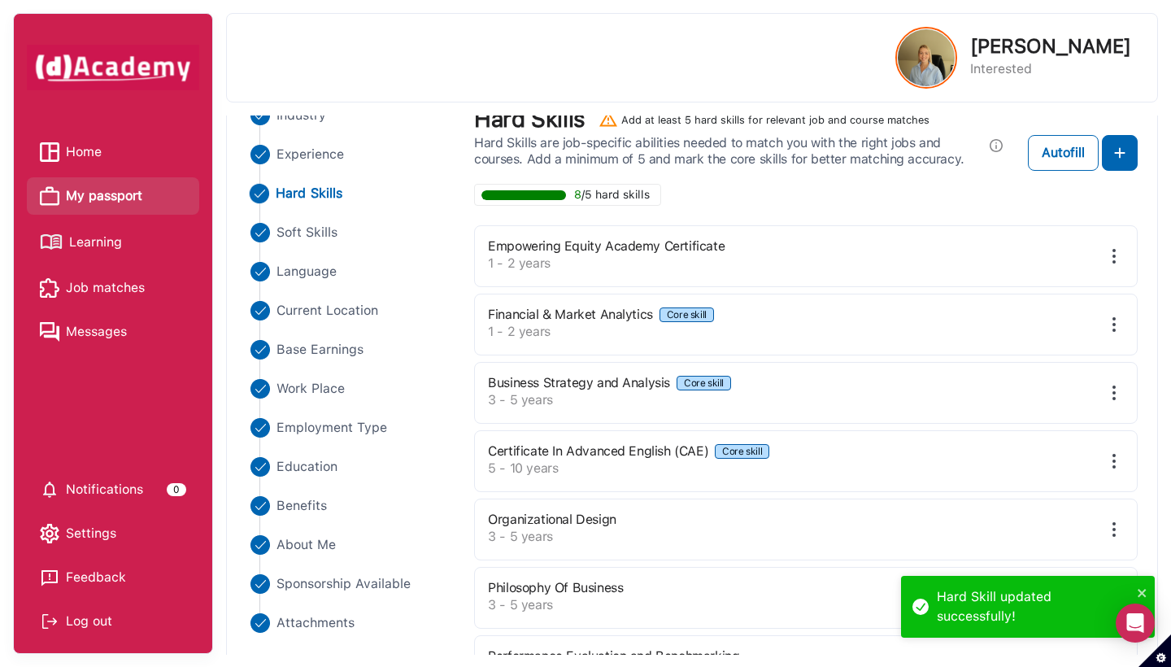
click at [751, 320] on div "Financial & Market Analytics Core skill 1 - 2 years" at bounding box center [806, 325] width 664 height 62
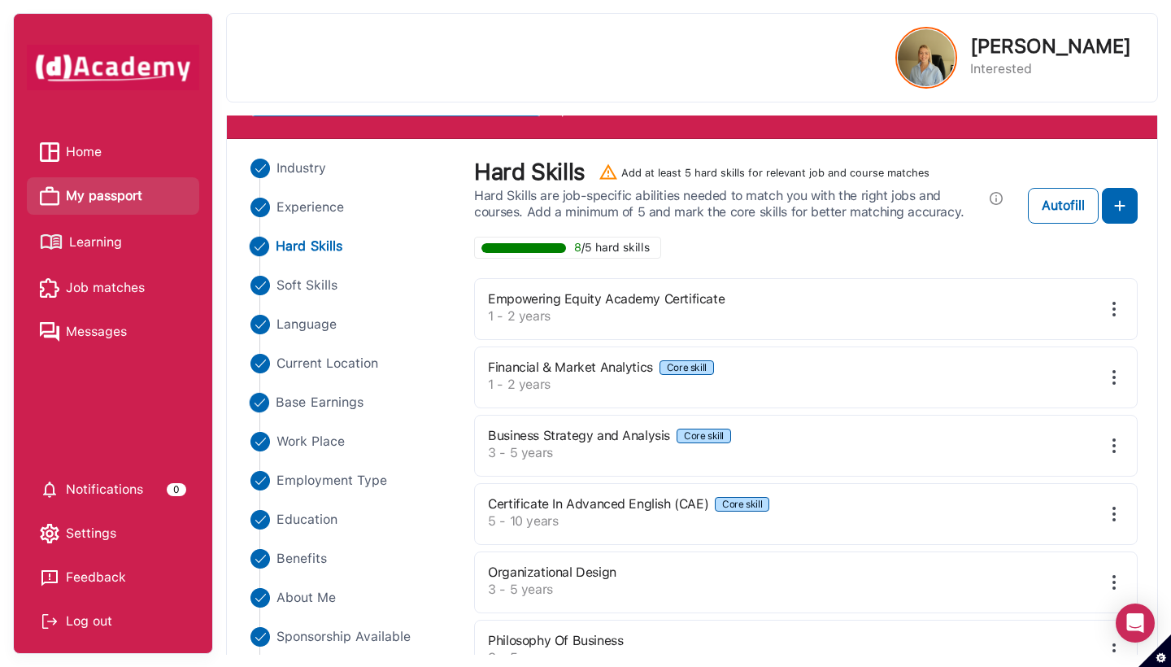
scroll to position [54, 0]
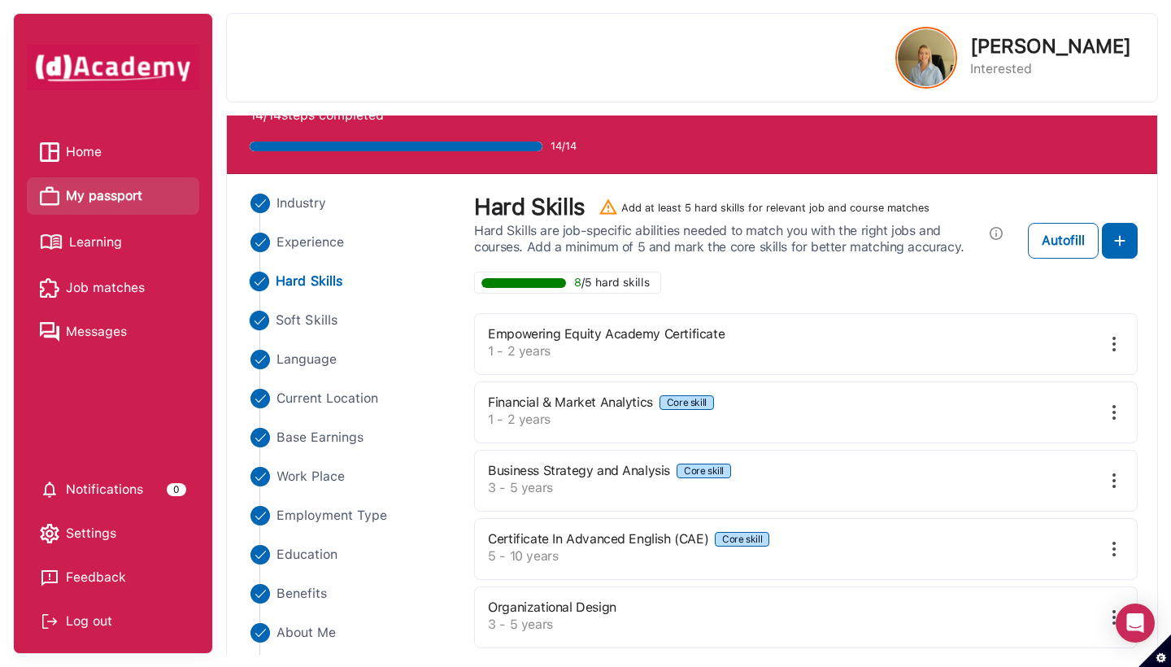
click at [327, 315] on span "Soft Skills" at bounding box center [307, 321] width 62 height 20
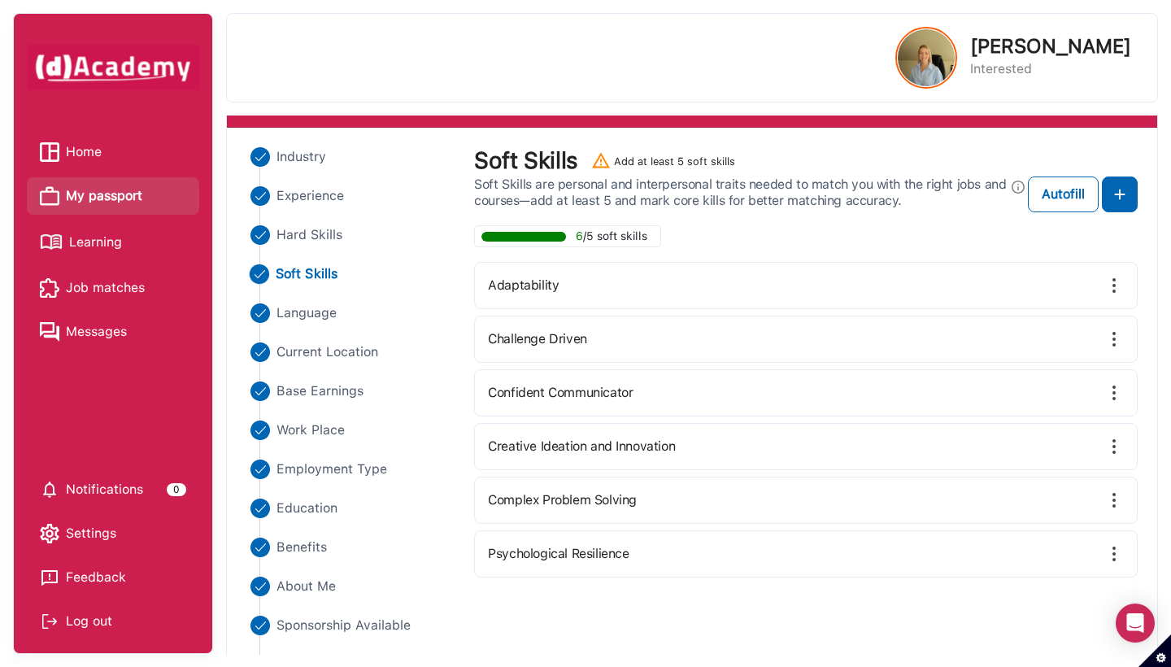
scroll to position [94, 0]
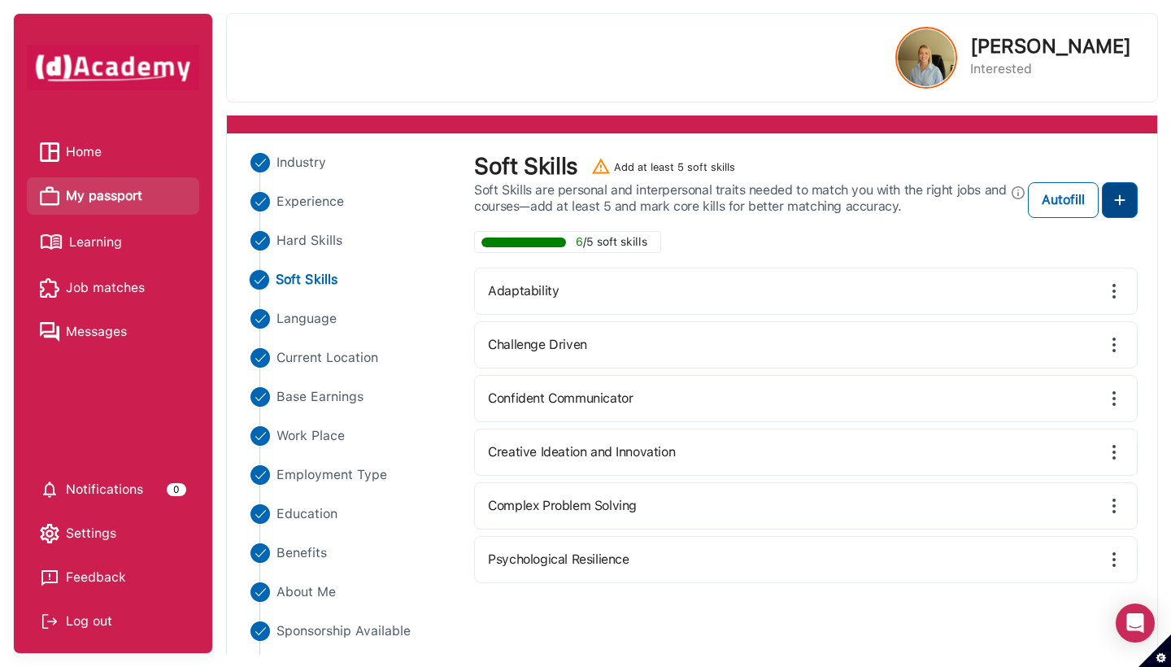
click at [751, 209] on button at bounding box center [1120, 200] width 36 height 36
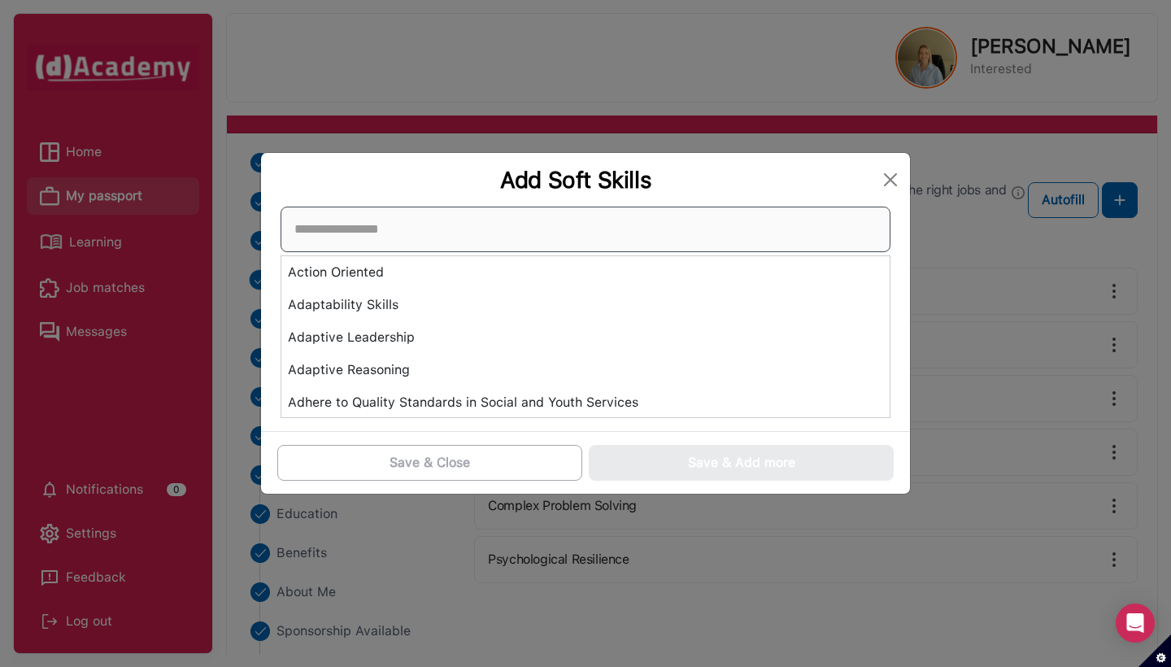
click at [677, 329] on div "Action Oriented Adaptability Skills Adaptive Leadership Adaptive Reasoning Adhe…" at bounding box center [586, 312] width 610 height 211
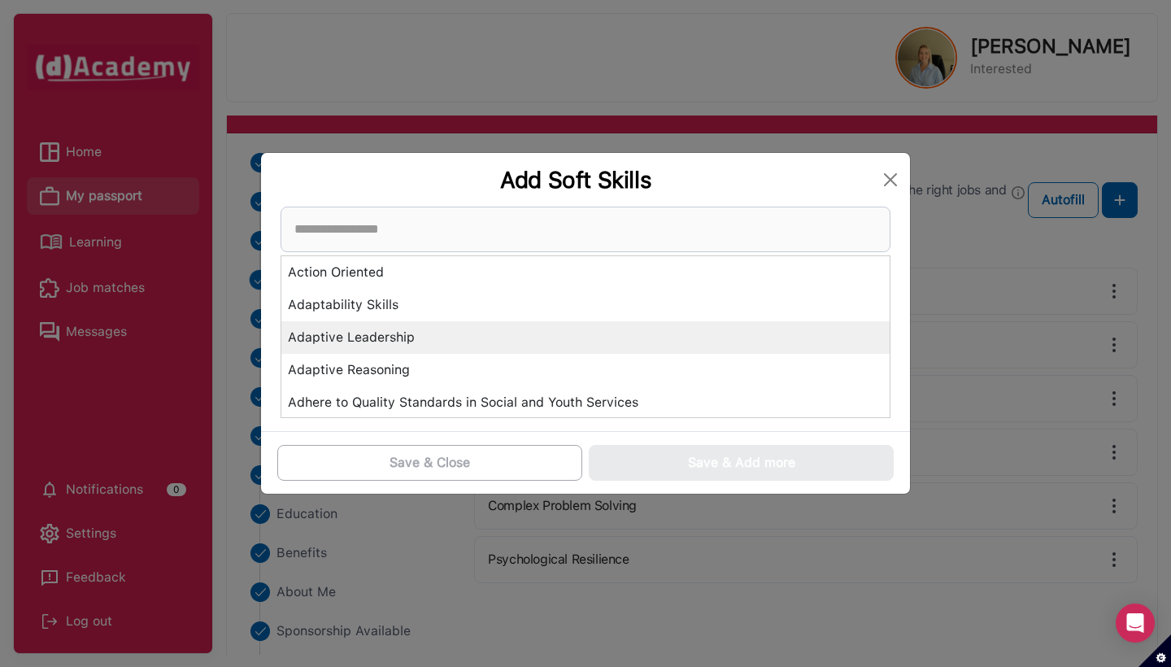
click at [624, 338] on div "Adaptive Leadership" at bounding box center [585, 337] width 608 height 33
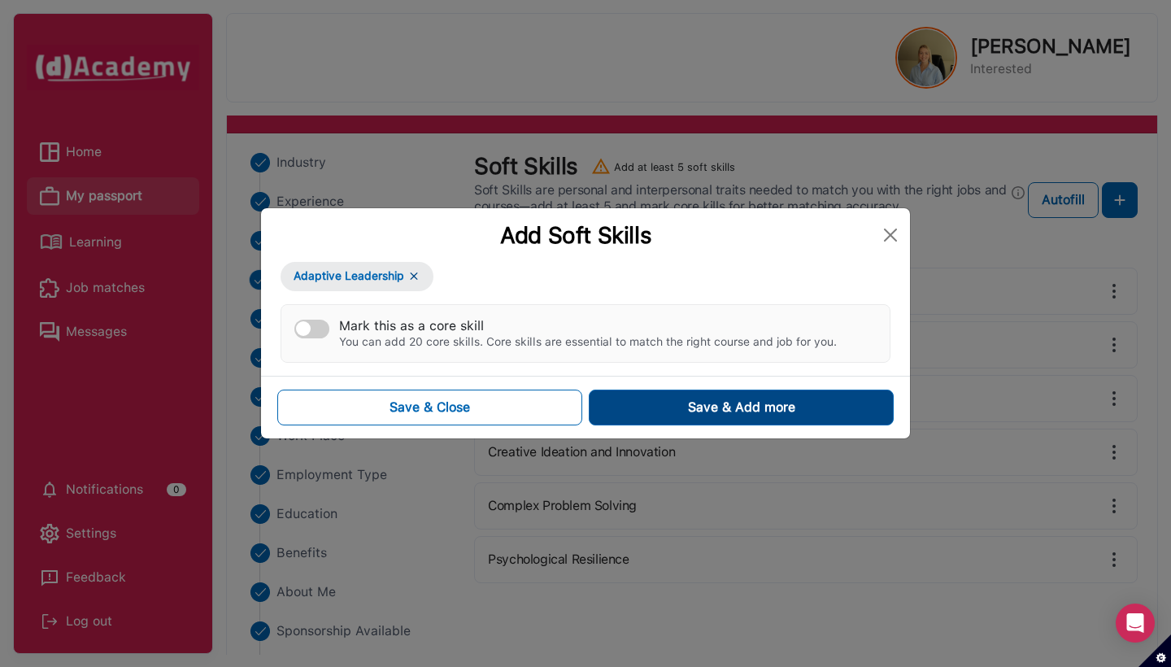
click at [695, 394] on button "Save & Add more" at bounding box center [741, 407] width 305 height 36
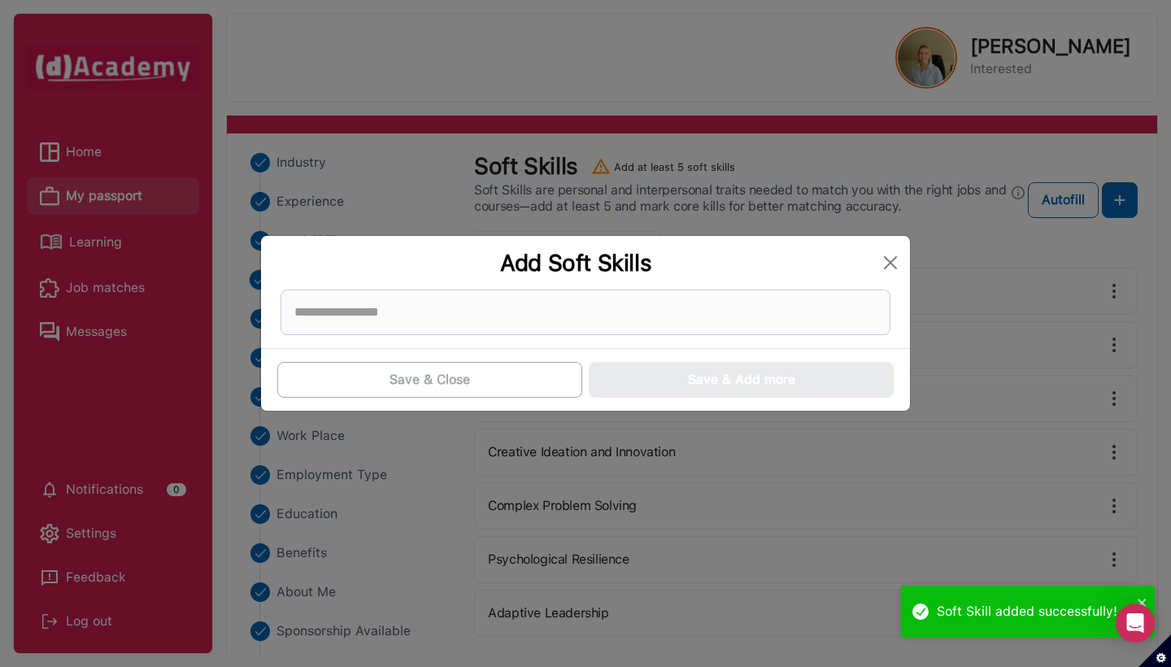
click at [751, 207] on div "Add Soft Skills Save & Close Save & Add more" at bounding box center [585, 333] width 1171 height 667
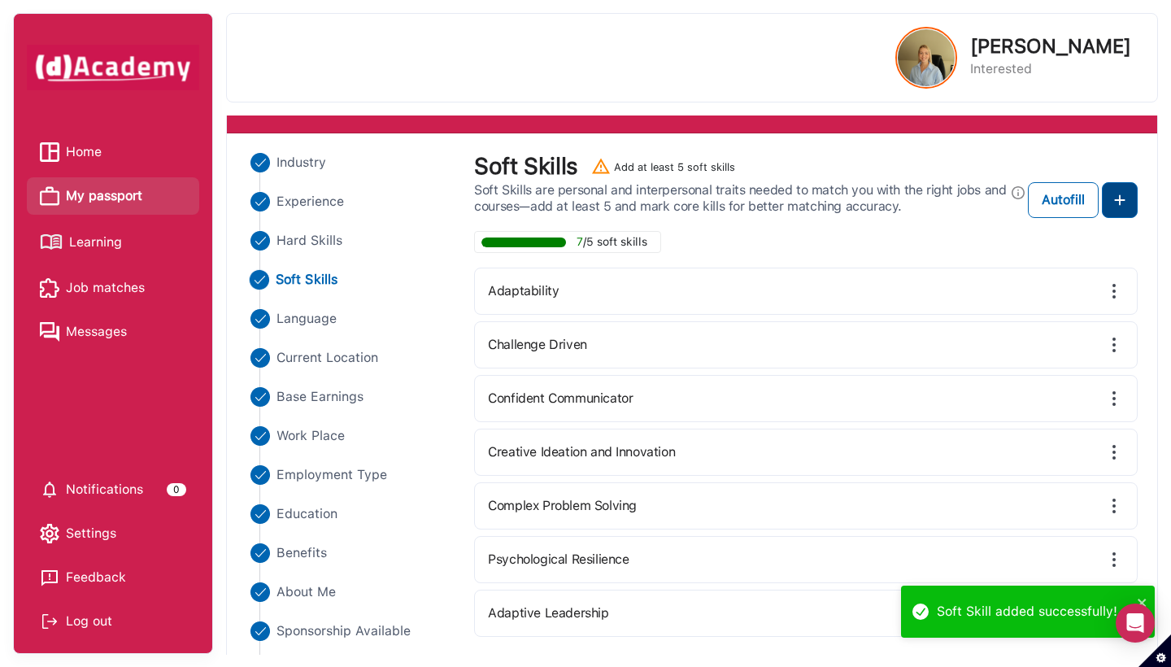
click at [751, 203] on img at bounding box center [1120, 200] width 20 height 20
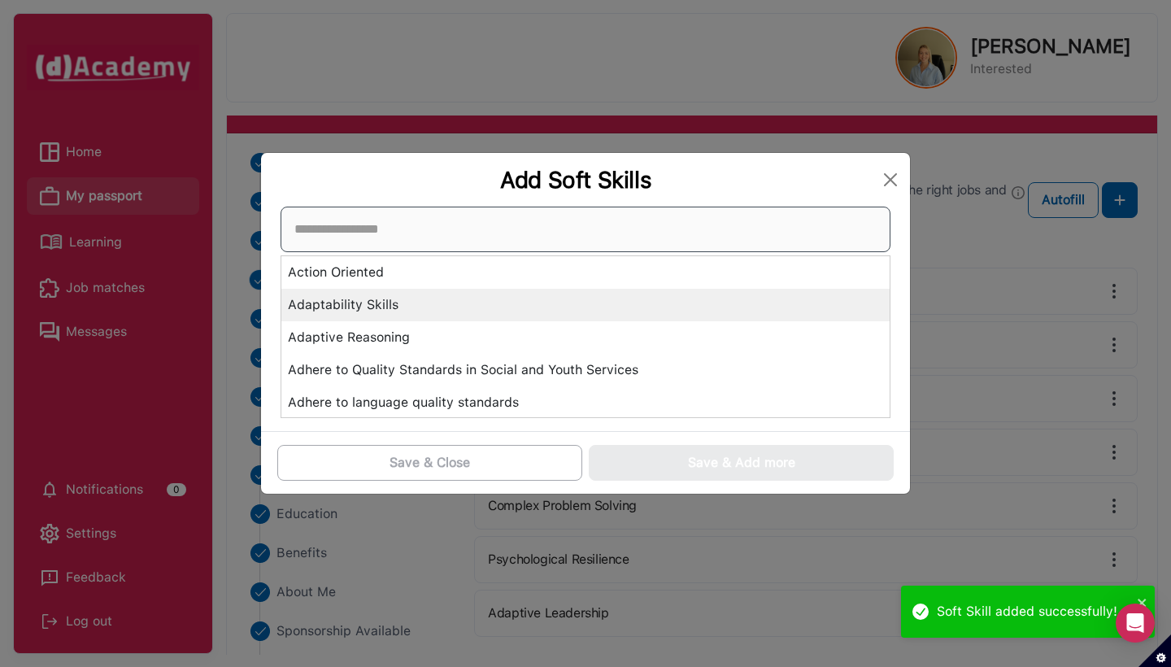
click at [715, 304] on div "Action Oriented Adaptability Skills Adaptive Reasoning Adhere to Quality Standa…" at bounding box center [586, 312] width 610 height 211
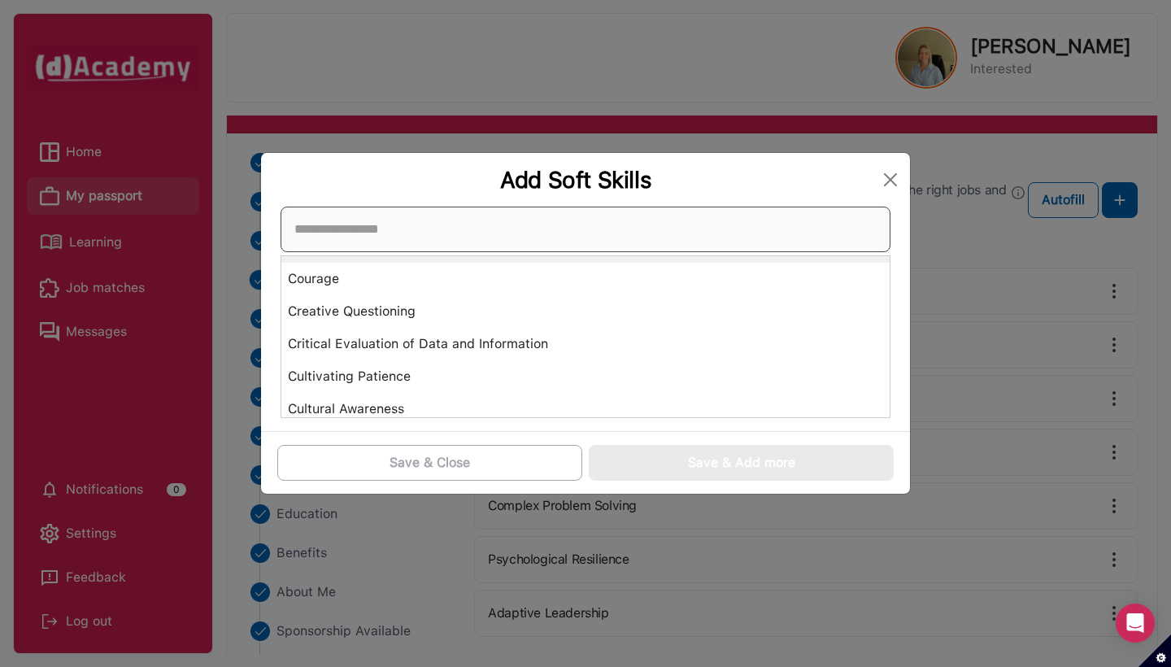
scroll to position [1524, 0]
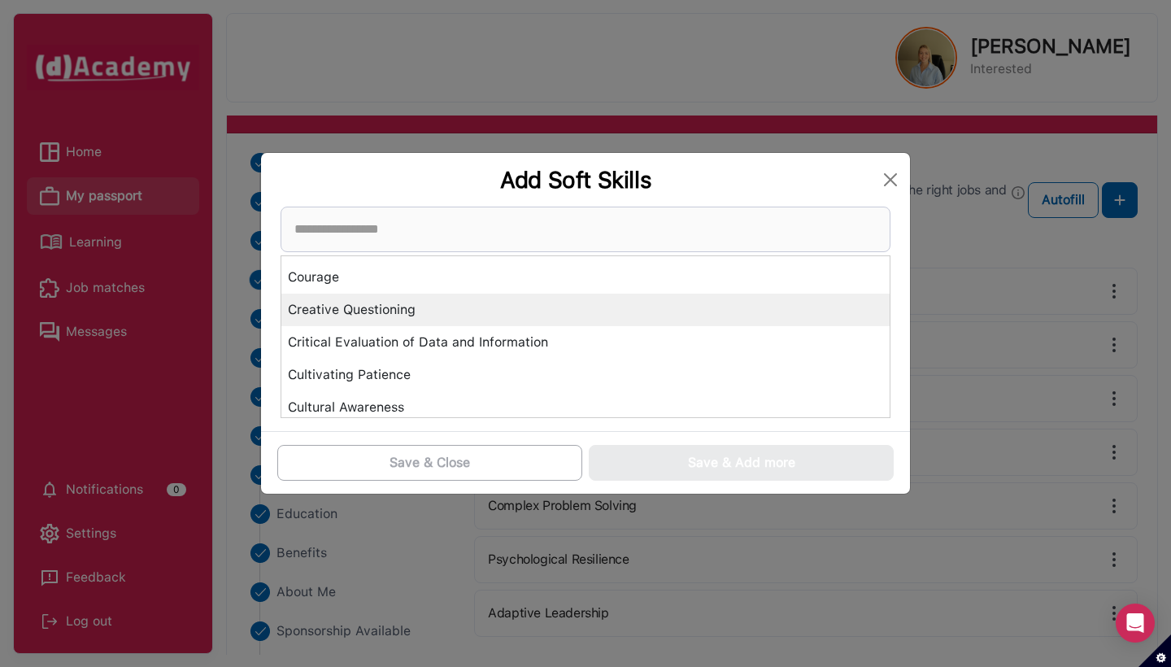
click at [629, 311] on div "Creative Questioning" at bounding box center [585, 310] width 608 height 33
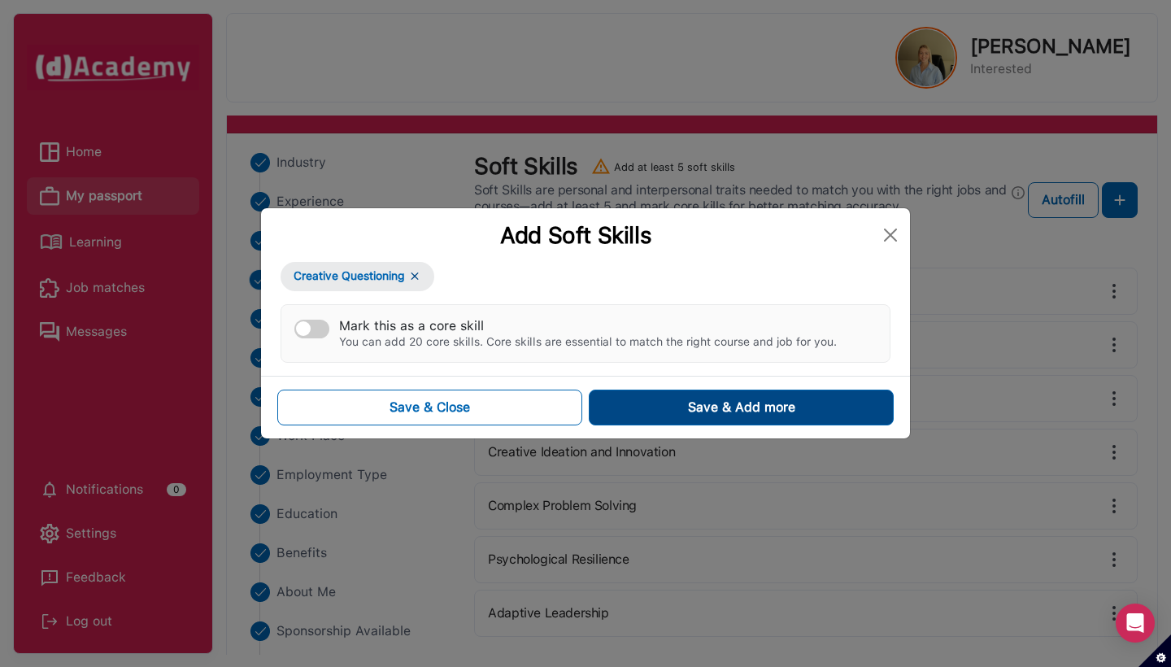
click at [677, 419] on button "Save & Add more" at bounding box center [741, 407] width 305 height 36
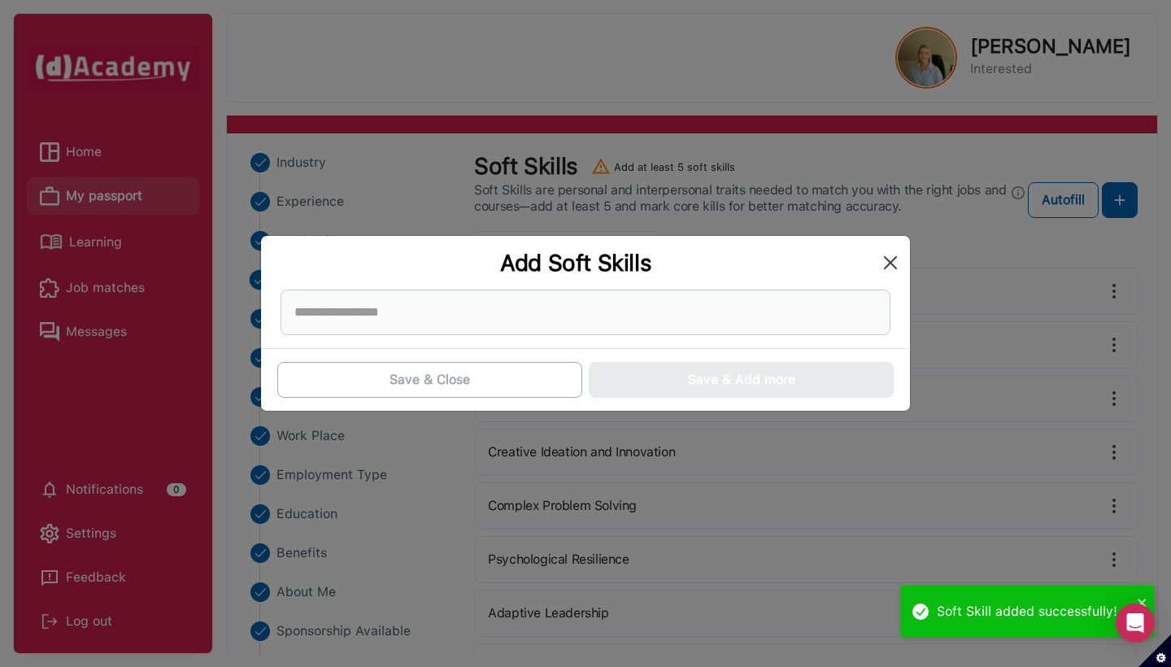
click at [751, 255] on button "Close" at bounding box center [890, 263] width 26 height 26
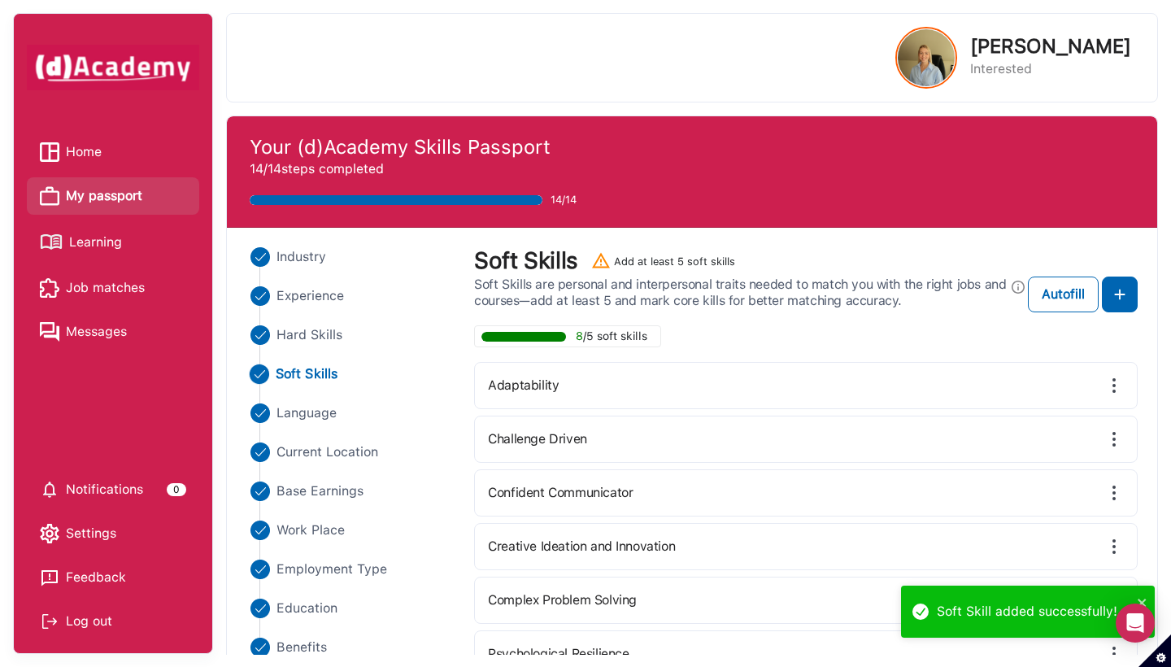
scroll to position [0, 0]
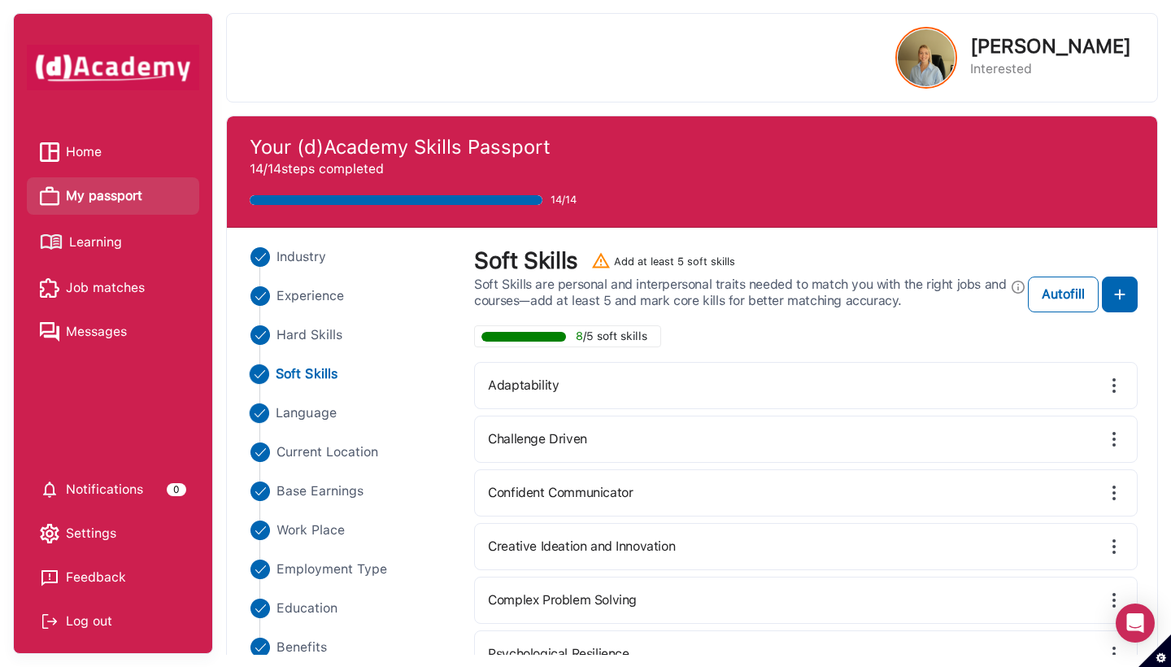
click at [320, 415] on span "Language" at bounding box center [306, 413] width 61 height 20
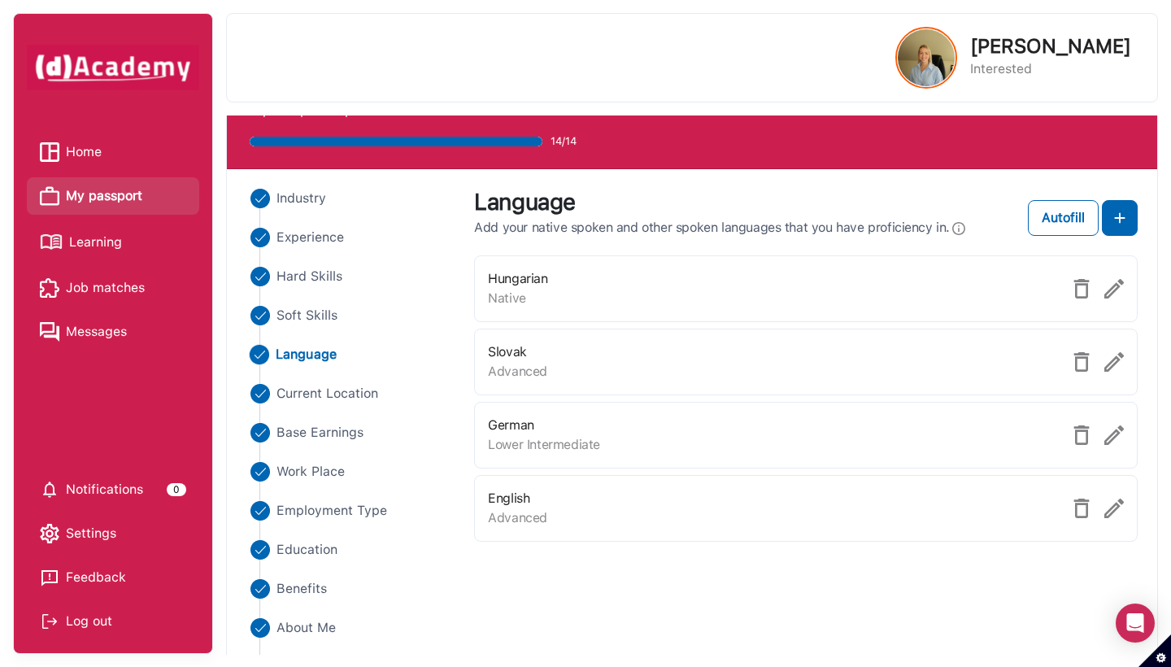
scroll to position [68, 0]
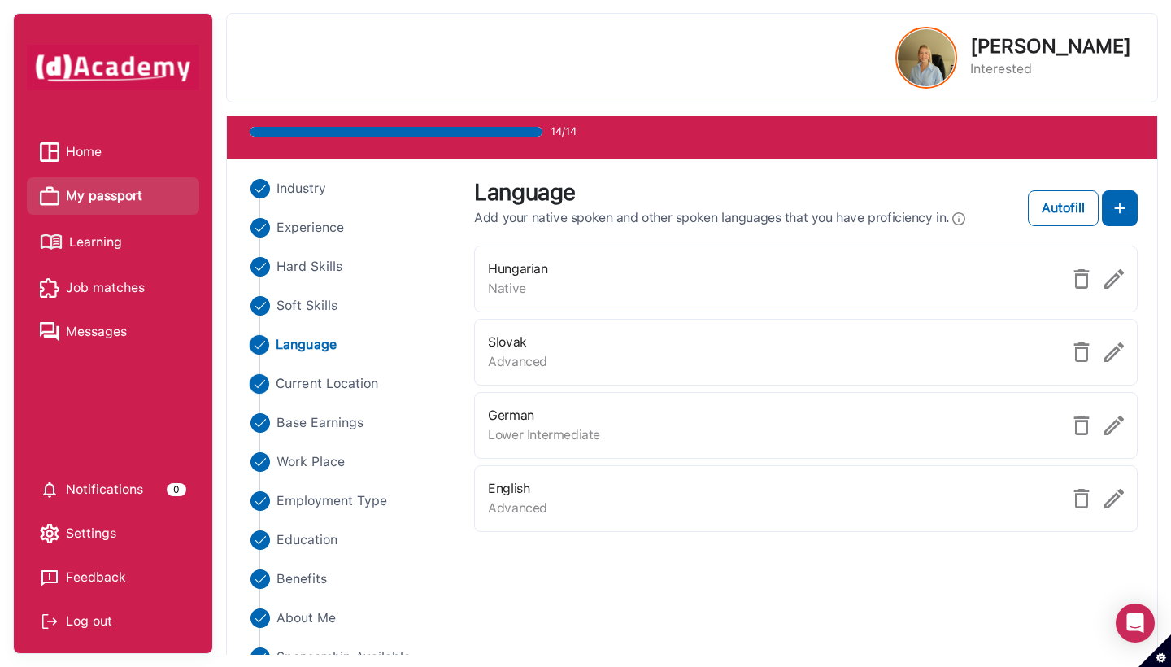
click at [301, 382] on span "Current Location" at bounding box center [327, 384] width 102 height 20
select select "********"
select select "**********"
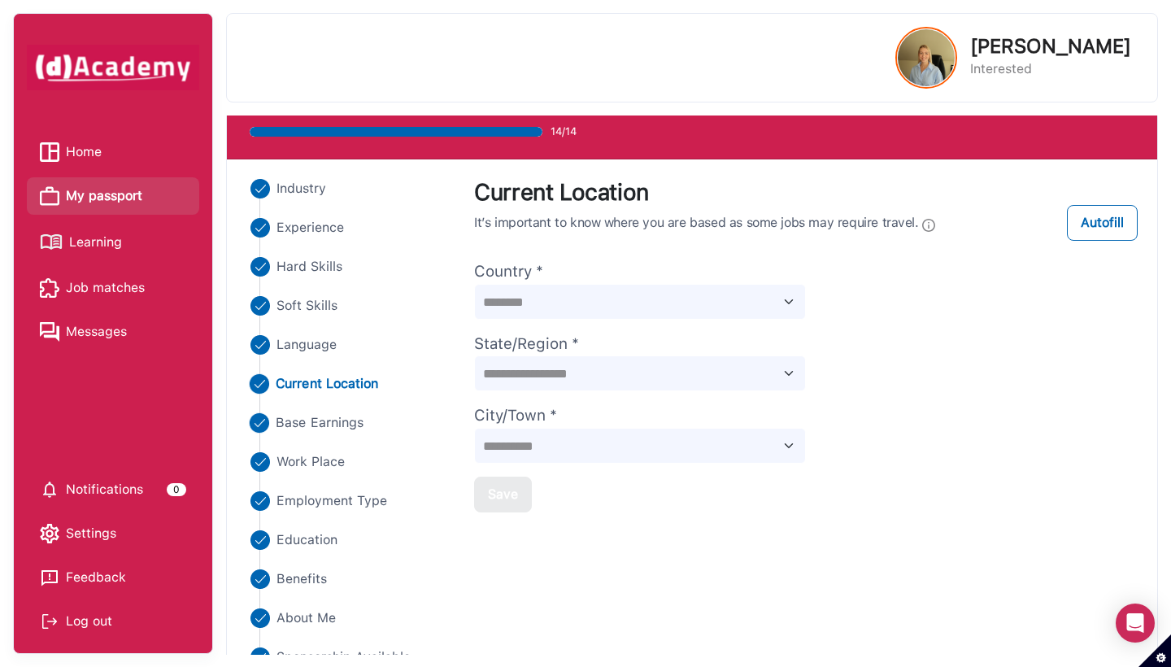
click at [341, 422] on span "Base Earnings" at bounding box center [320, 423] width 88 height 20
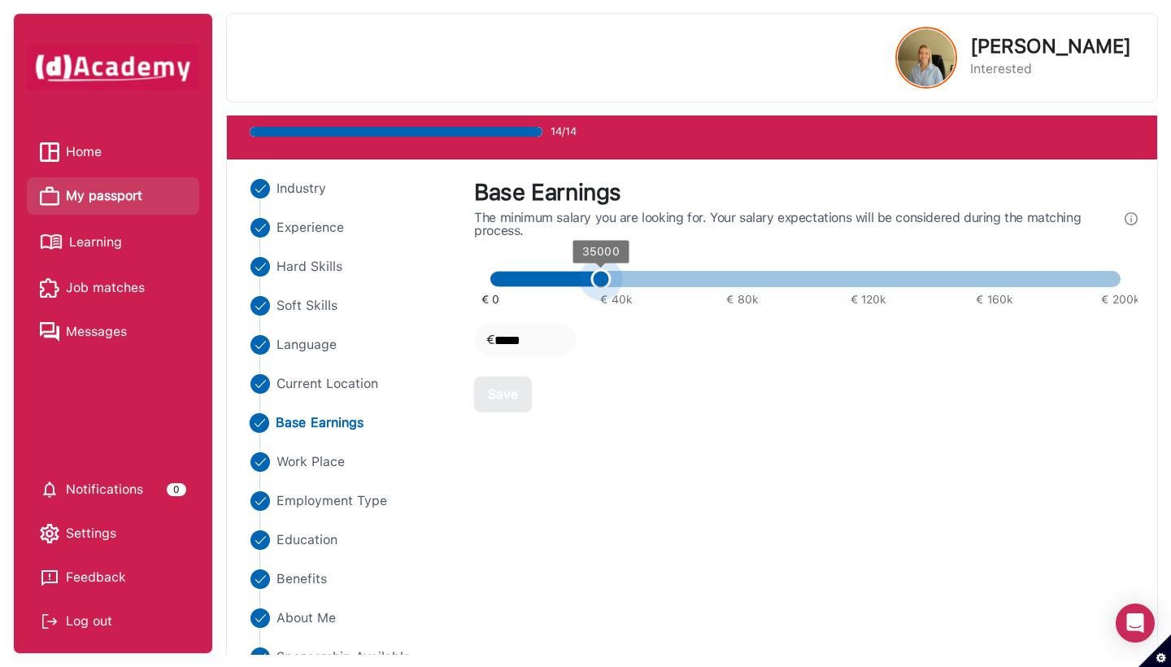
type input "*****"
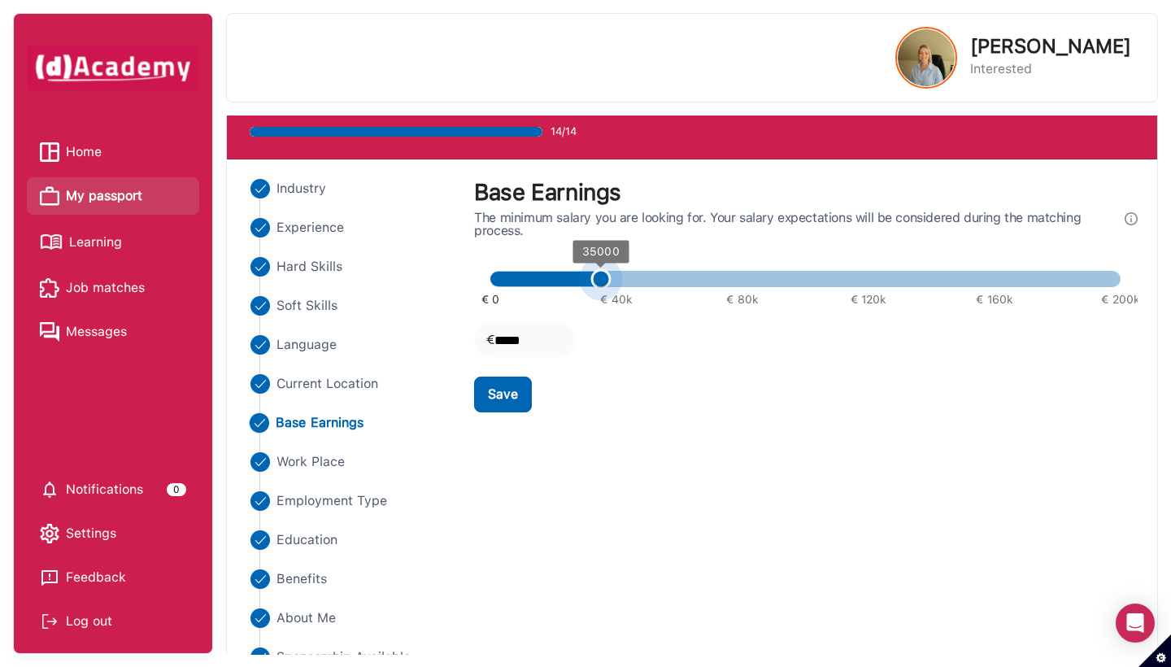
type input "*****"
drag, startPoint x: 595, startPoint y: 272, endPoint x: 606, endPoint y: 275, distance: 11.1
click at [611, 275] on span "40000" at bounding box center [617, 279] width 20 height 20
click at [516, 406] on button "Save" at bounding box center [503, 394] width 58 height 36
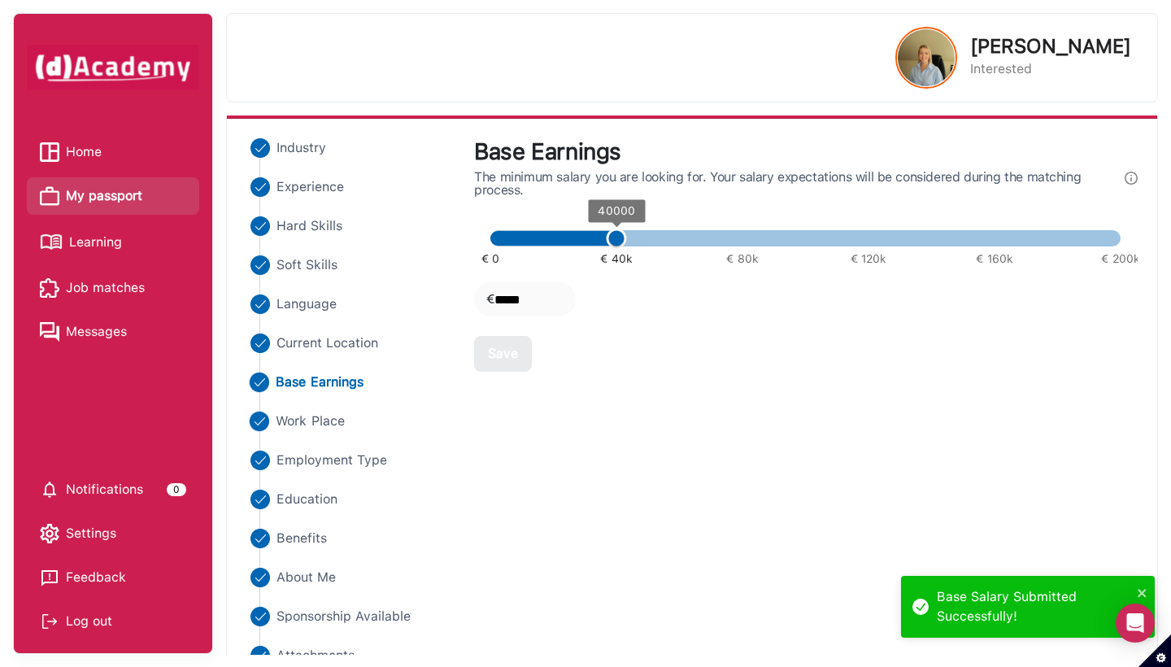
scroll to position [120, 0]
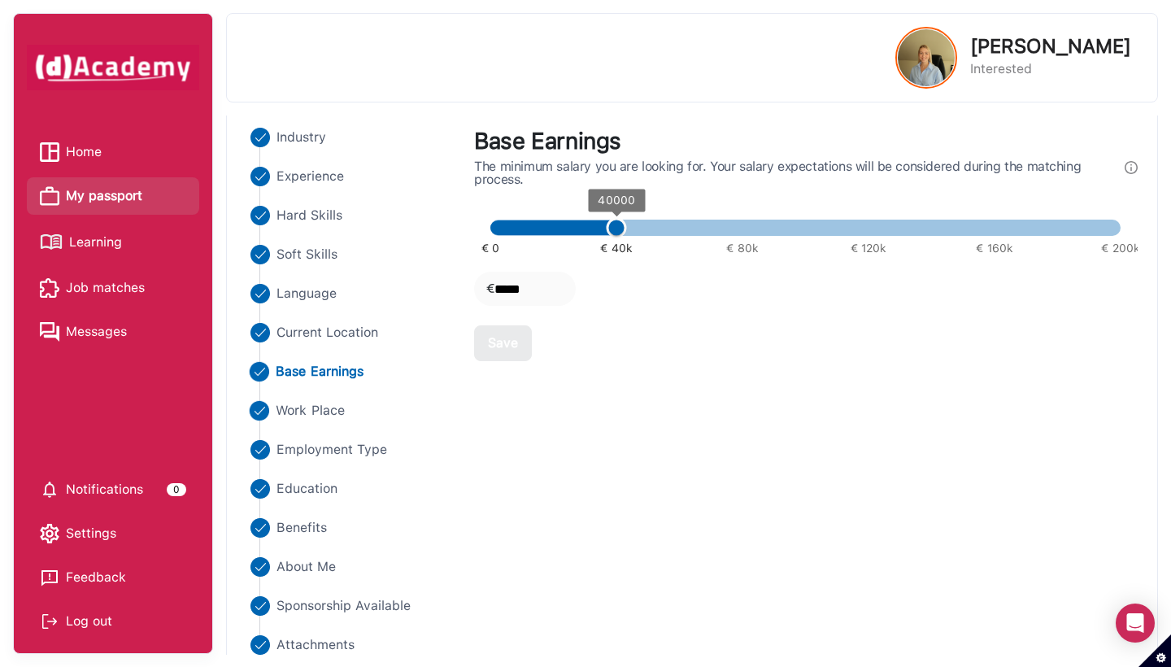
click at [335, 416] on span "Work Place" at bounding box center [310, 411] width 69 height 20
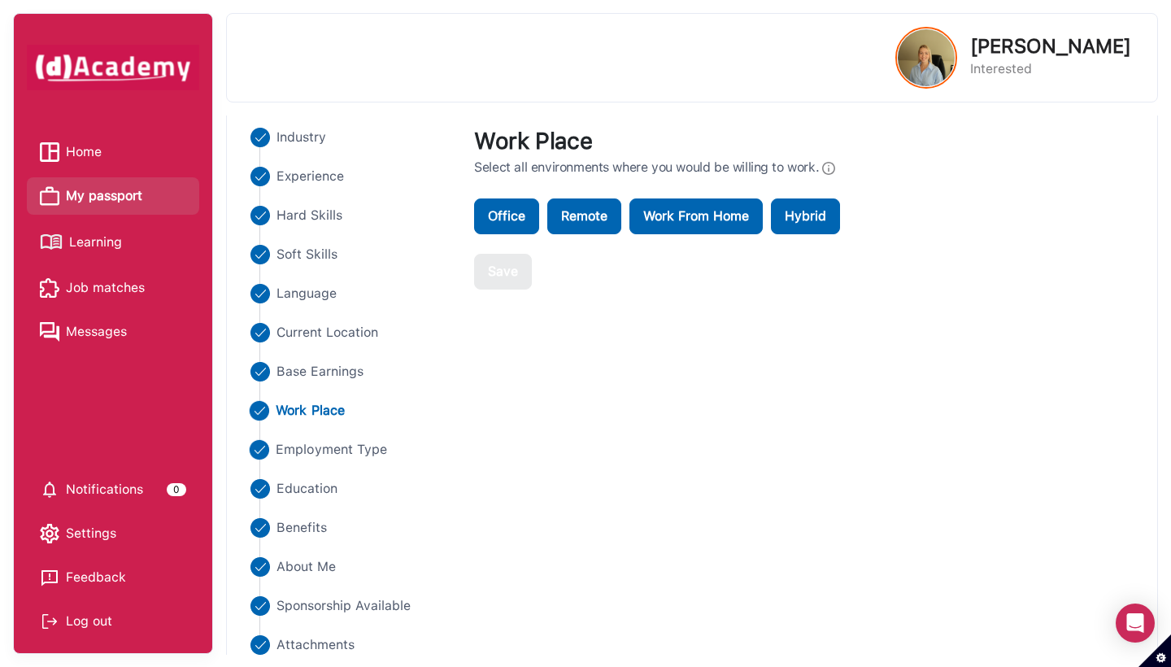
click at [315, 440] on span "Employment Type" at bounding box center [331, 450] width 111 height 20
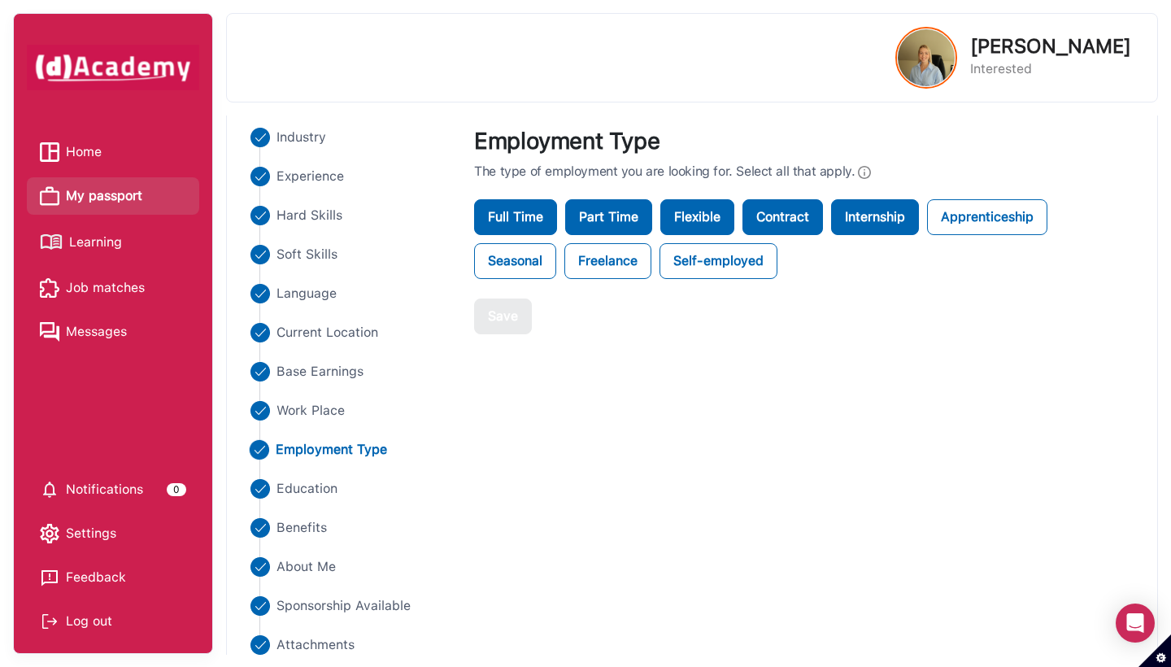
click at [320, 452] on span "Employment Type" at bounding box center [331, 450] width 111 height 20
click at [751, 215] on label "Internship" at bounding box center [875, 217] width 88 height 36
click at [751, 225] on label "Internship" at bounding box center [875, 217] width 88 height 36
click at [751, 72] on img at bounding box center [926, 57] width 57 height 57
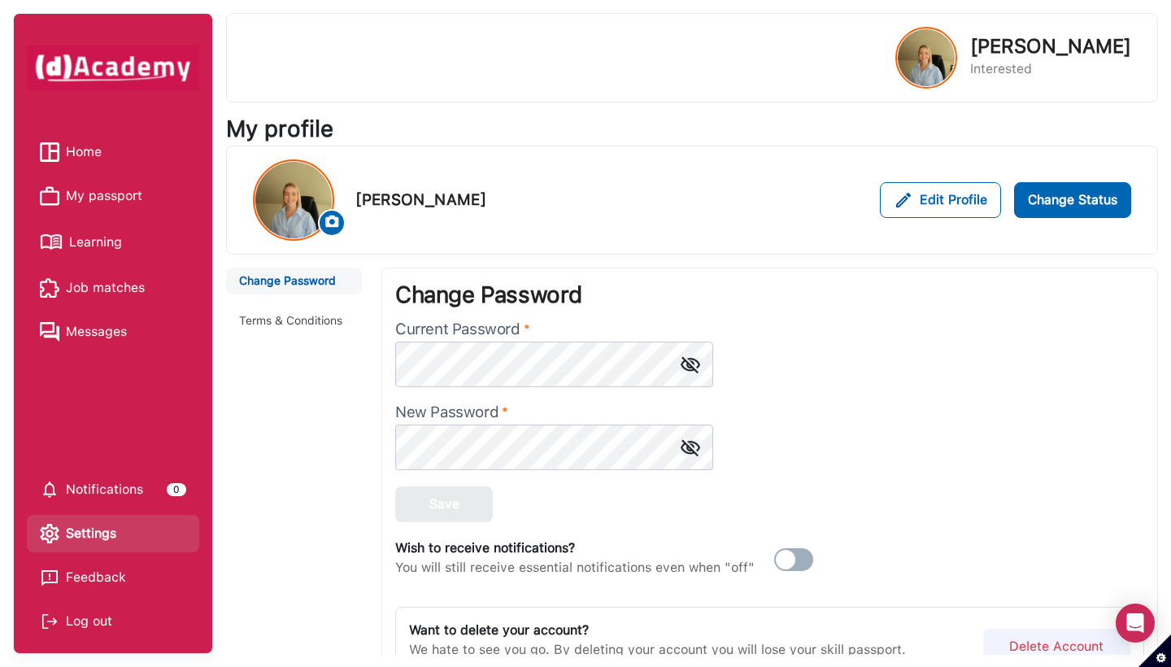
click at [116, 189] on span "My passport" at bounding box center [104, 196] width 76 height 24
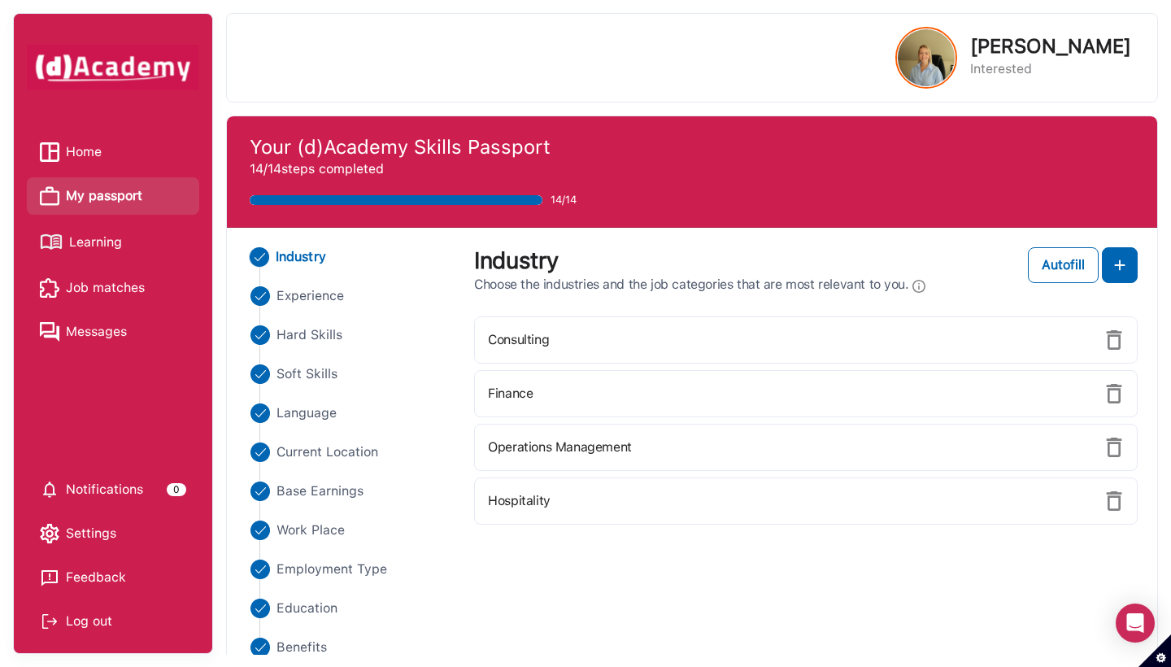
click at [371, 207] on div "Your (d)Academy Skills Passport 14/14 steps completed 14/14" at bounding box center [692, 172] width 904 height 98
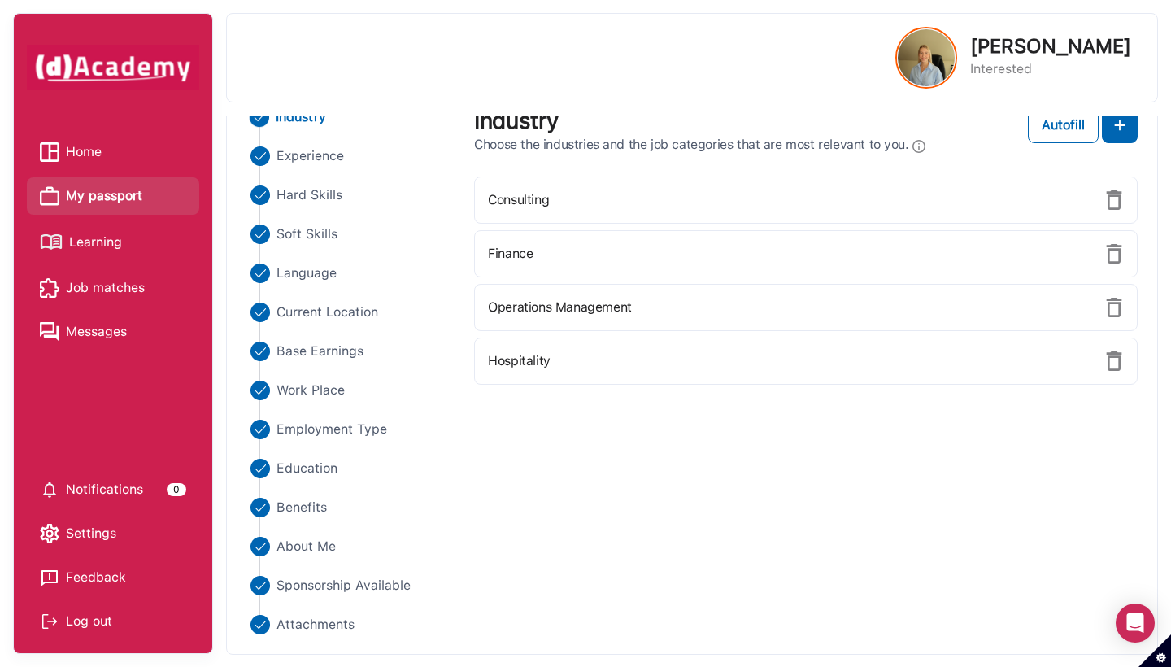
scroll to position [139, 0]
click at [322, 388] on span "Work Place" at bounding box center [310, 391] width 69 height 20
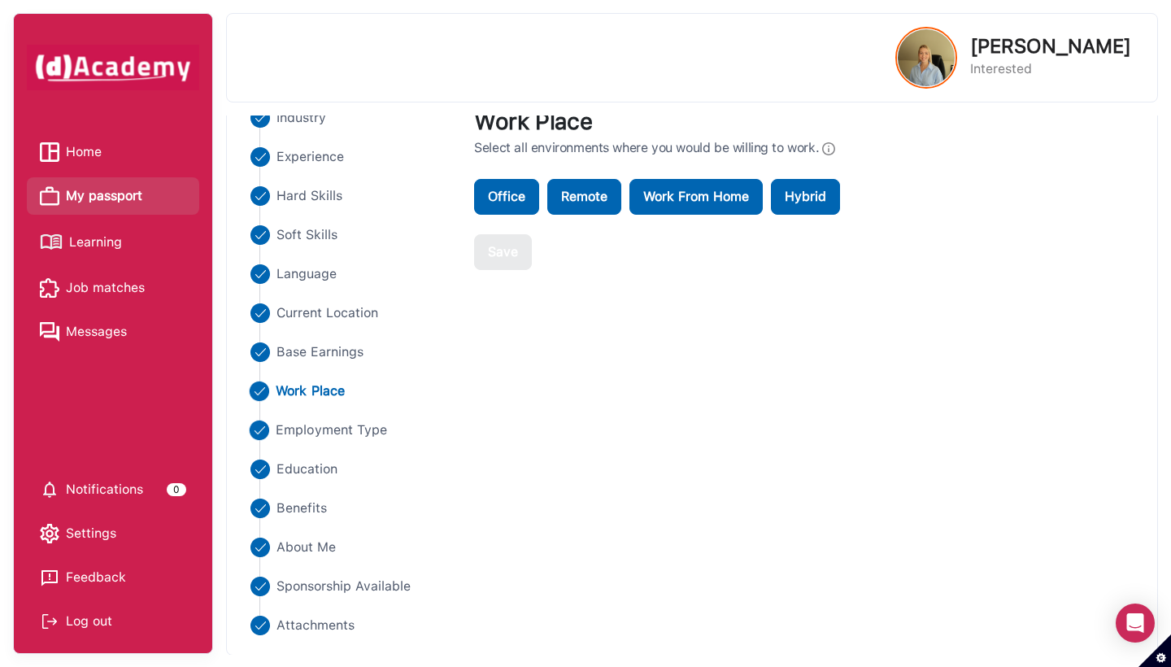
click at [333, 431] on span "Employment Type" at bounding box center [331, 430] width 111 height 20
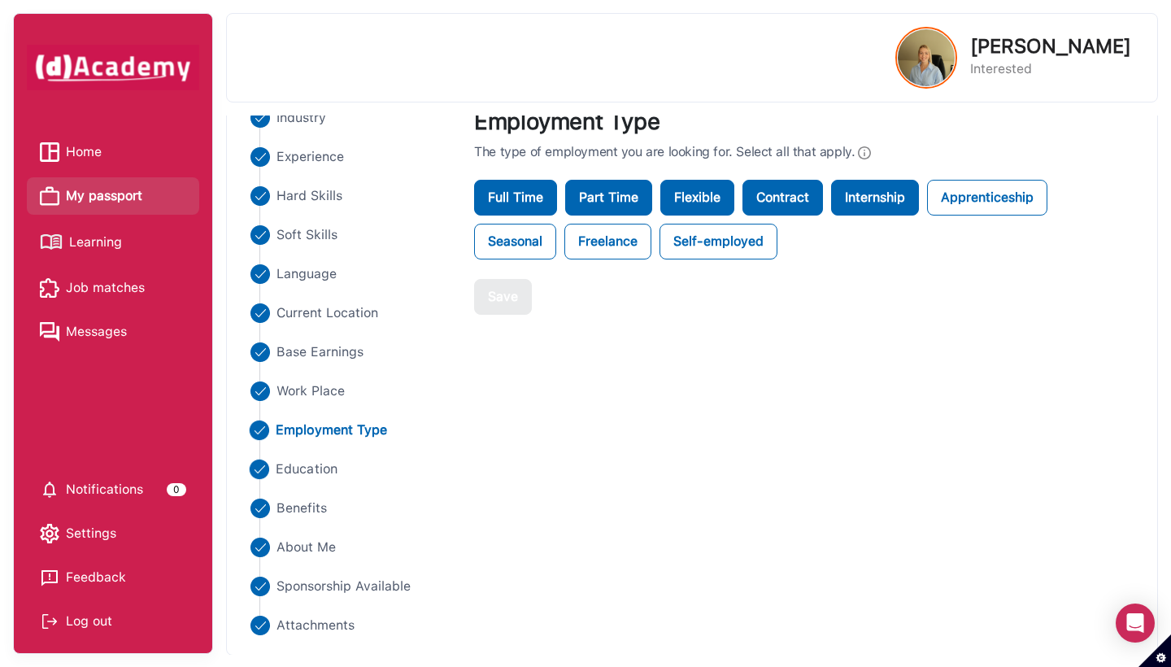
click at [316, 463] on span "Education" at bounding box center [307, 469] width 62 height 20
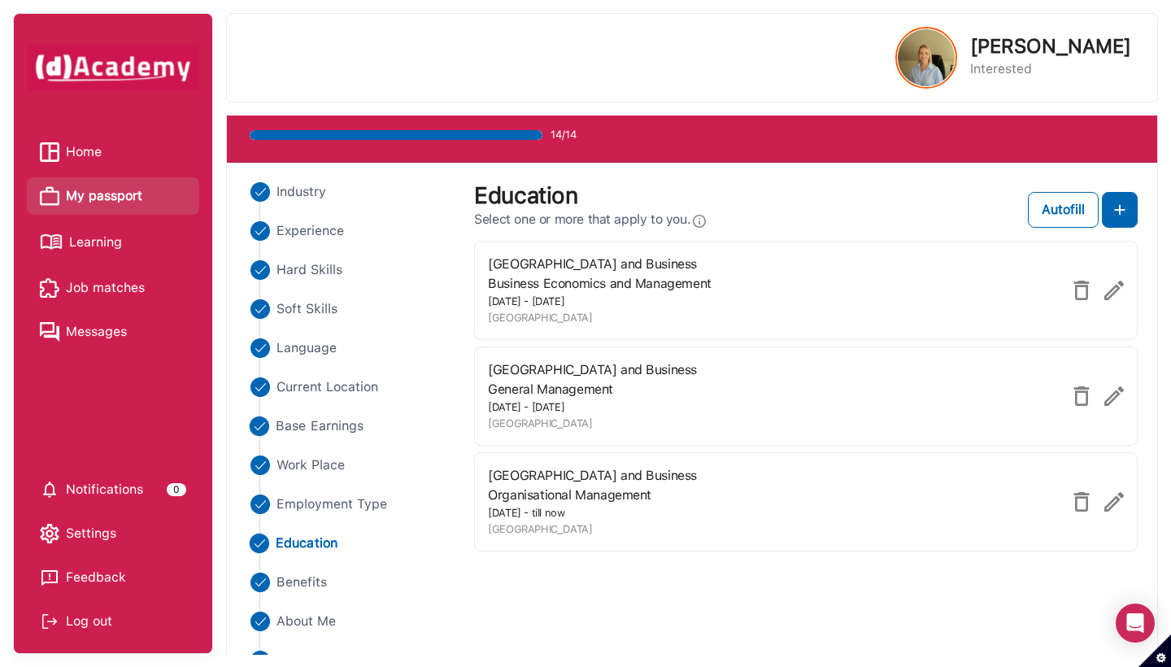
scroll to position [107, 0]
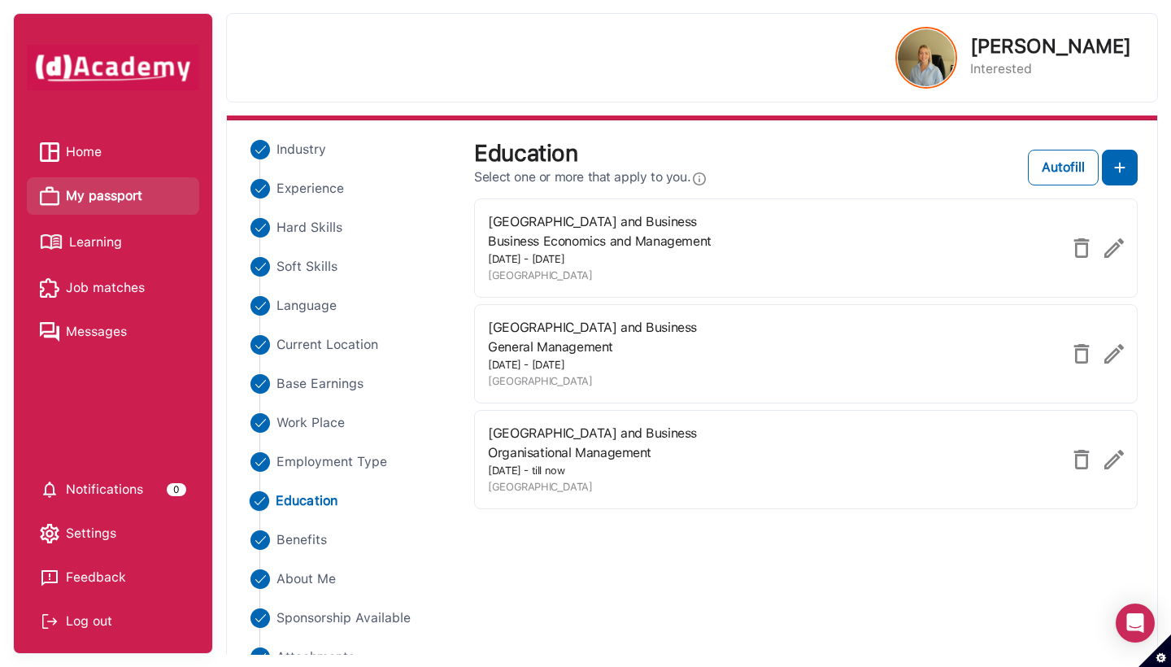
click at [751, 246] on img at bounding box center [1114, 248] width 20 height 20
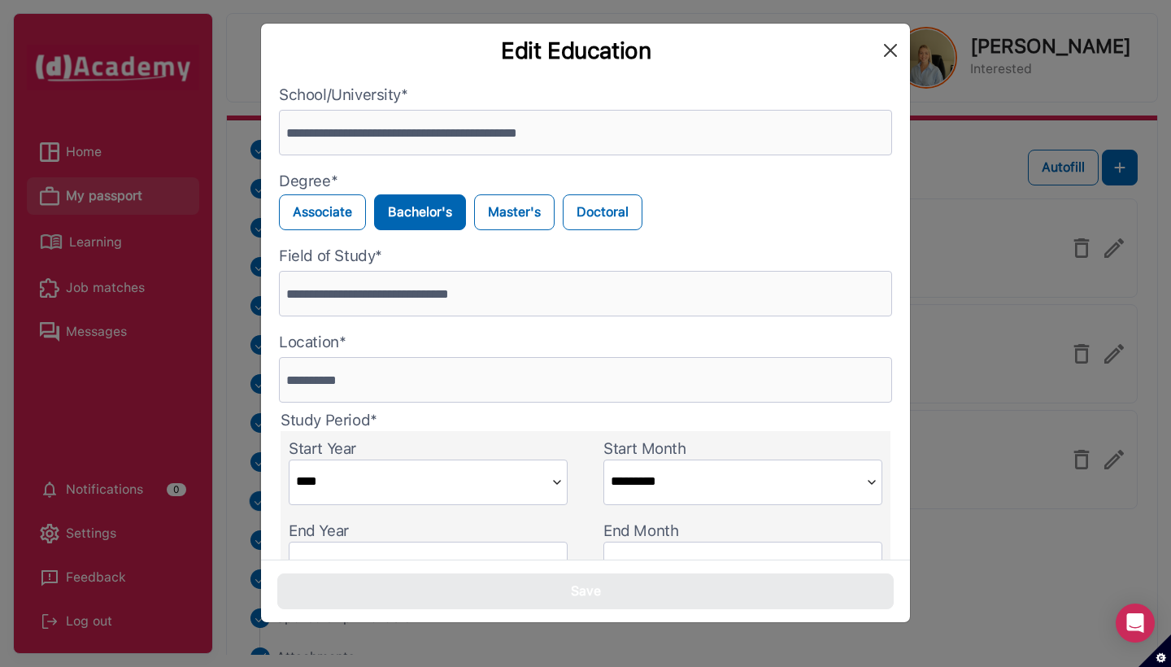
click at [751, 42] on button "Close" at bounding box center [890, 50] width 26 height 26
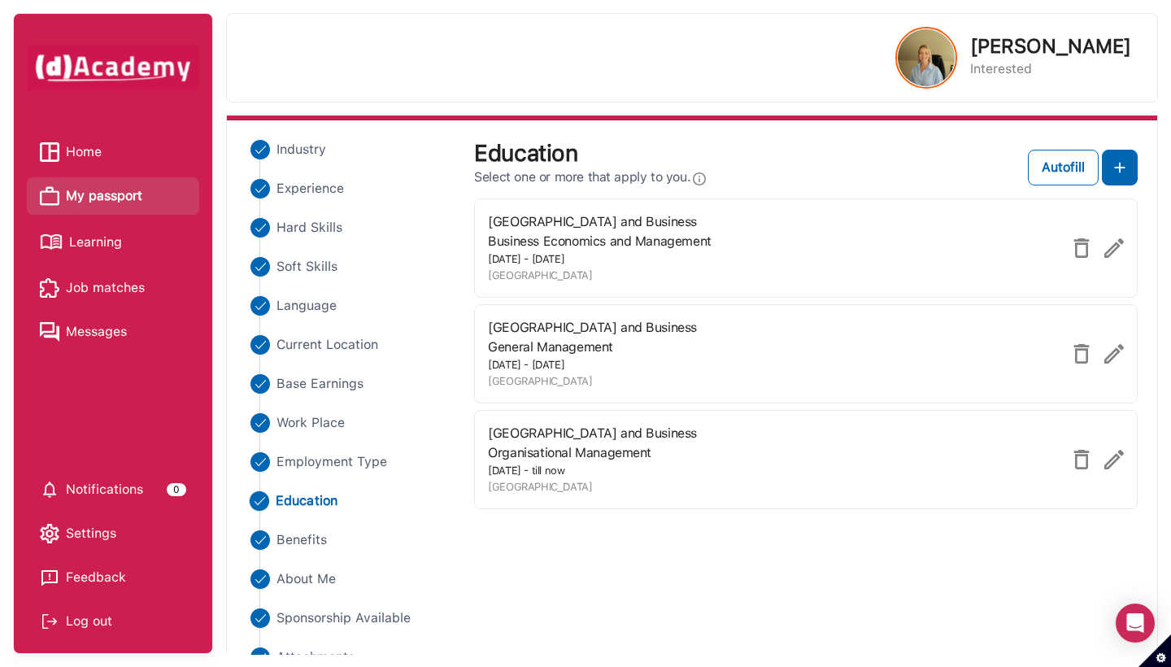
click at [637, 529] on div "Industry Experience Hard Skills Soft Skills Language Current Location Base Earn…" at bounding box center [692, 403] width 911 height 527
click at [320, 534] on span "Benefits" at bounding box center [301, 540] width 51 height 20
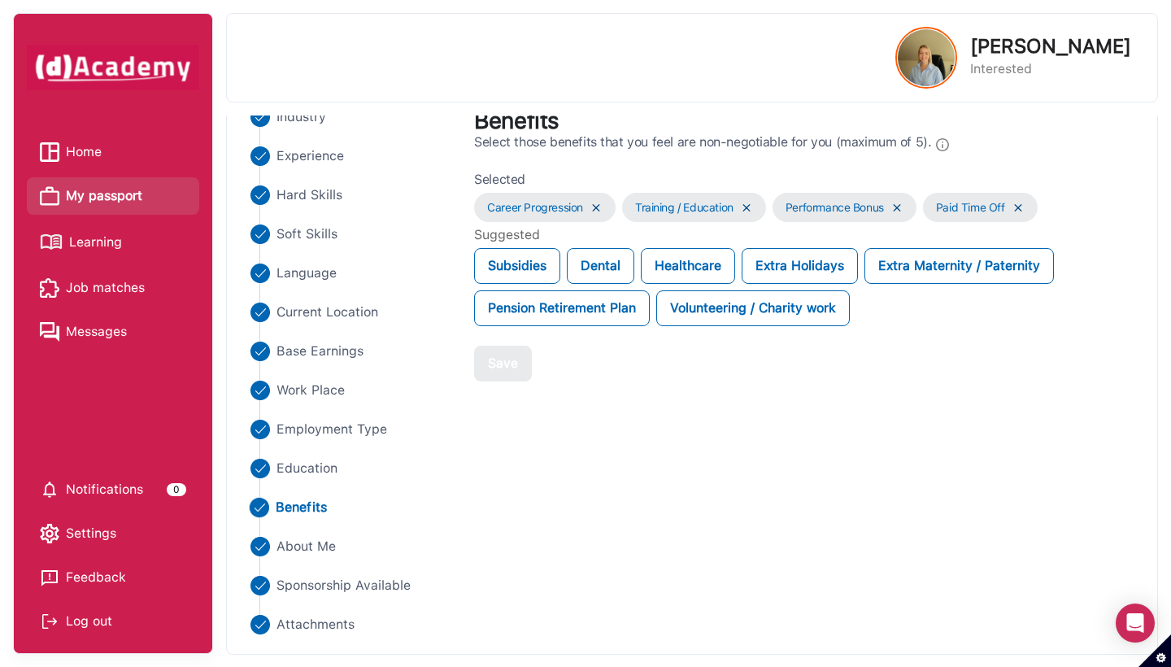
scroll to position [139, 0]
click at [308, 543] on span "About Me" at bounding box center [306, 547] width 60 height 20
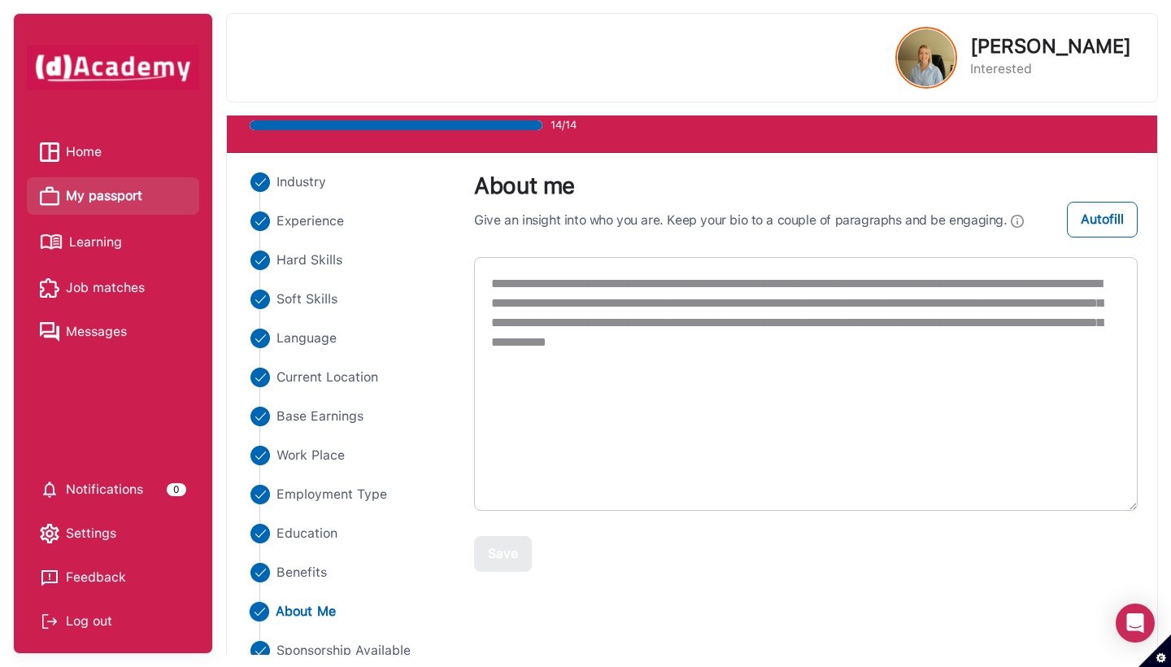
scroll to position [65, 0]
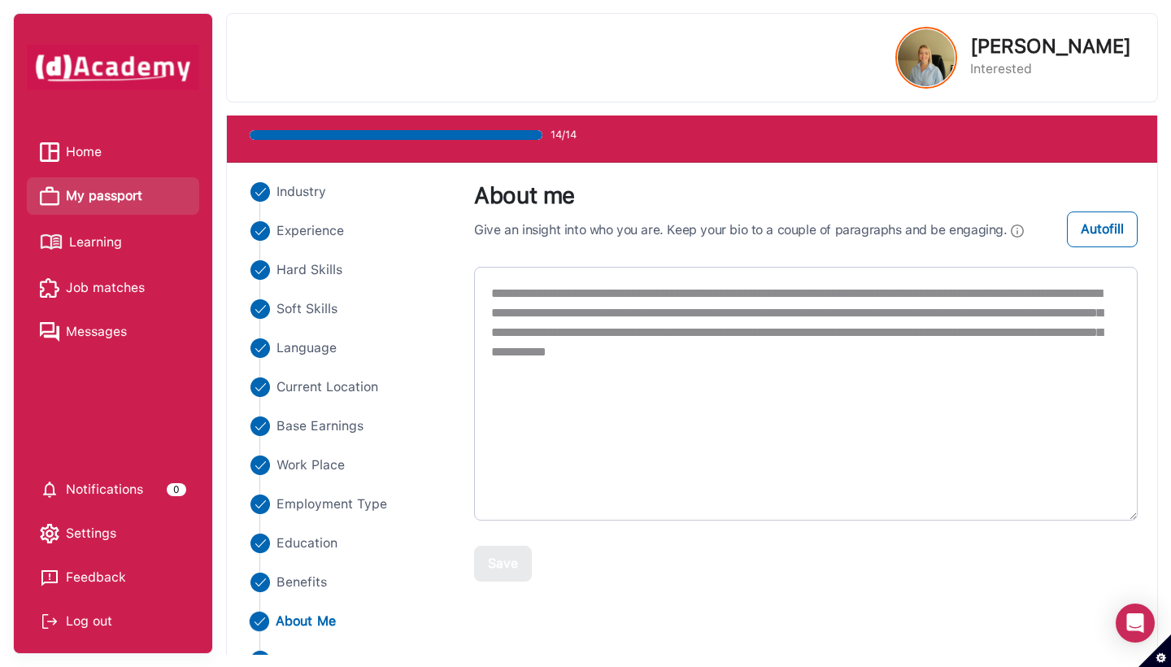
click at [738, 372] on textarea "**********" at bounding box center [806, 394] width 664 height 254
click at [442, 378] on Location "Current Location" at bounding box center [351, 387] width 210 height 20
select select "********"
select select "**********"
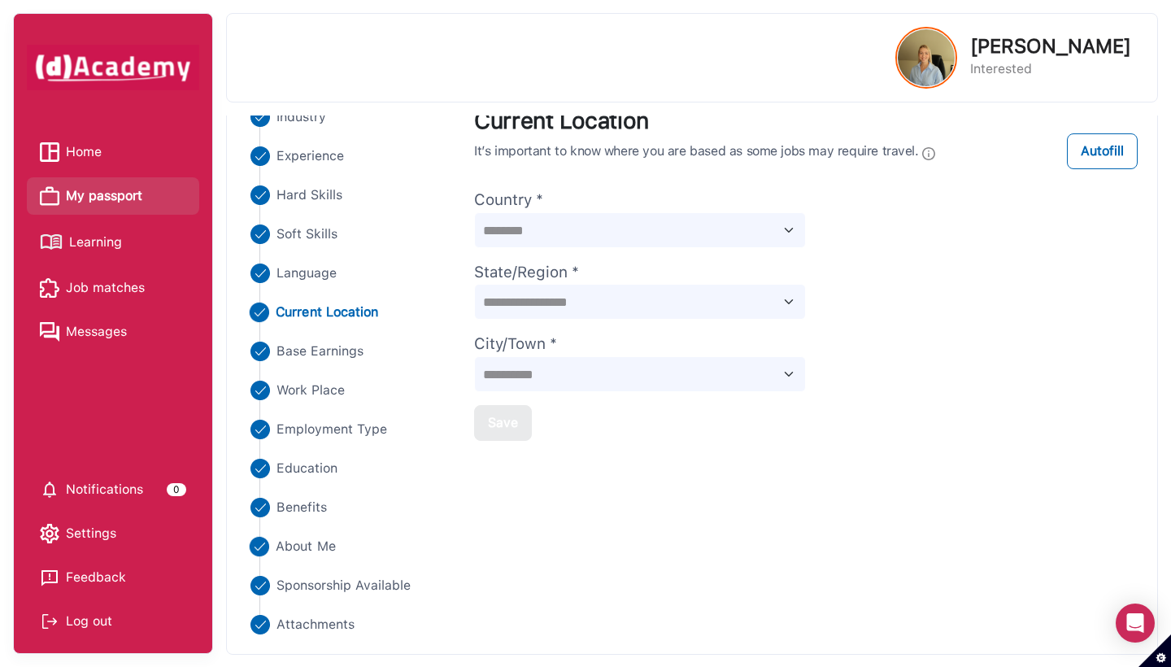
scroll to position [139, 0]
click at [310, 541] on span "About Me" at bounding box center [306, 547] width 60 height 20
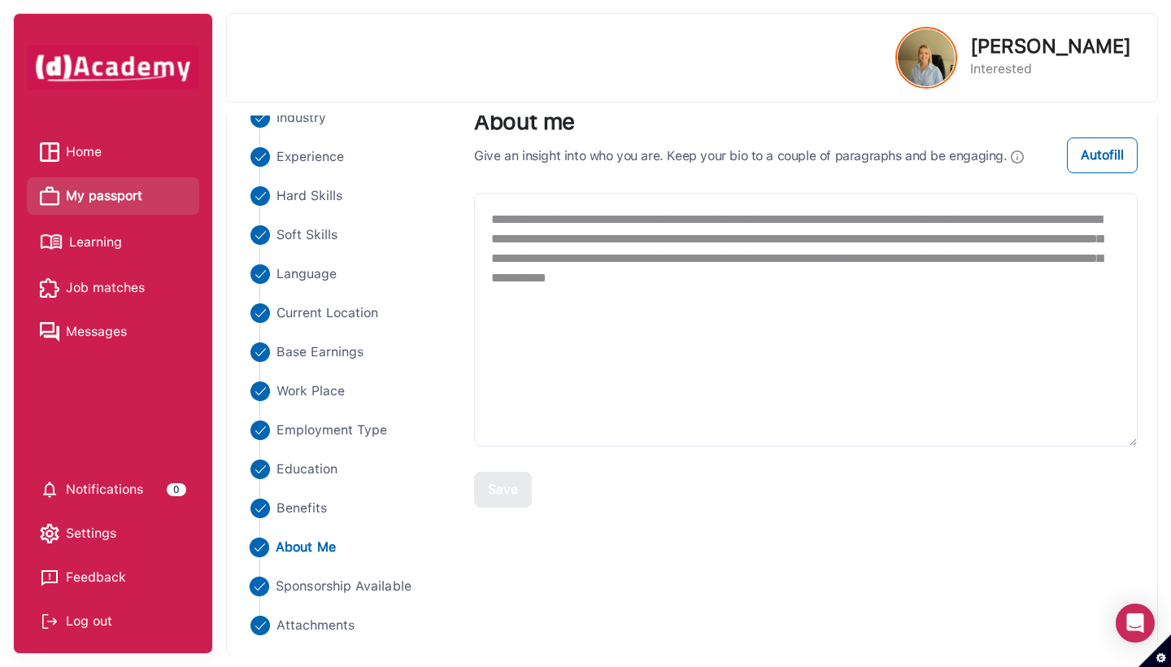
click at [334, 584] on span "Sponsorship Available" at bounding box center [344, 587] width 136 height 20
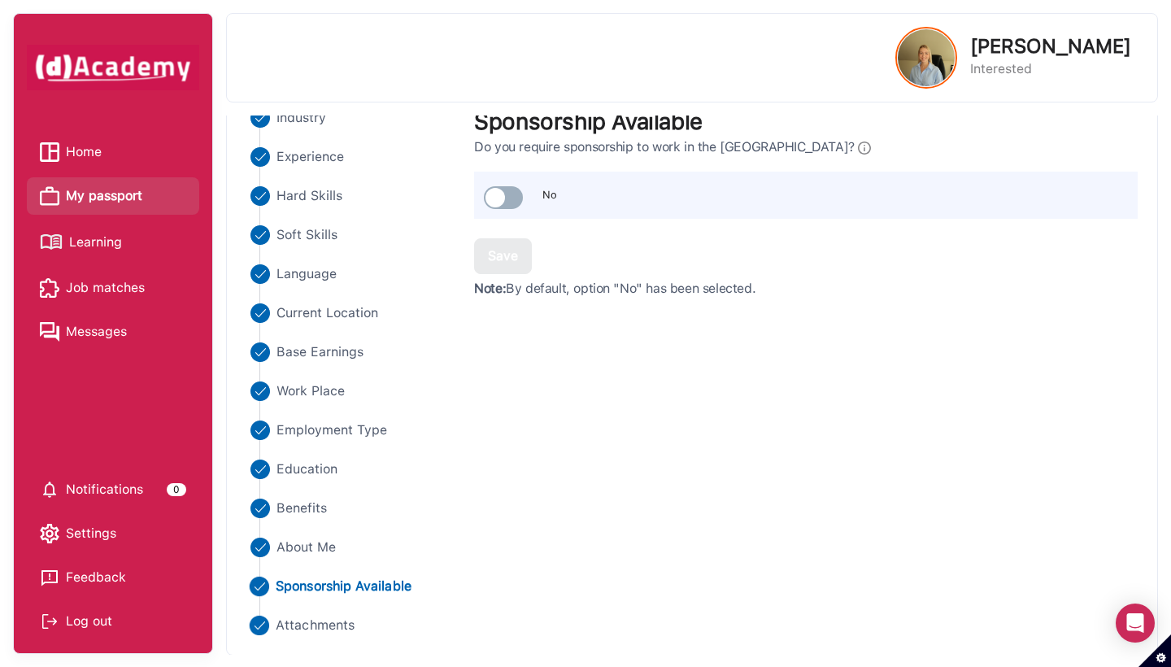
click at [317, 606] on span "Attachments" at bounding box center [315, 626] width 79 height 20
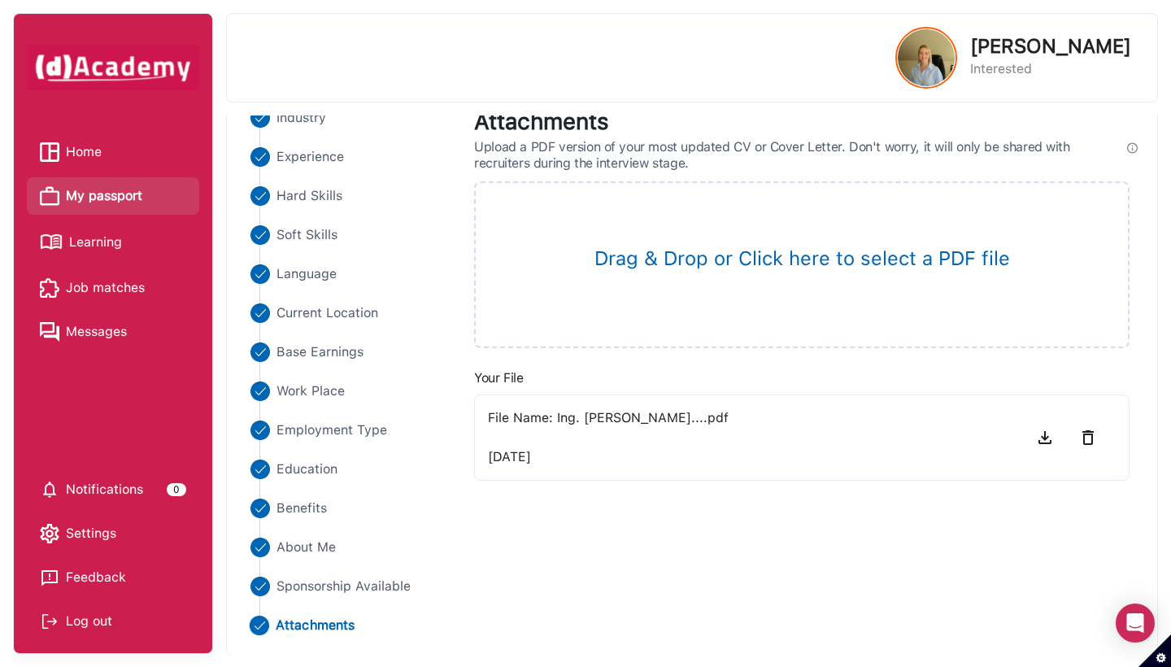
click at [751, 534] on div "Industry Experience Hard Skills Soft Skills Language Current Location Base Earn…" at bounding box center [692, 371] width 911 height 527
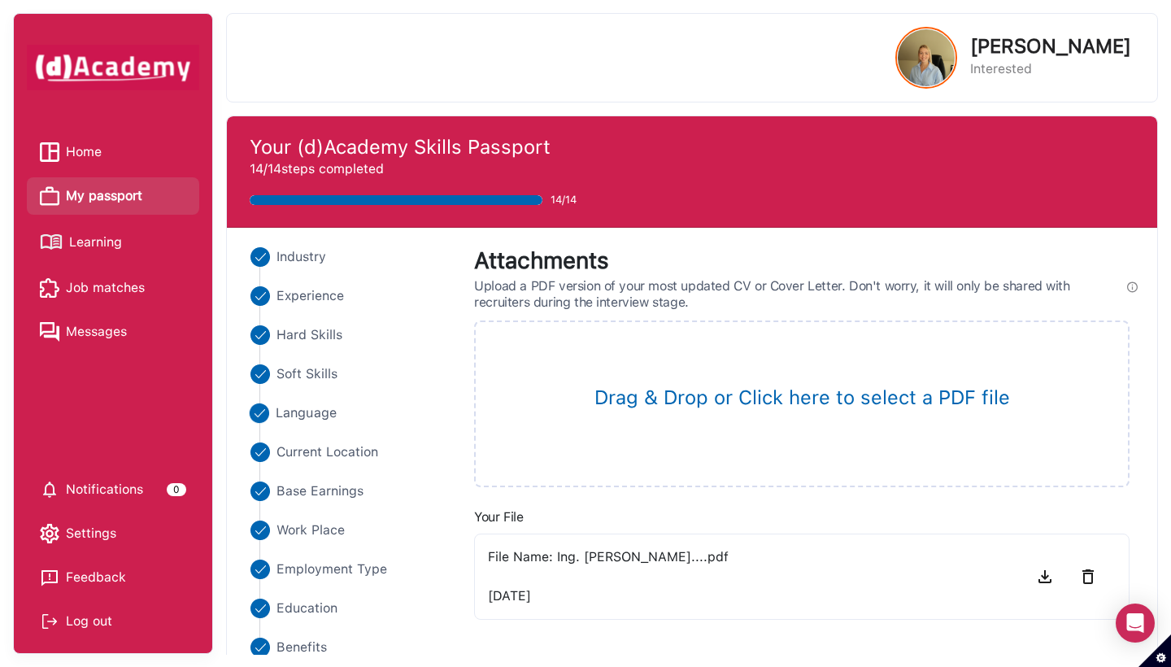
scroll to position [0, 0]
click at [122, 507] on li "Notifications 0" at bounding box center [113, 489] width 172 height 37
click at [120, 492] on span "Notifications" at bounding box center [104, 489] width 77 height 24
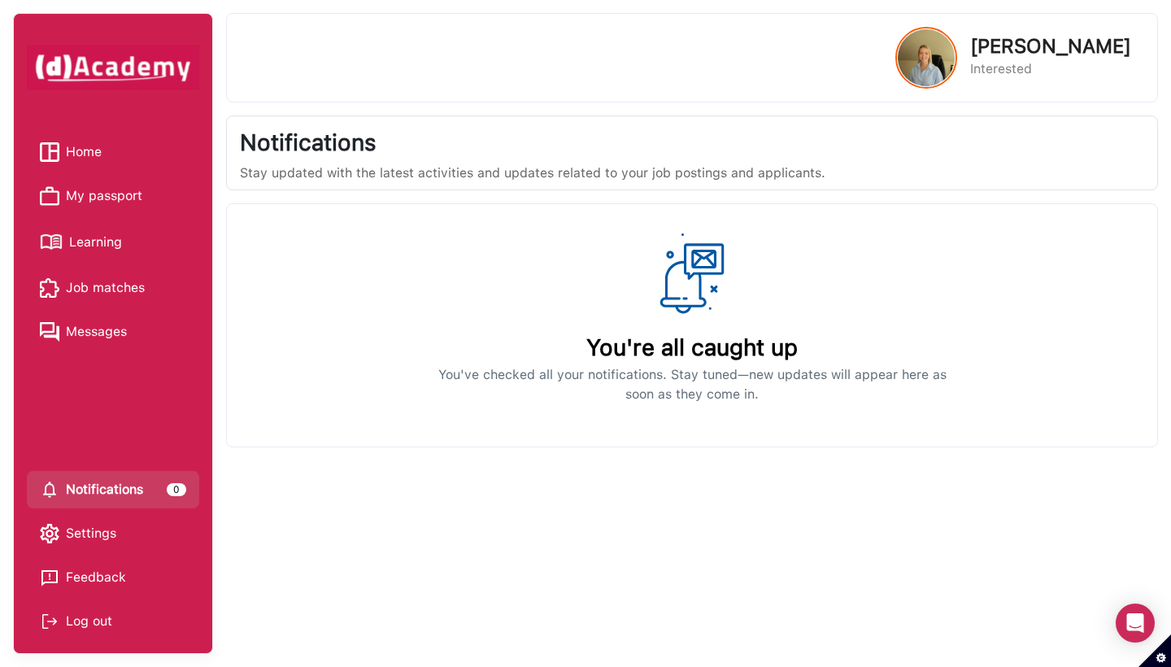
click at [118, 145] on link "Home" at bounding box center [113, 152] width 146 height 24
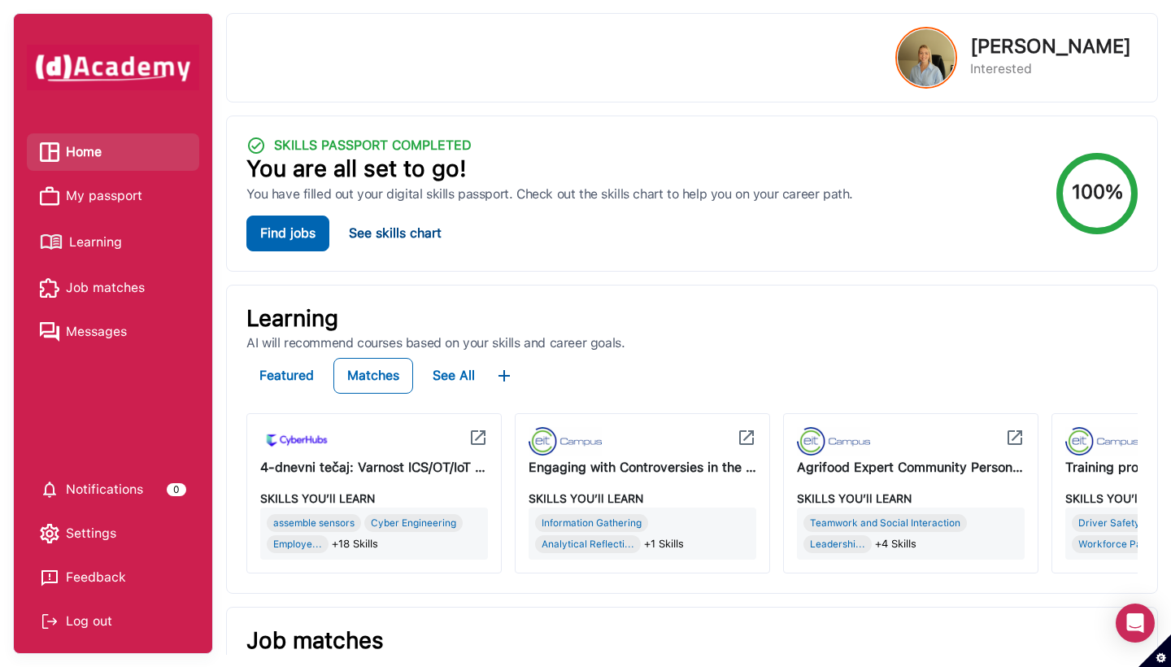
click at [428, 237] on button "See skills chart" at bounding box center [395, 233] width 119 height 36
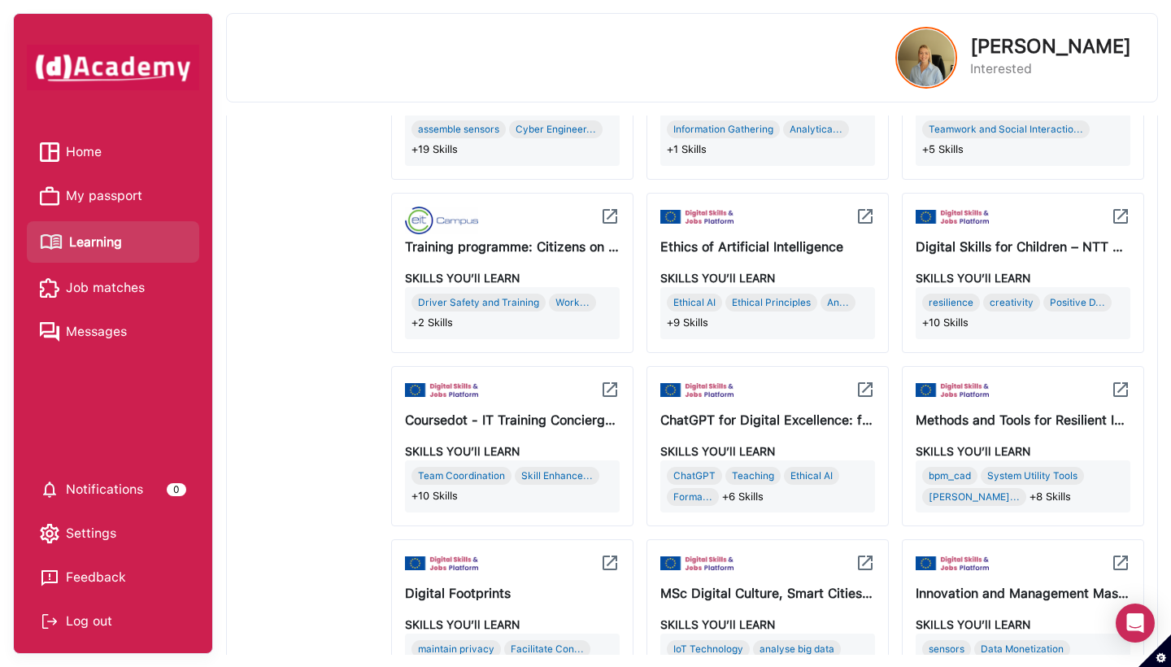
scroll to position [1181, 0]
